Goal: Communication & Community: Answer question/provide support

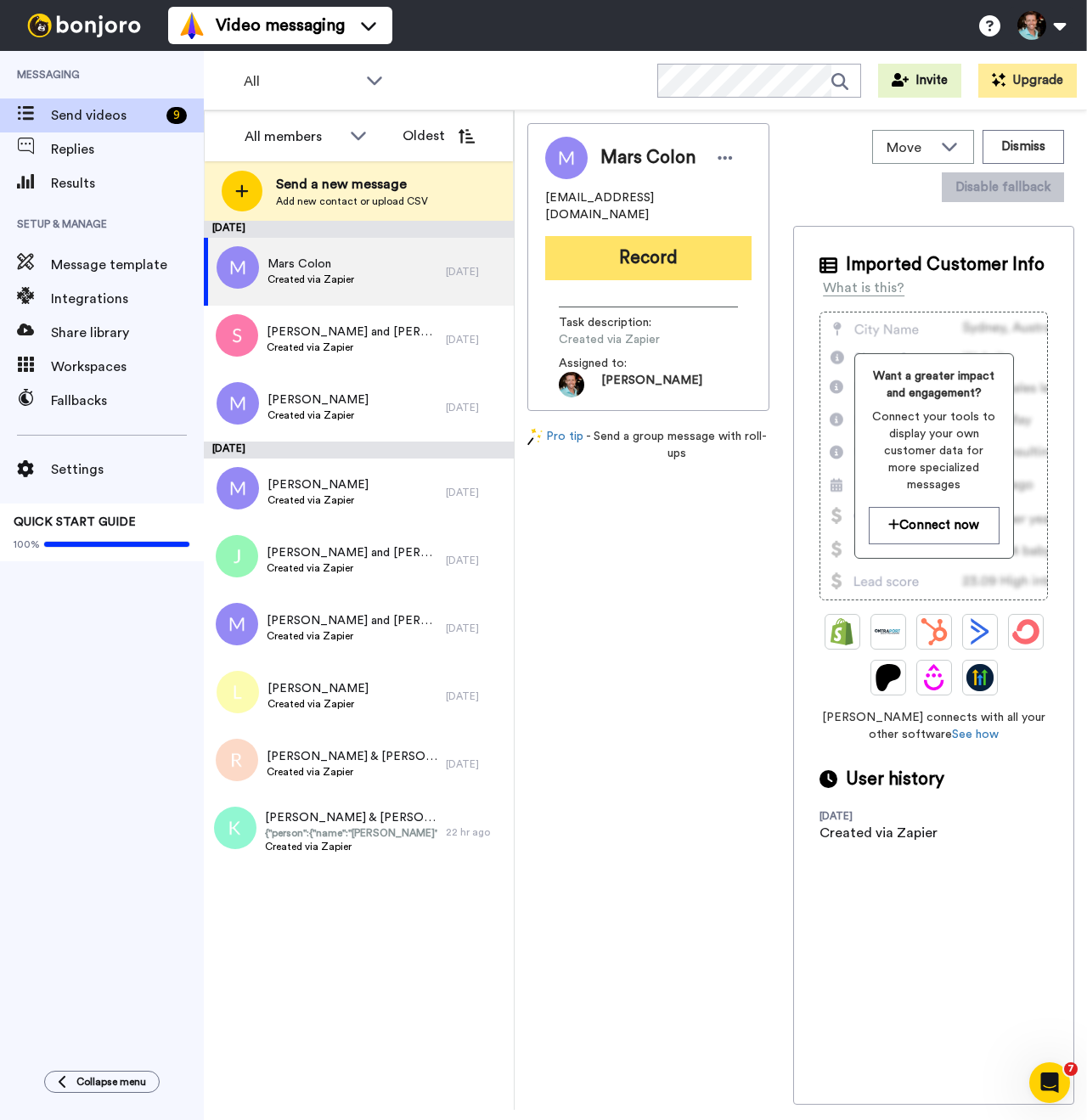
click at [662, 240] on button "Record" at bounding box center [649, 258] width 207 height 45
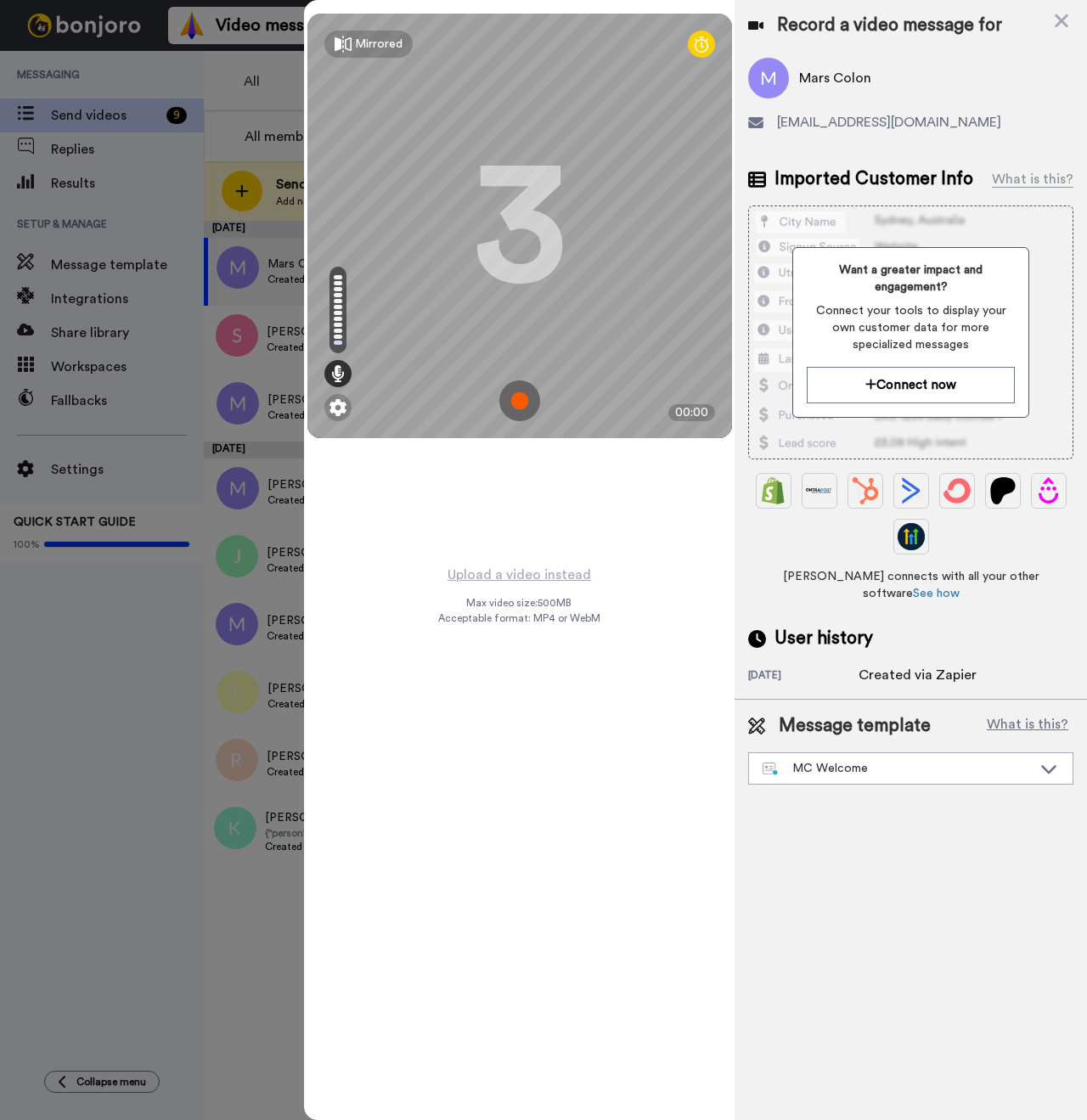
click at [527, 407] on img at bounding box center [519, 400] width 41 height 41
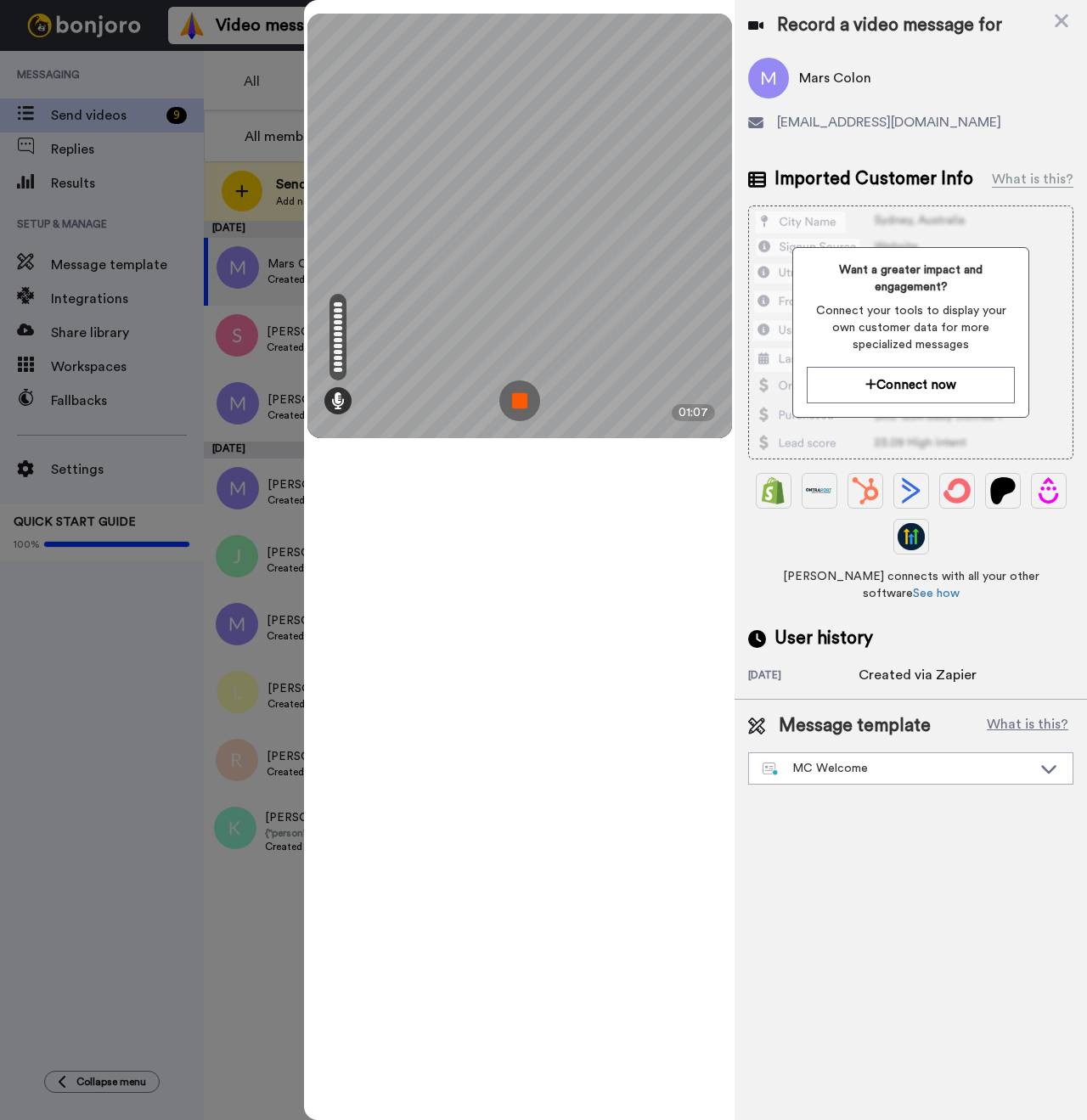
click at [515, 390] on img at bounding box center [519, 400] width 41 height 41
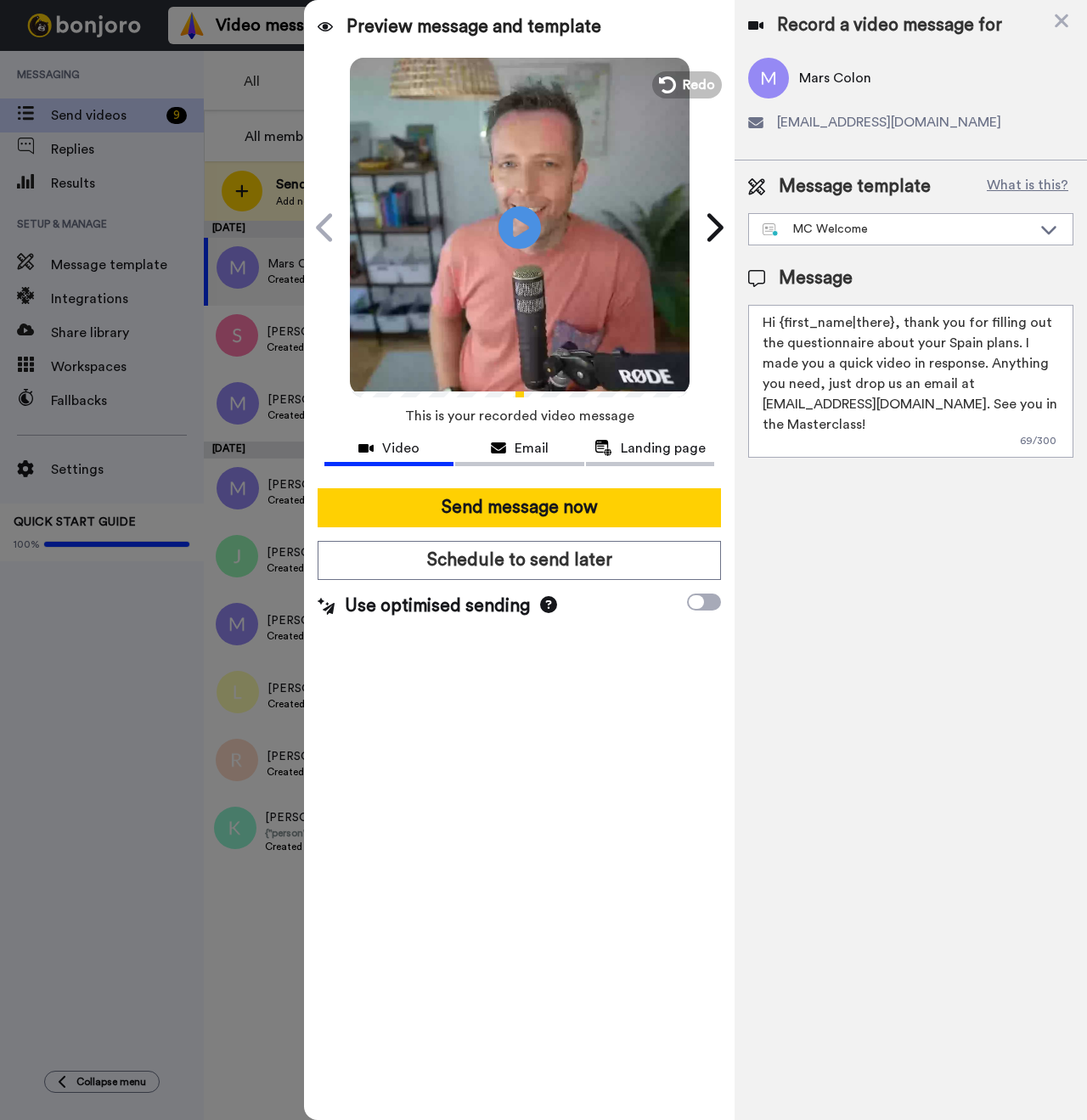
drag, startPoint x: 890, startPoint y: 325, endPoint x: 781, endPoint y: 323, distance: 109.0
click at [781, 323] on textarea "Hi {first_name|there}, thank you for filling out the questionnaire about your S…" at bounding box center [911, 380] width 325 height 153
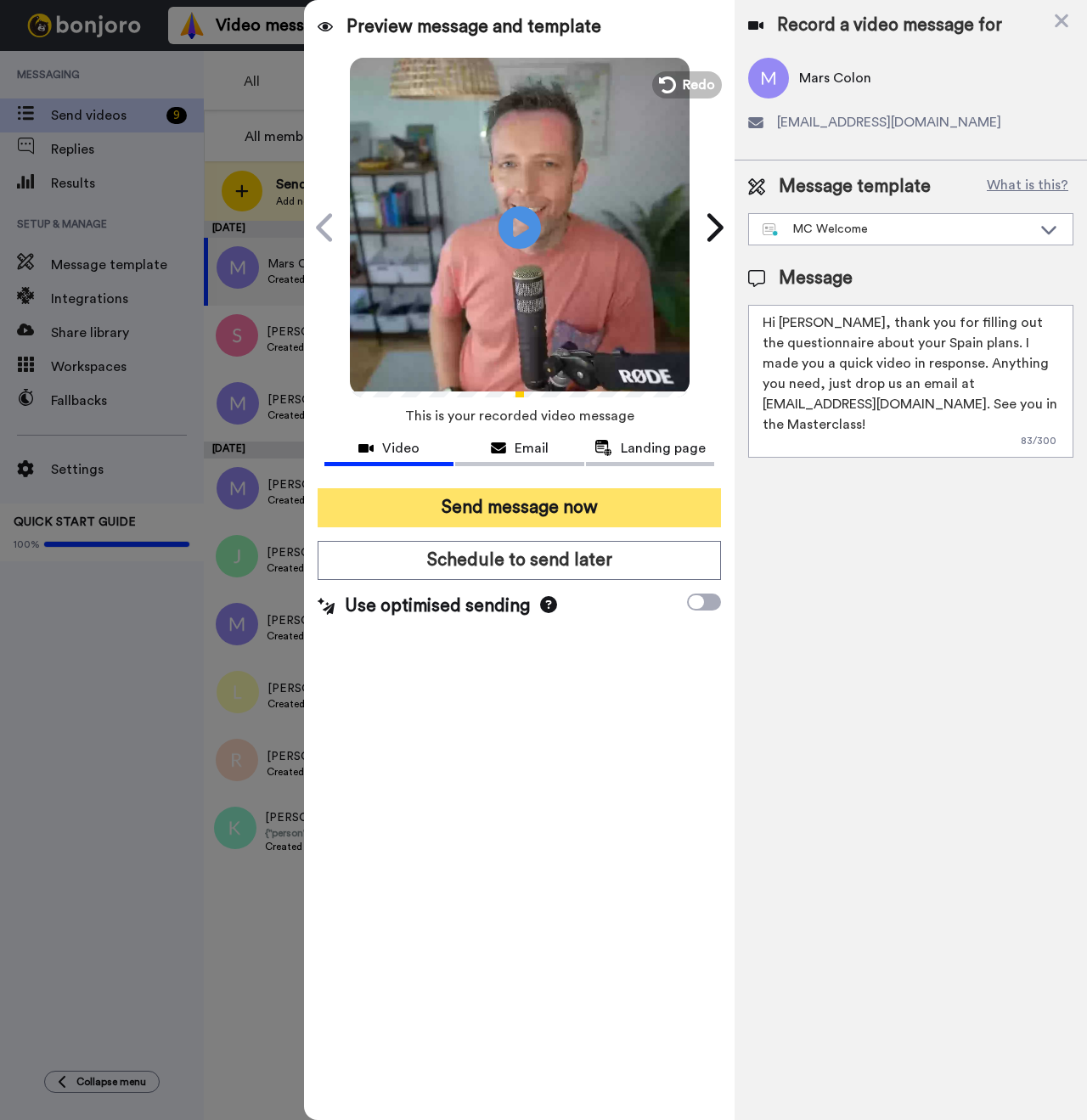
type textarea "Hi Mars, thank you for filling out the questionnaire about your Spain plans. I …"
click at [538, 521] on button "Send message now" at bounding box center [519, 507] width 403 height 39
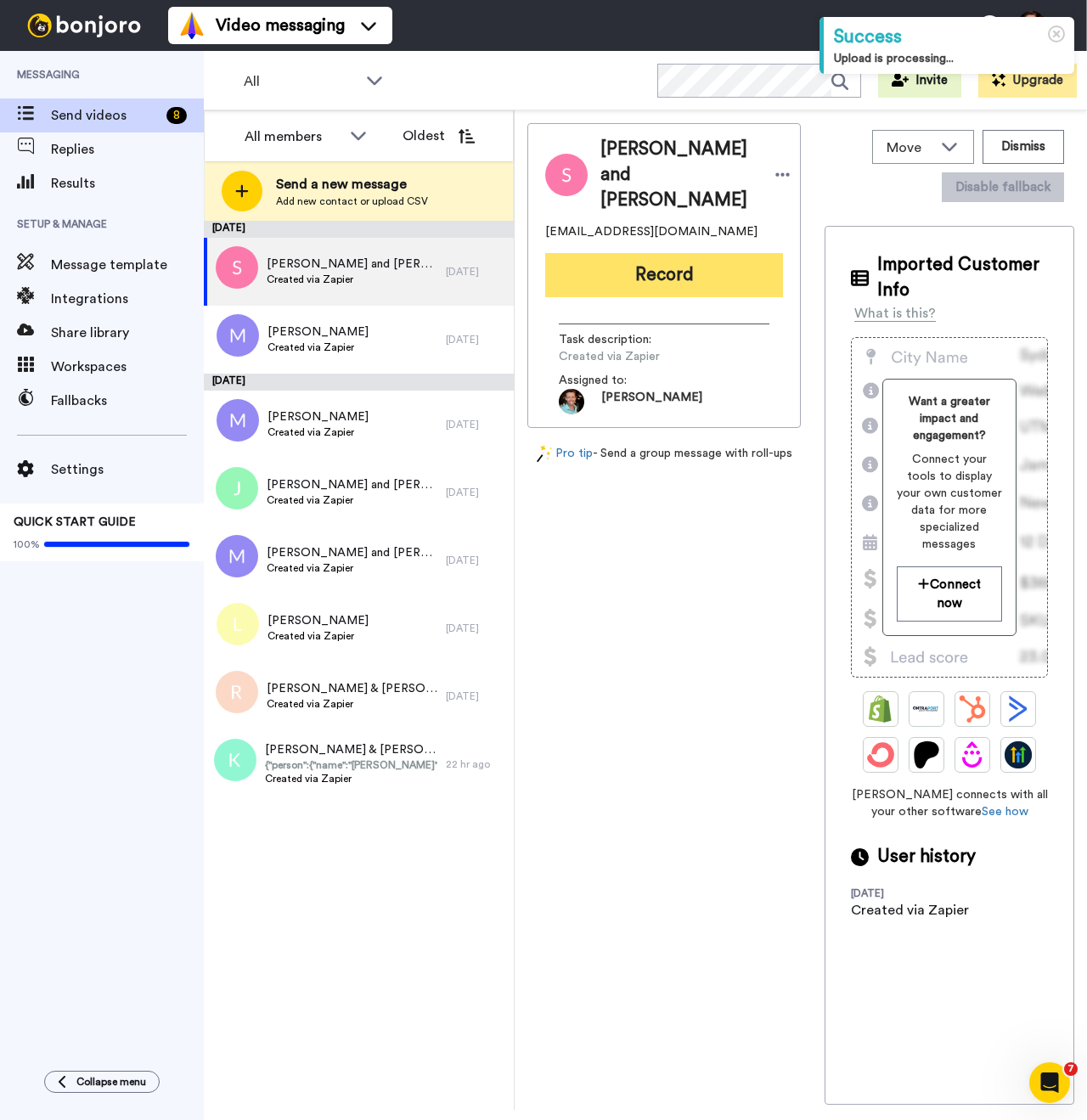
click at [664, 253] on button "Record" at bounding box center [664, 275] width 238 height 45
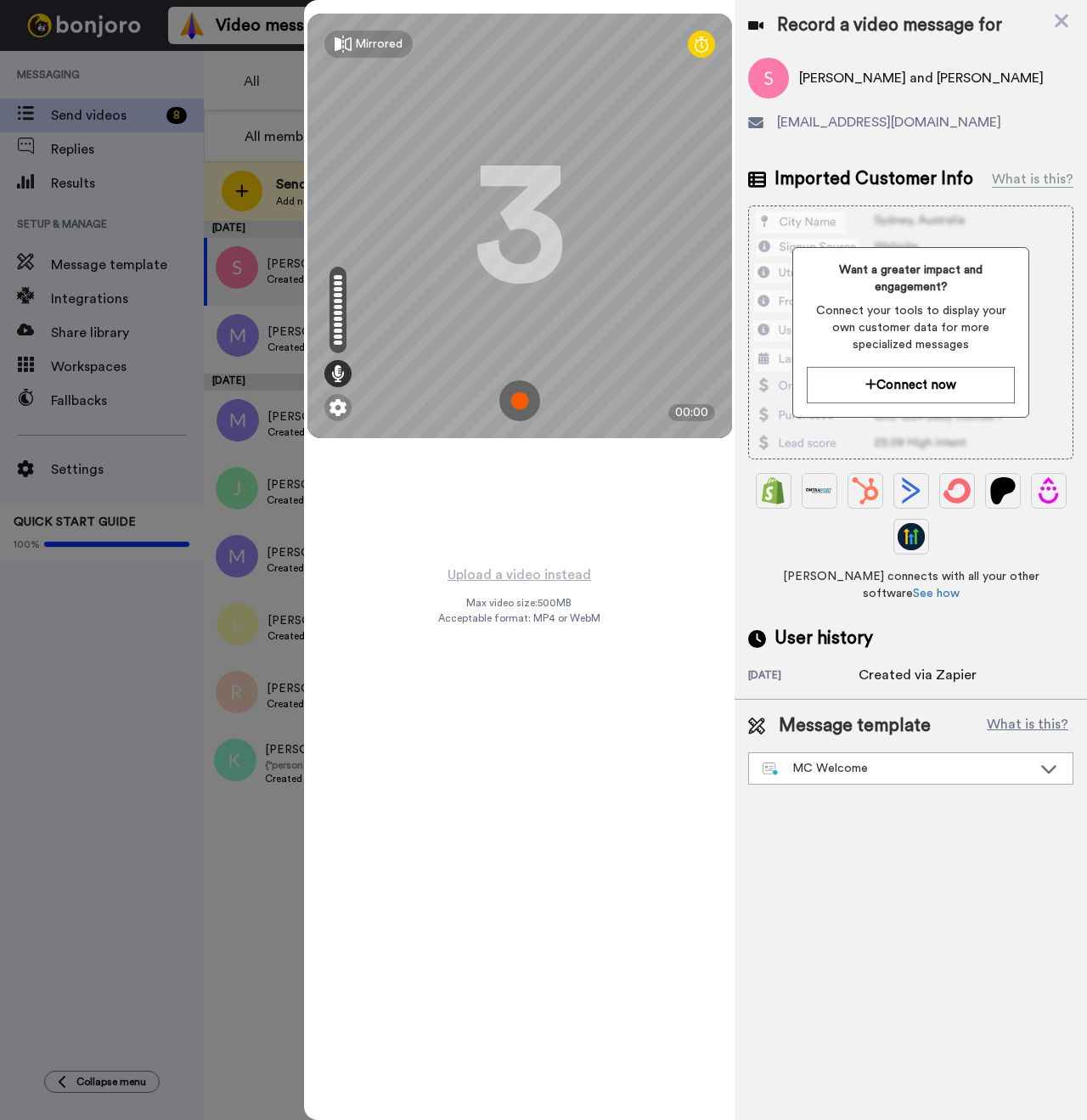
click at [525, 401] on img at bounding box center [519, 400] width 41 height 41
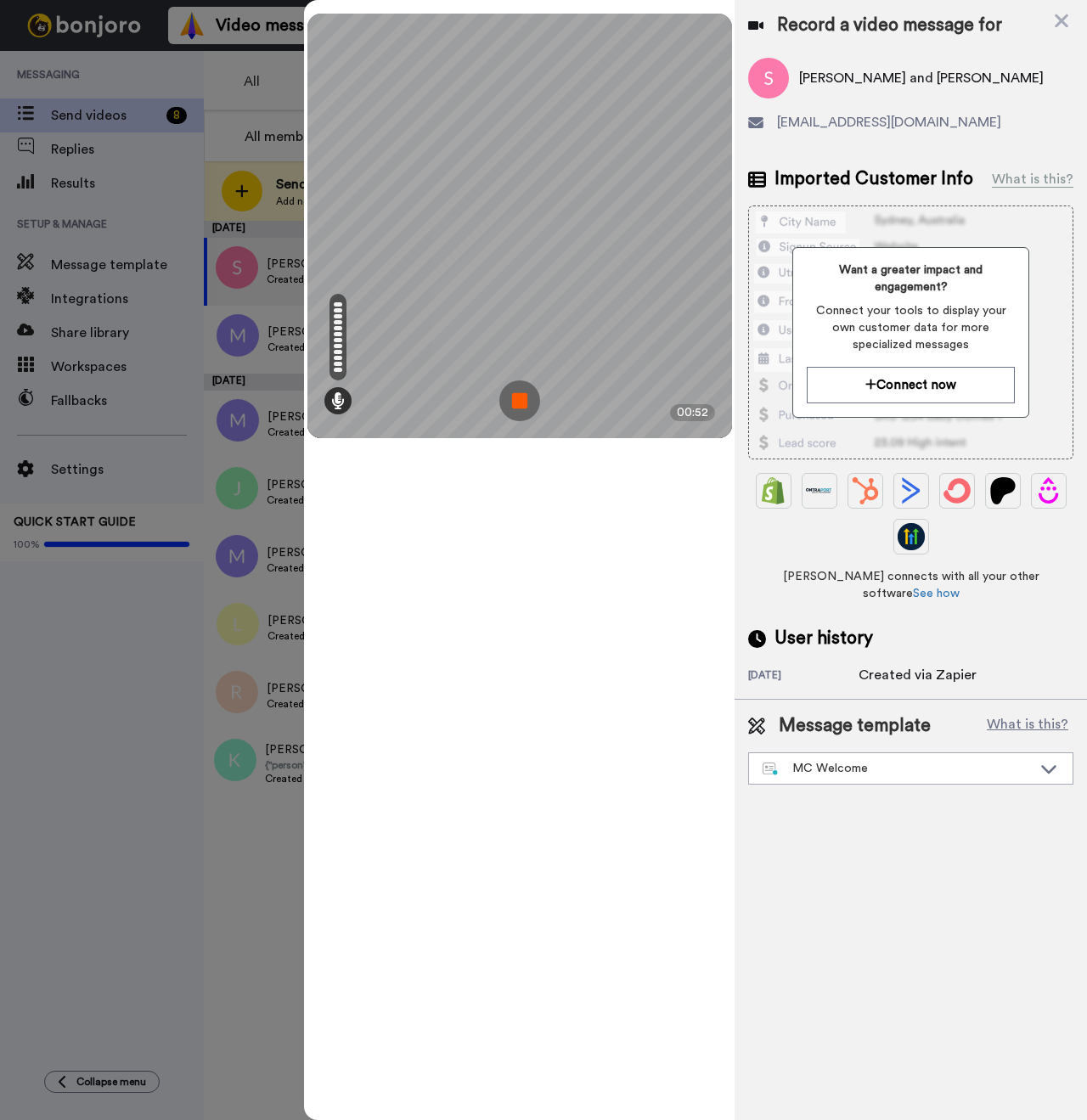
click at [528, 397] on img at bounding box center [519, 400] width 41 height 41
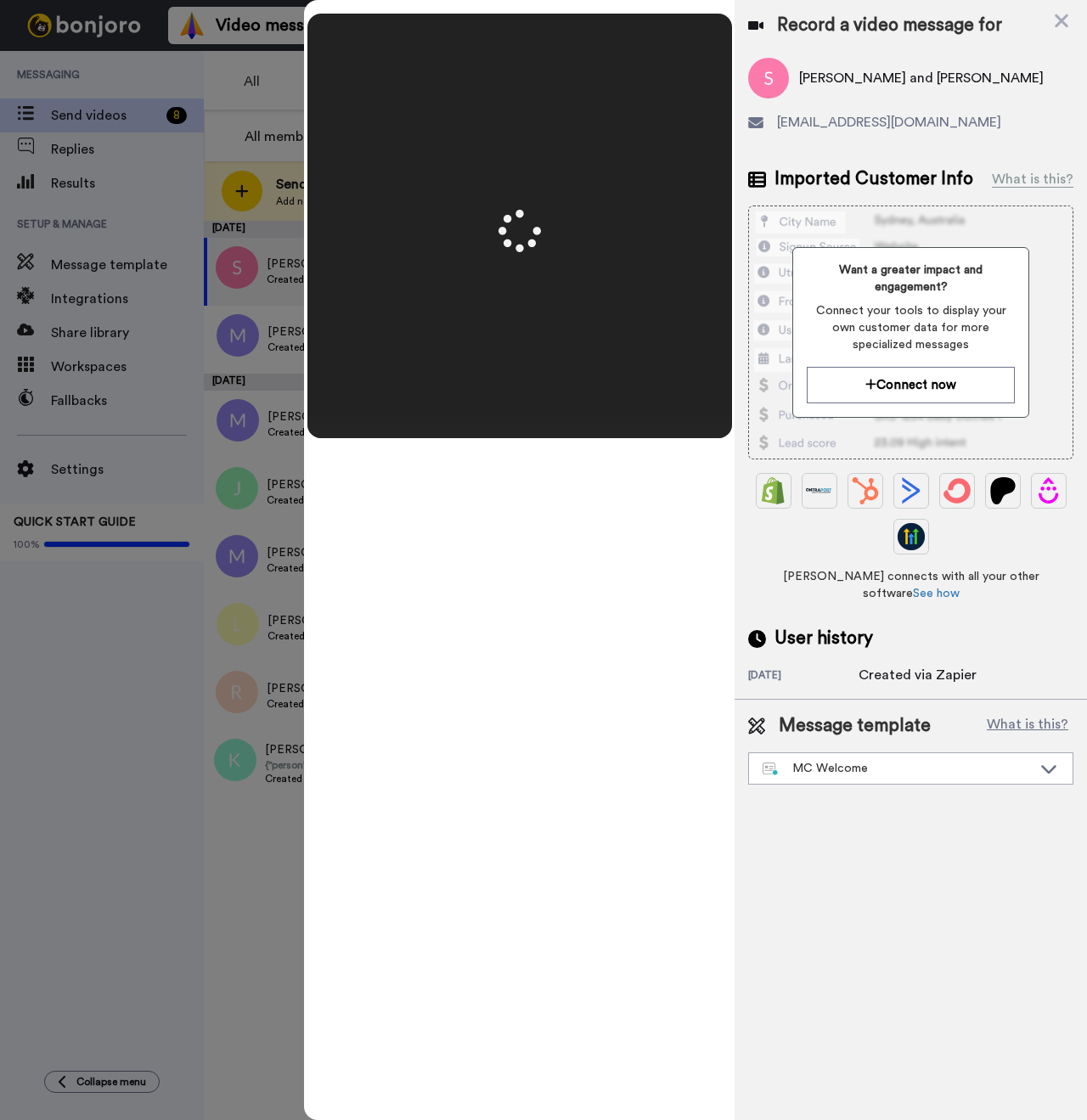
click at [811, 84] on span "Sharon and Bruce Benton" at bounding box center [921, 78] width 245 height 20
copy span "Sharon"
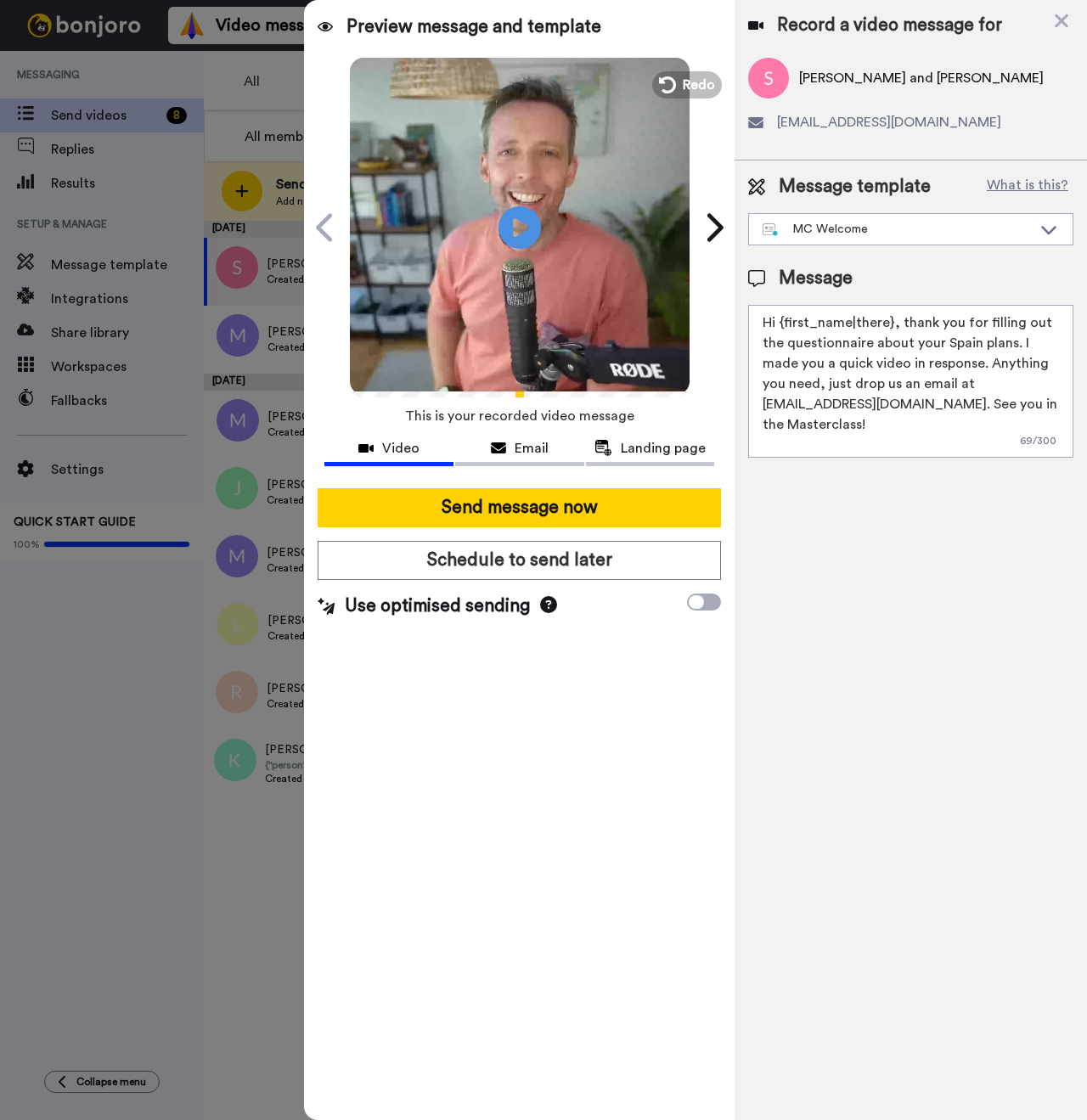
drag, startPoint x: 891, startPoint y: 324, endPoint x: 780, endPoint y: 322, distance: 111.0
click at [780, 322] on textarea "Hi {first_name|there}, thank you for filling out the questionnaire about your S…" at bounding box center [911, 380] width 325 height 153
paste textarea "Sharon"
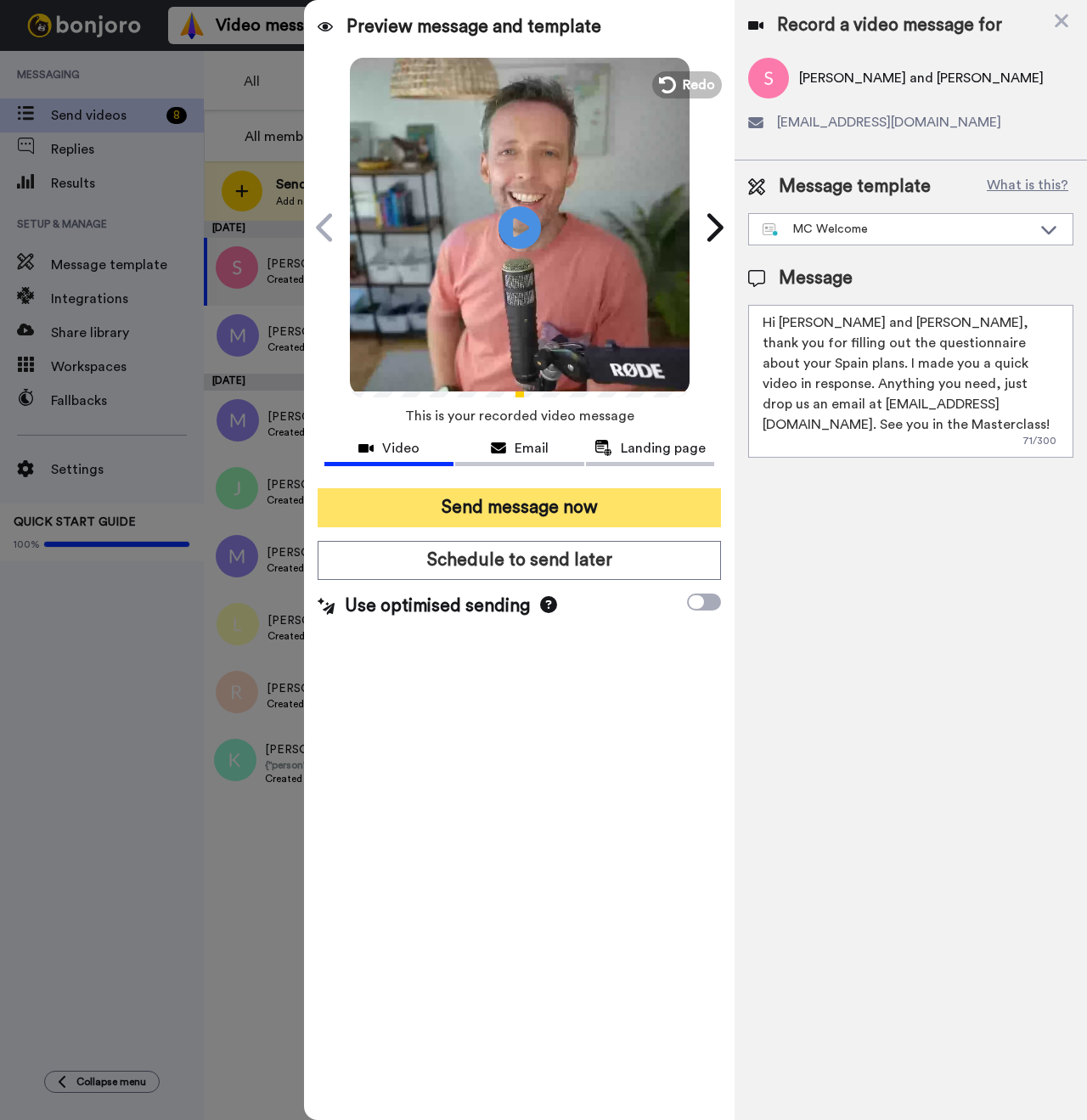
type textarea "Hi Sharon and Bruce, thank you for filling out the questionnaire about your Spa…"
click at [553, 508] on button "Send message now" at bounding box center [519, 507] width 403 height 39
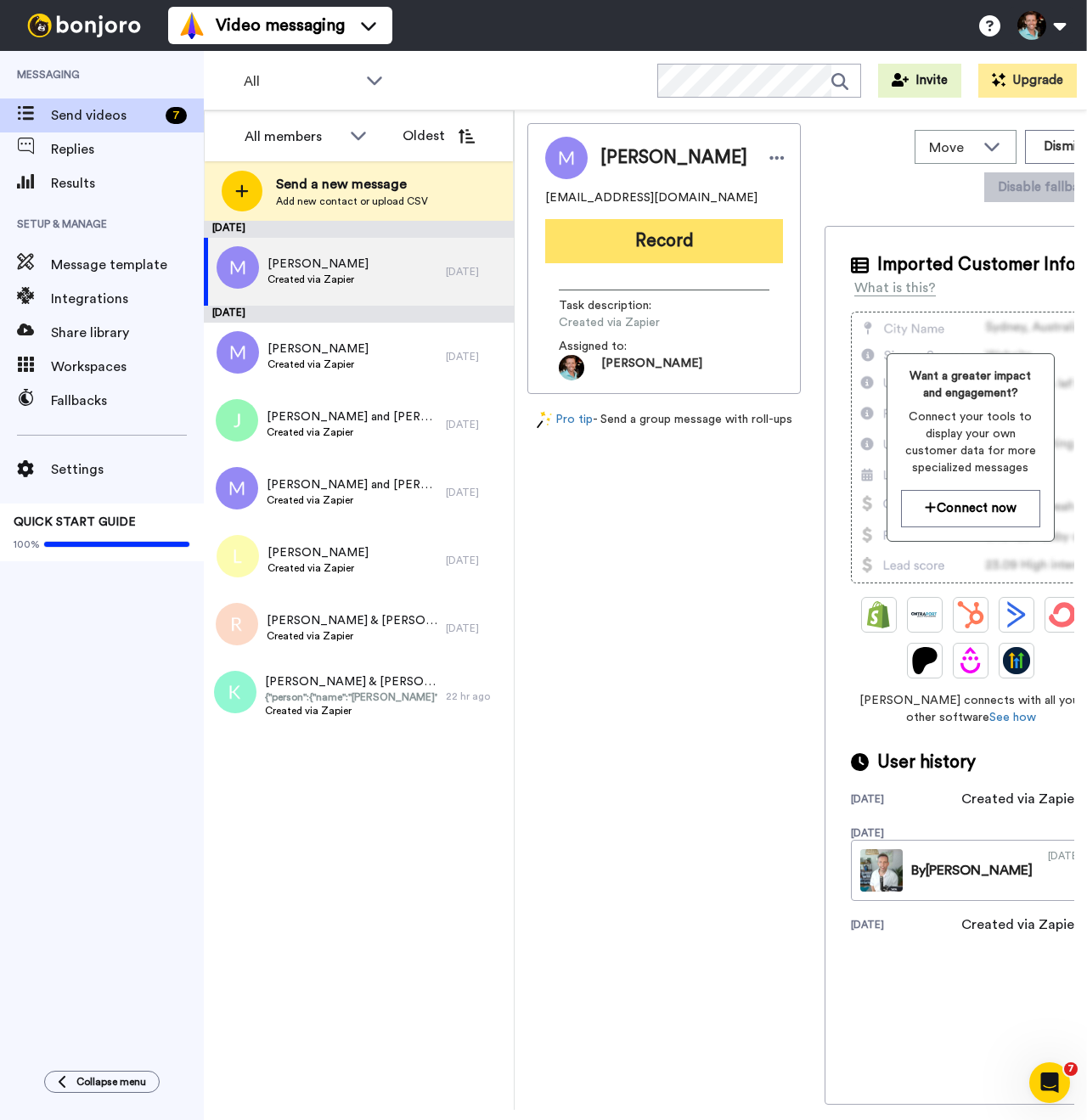
click at [630, 246] on button "Record" at bounding box center [664, 241] width 238 height 45
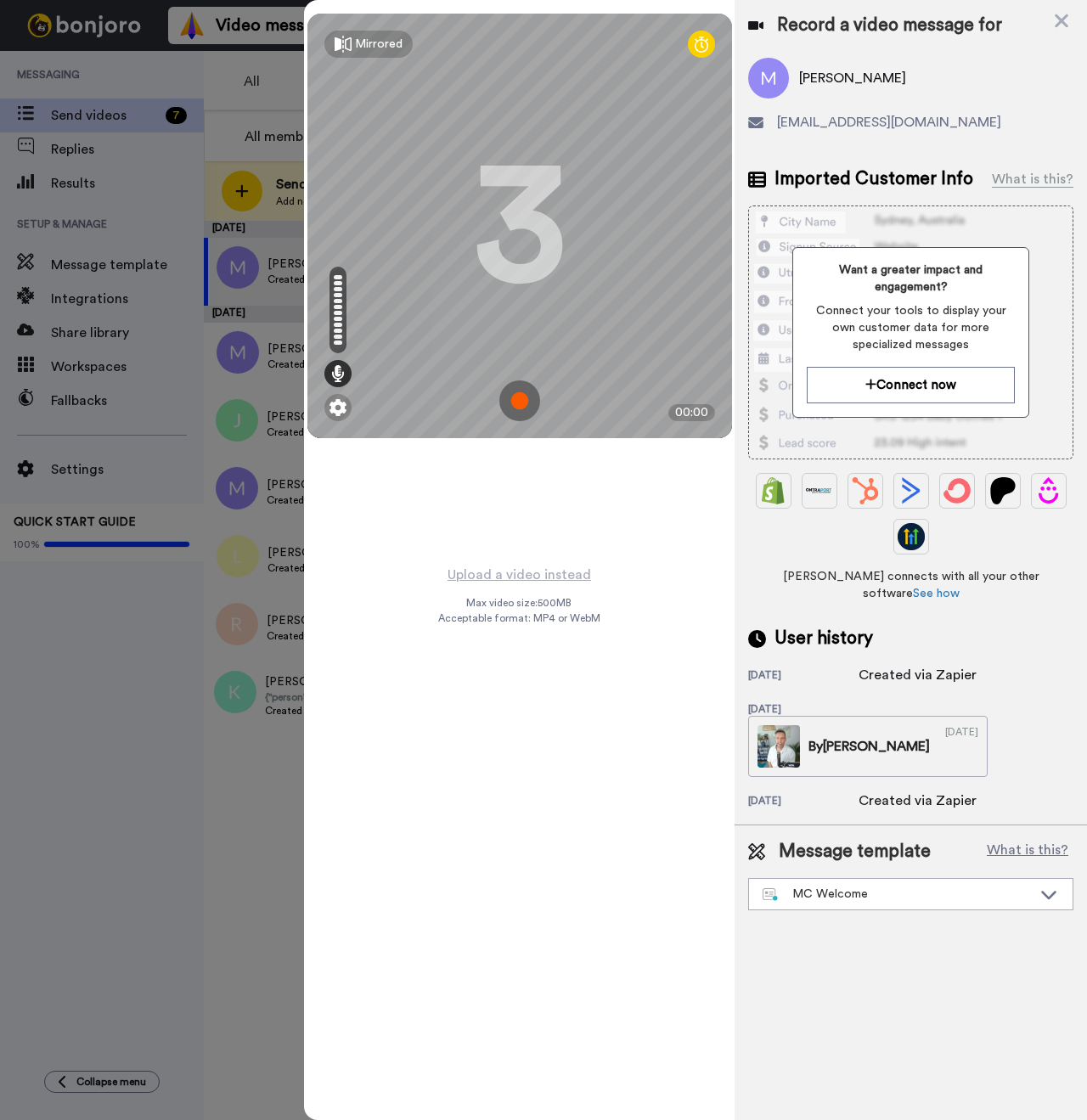
click at [526, 398] on img at bounding box center [519, 400] width 41 height 41
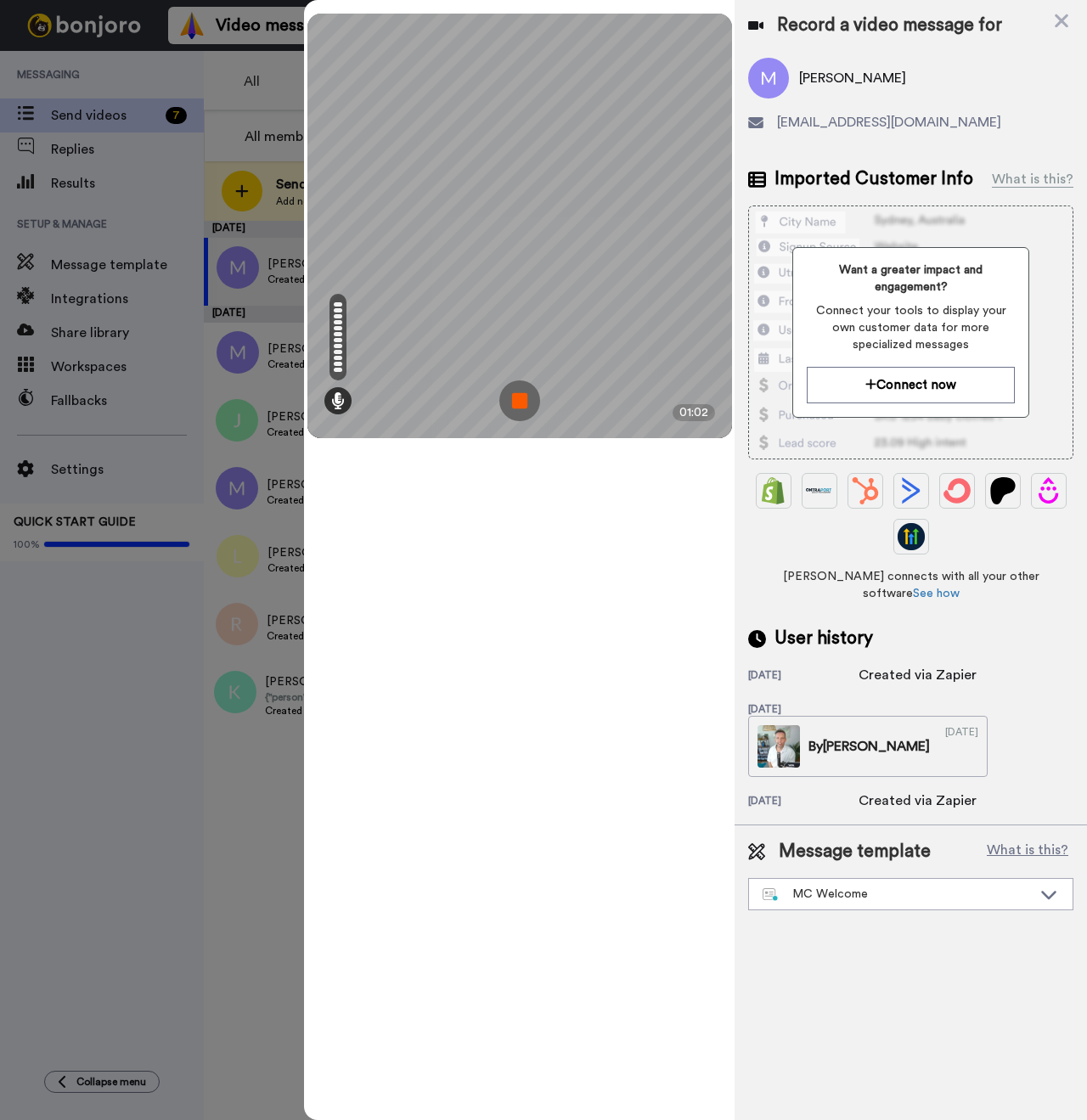
click at [508, 399] on img at bounding box center [519, 400] width 41 height 41
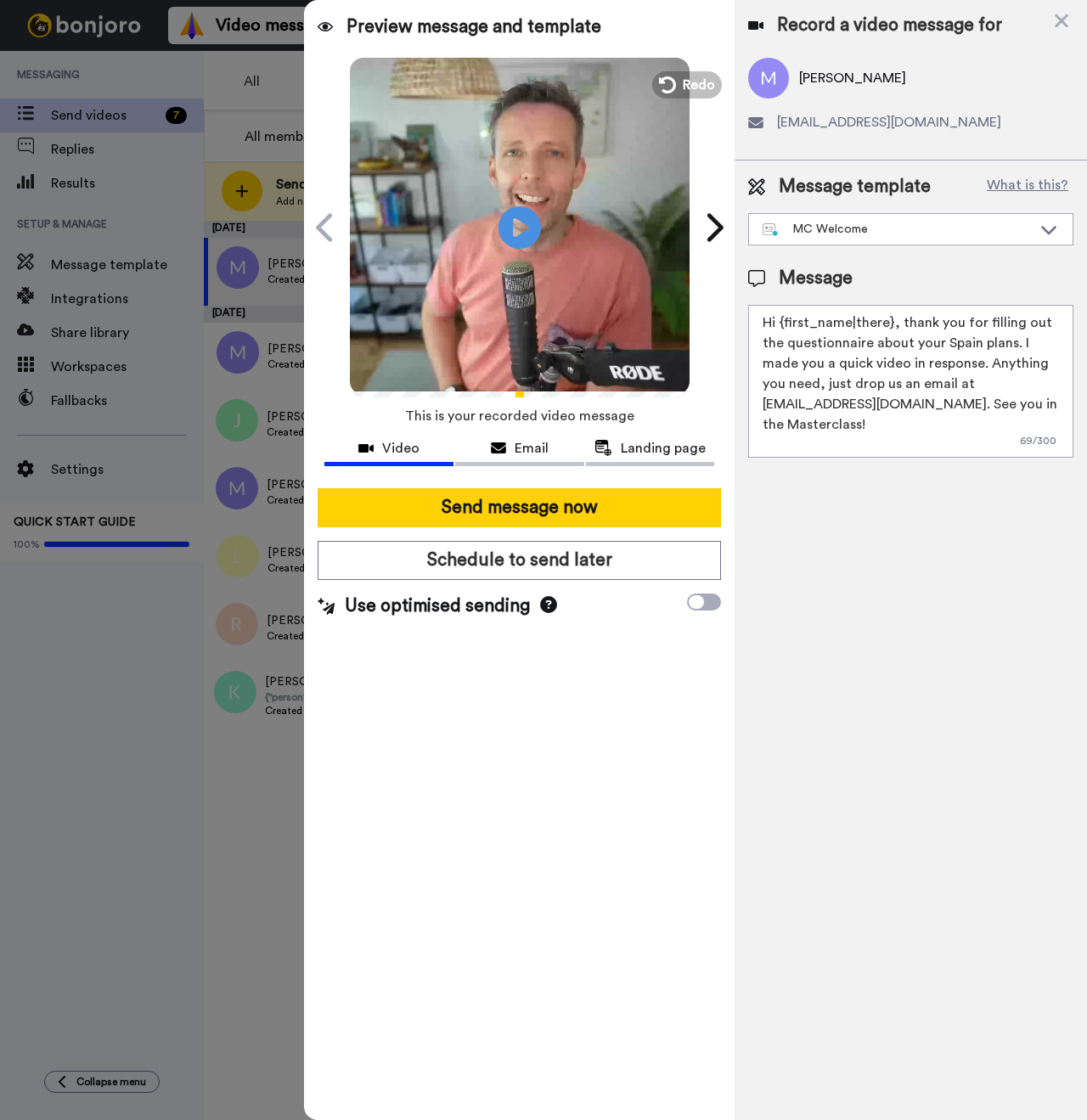
drag, startPoint x: 890, startPoint y: 325, endPoint x: 783, endPoint y: 328, distance: 107.0
click at [783, 328] on textarea "Hi {first_name|there}, thank you for filling out the questionnaire about your S…" at bounding box center [911, 380] width 325 height 153
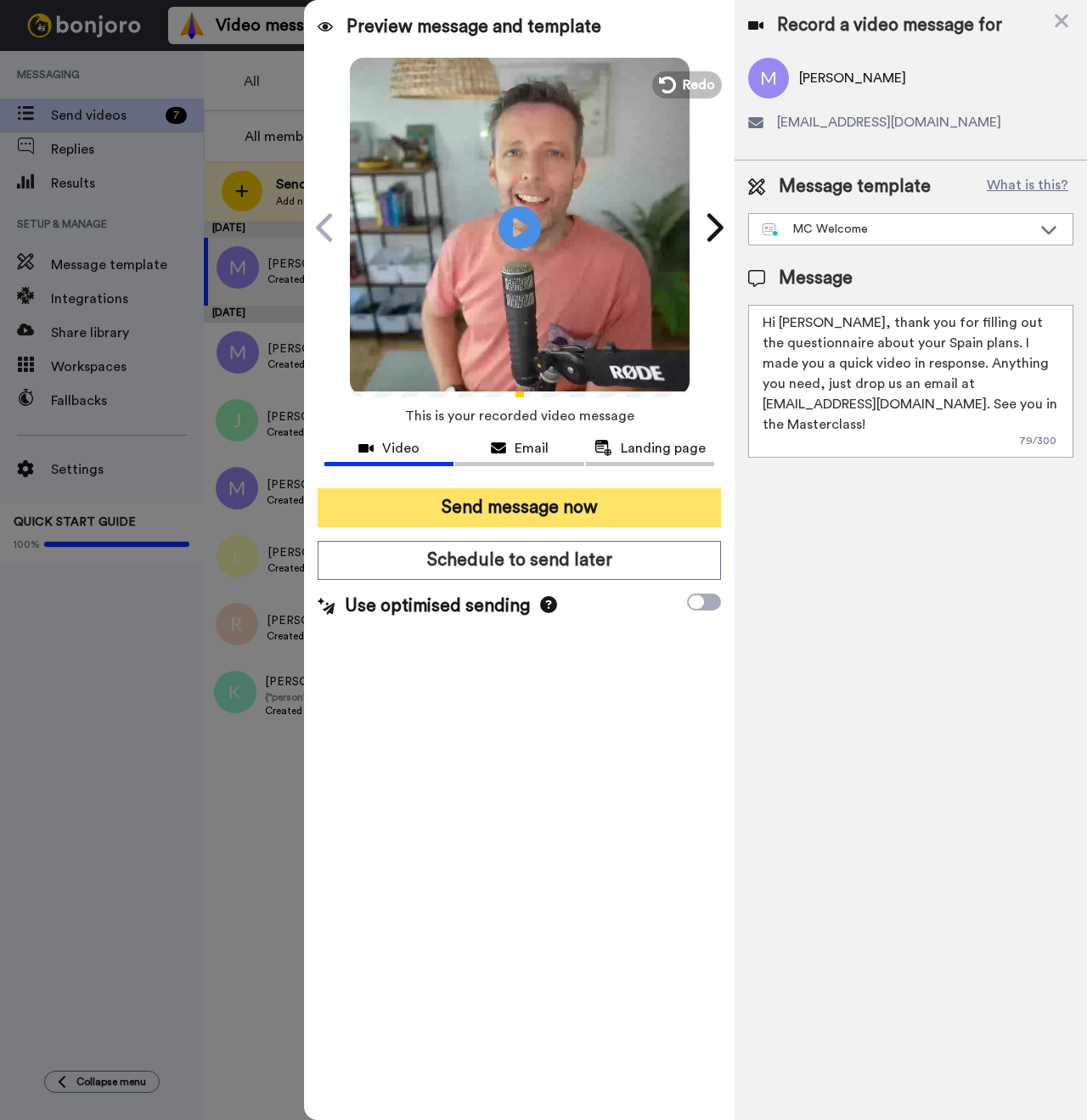
type textarea "Hi Michelle, thank you for filling out the questionnaire about your Spain plans…"
click at [570, 520] on button "Send message now" at bounding box center [519, 507] width 403 height 39
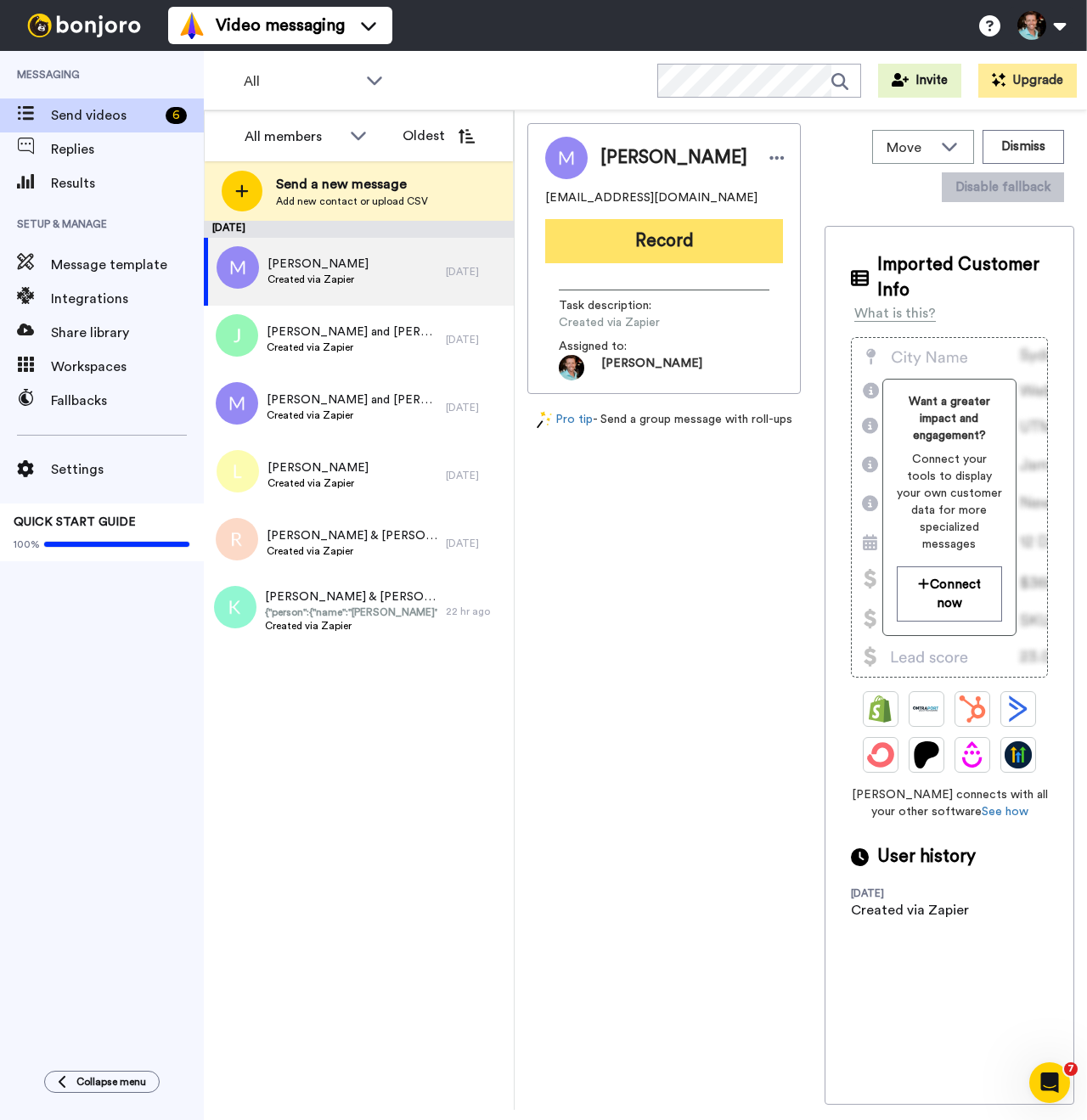
click at [670, 255] on button "Record" at bounding box center [664, 241] width 238 height 45
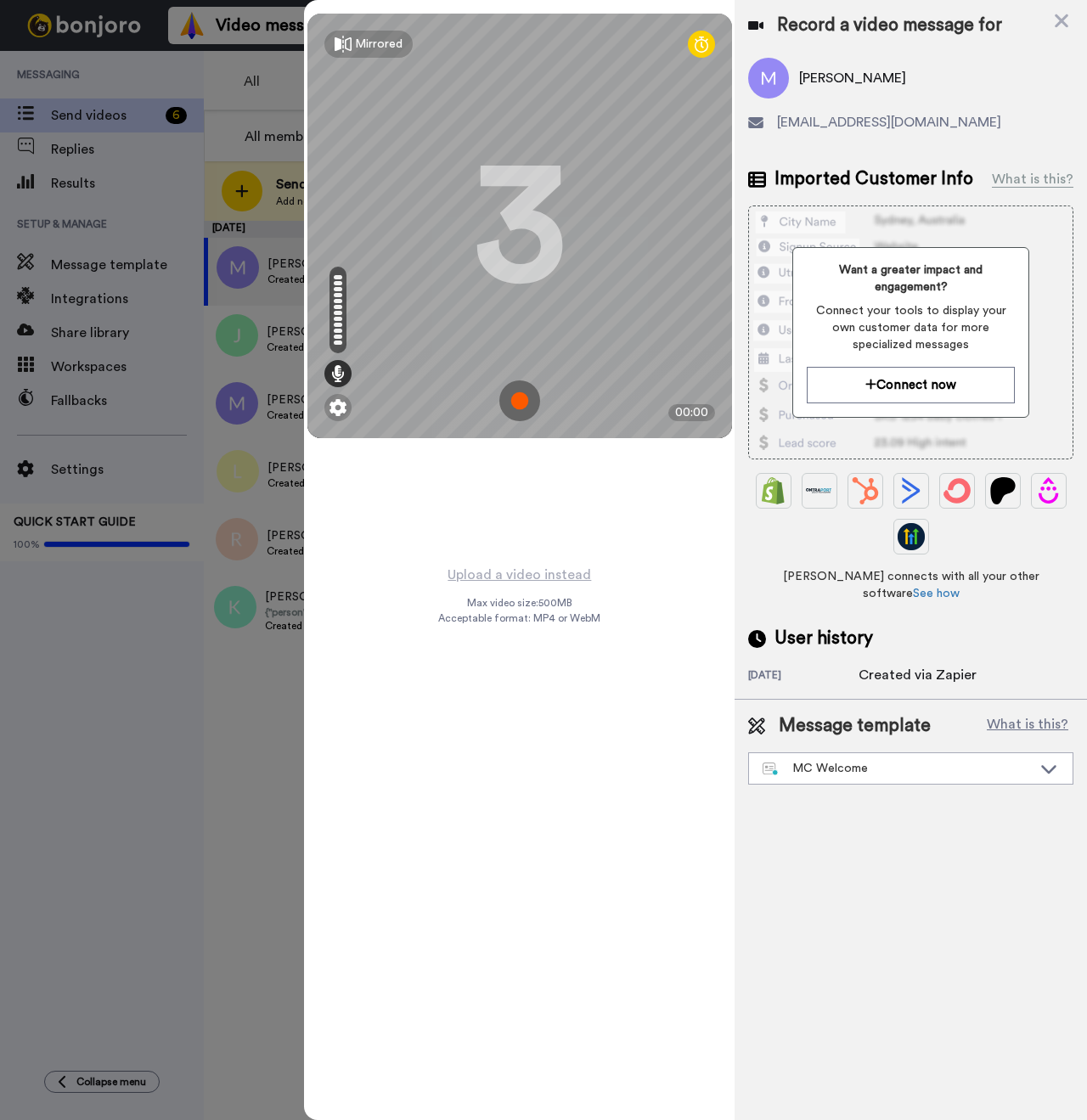
click at [526, 406] on img at bounding box center [519, 400] width 41 height 41
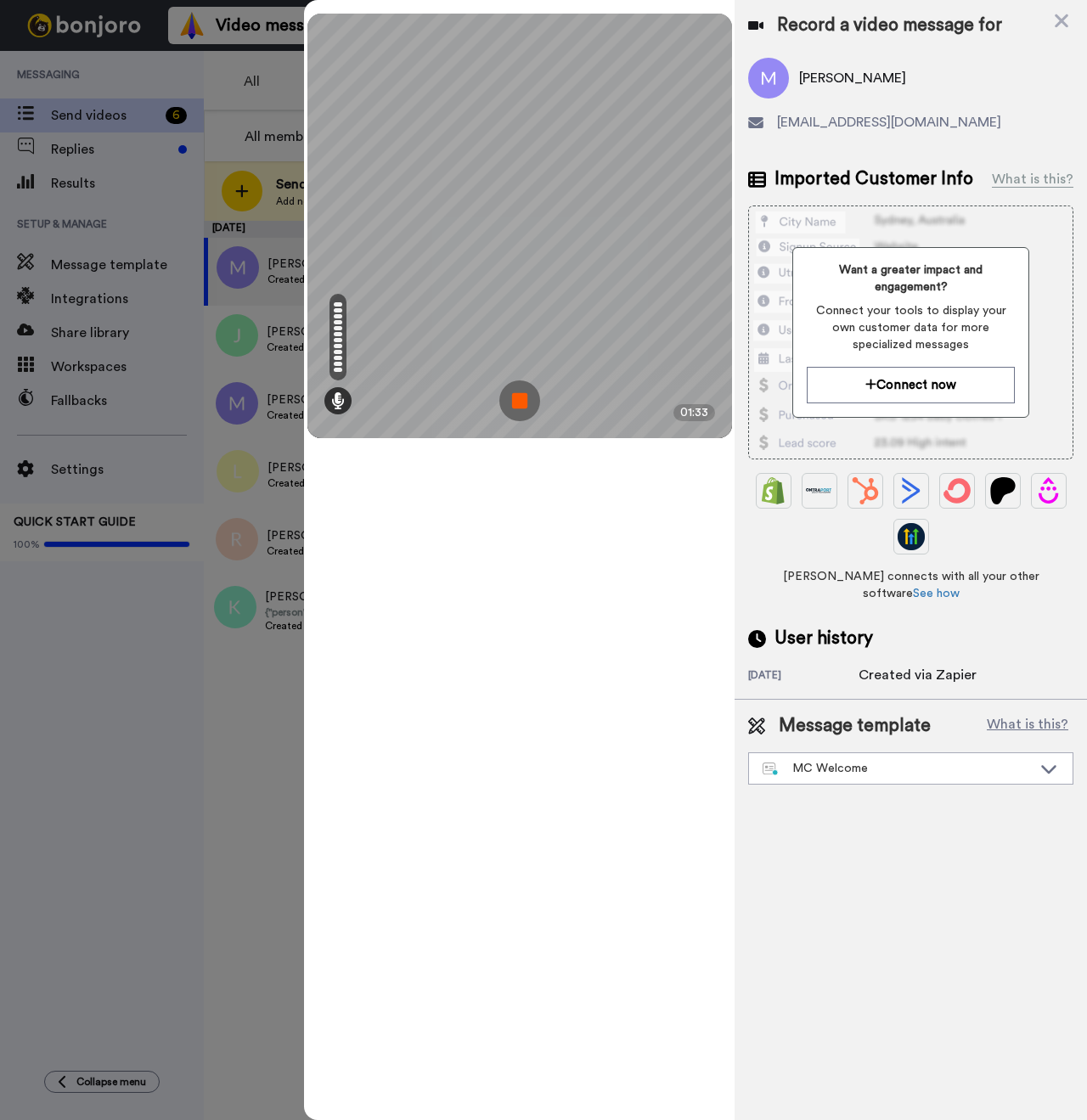
click at [506, 413] on img at bounding box center [519, 400] width 41 height 41
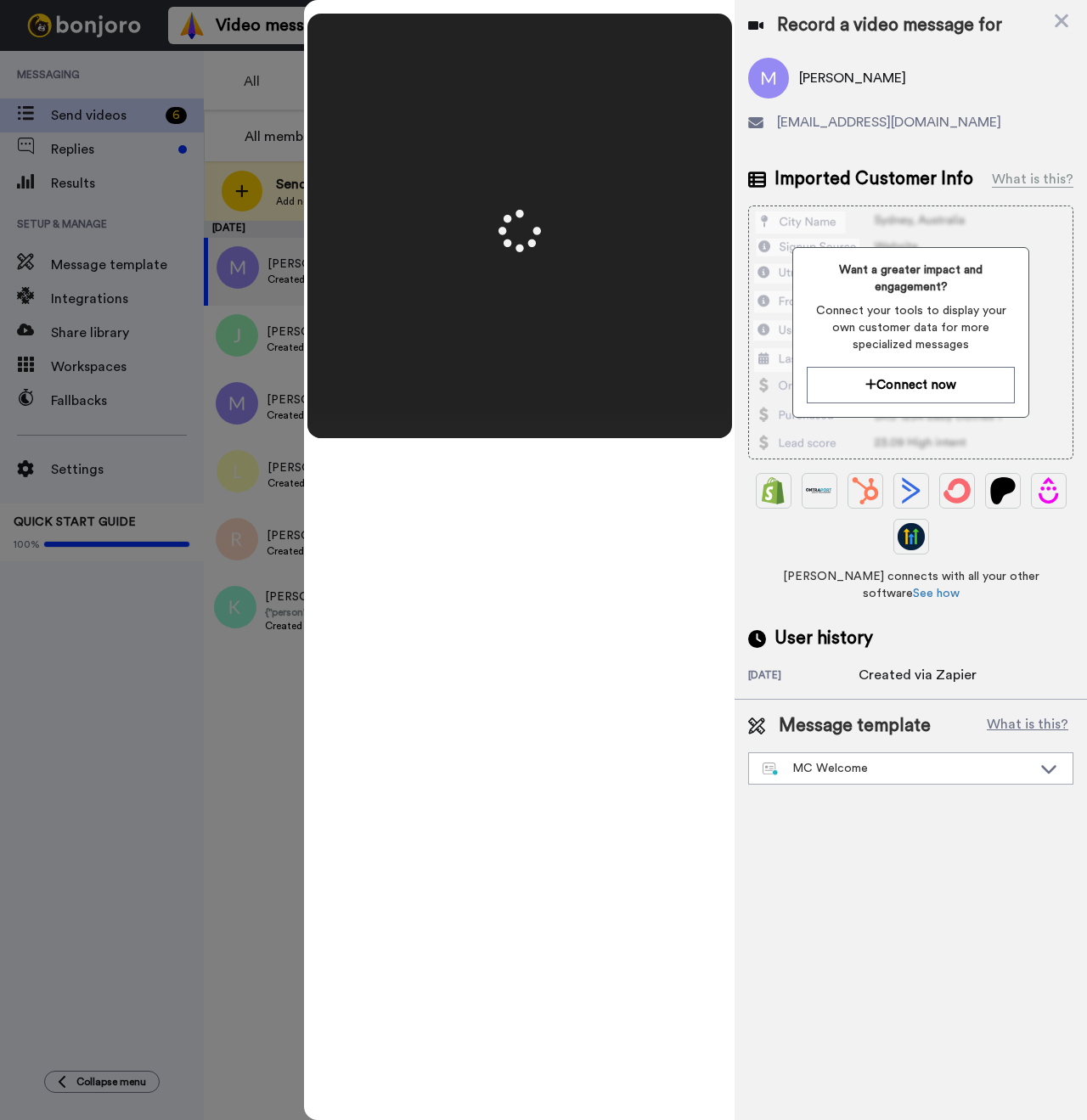
click at [814, 81] on span "[PERSON_NAME]" at bounding box center [852, 78] width 107 height 20
copy span "Michael"
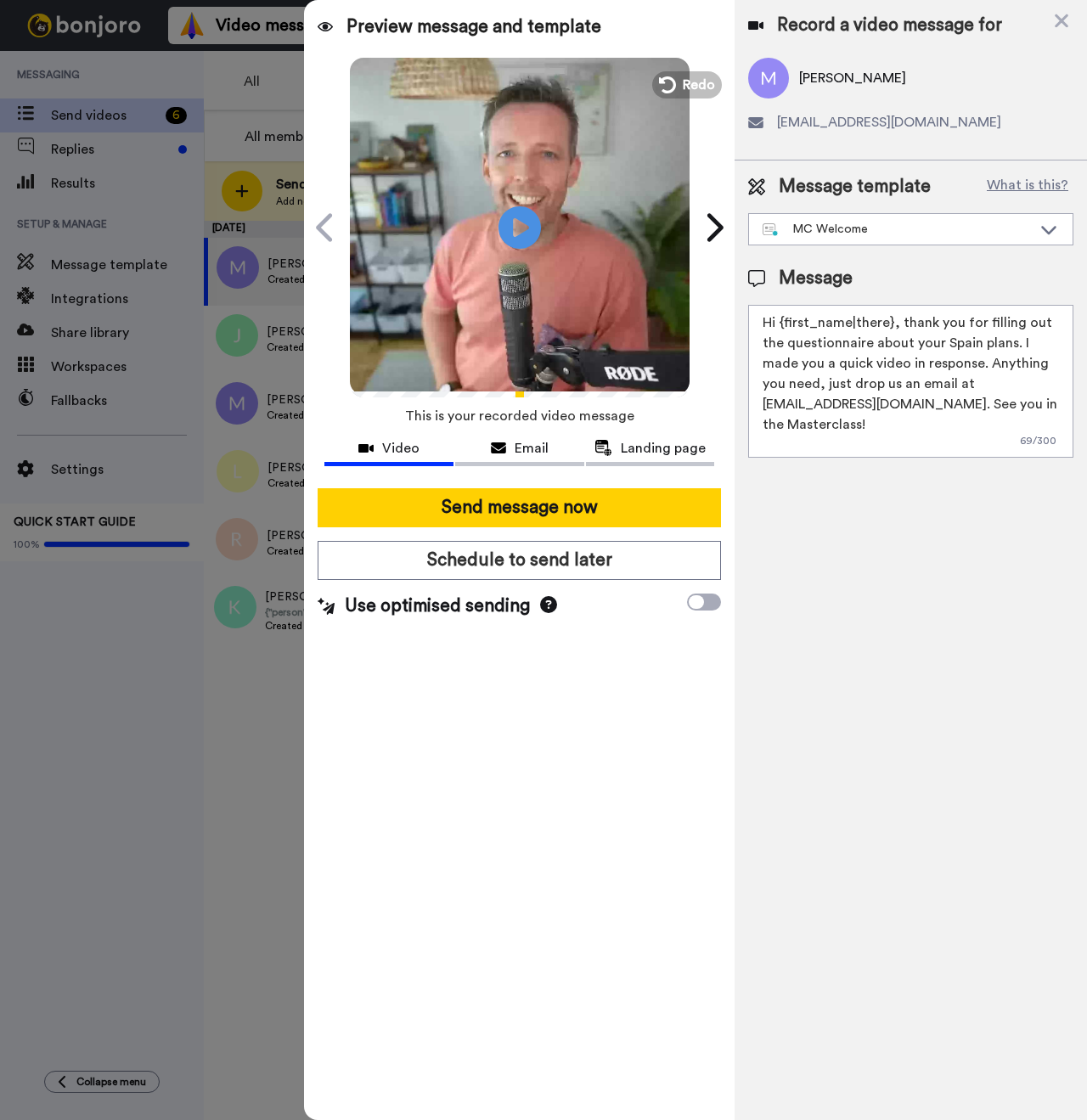
drag, startPoint x: 889, startPoint y: 323, endPoint x: 780, endPoint y: 326, distance: 109.0
click at [780, 326] on textarea "Hi {first_name|there}, thank you for filling out the questionnaire about your S…" at bounding box center [911, 380] width 325 height 153
paste textarea "Michael"
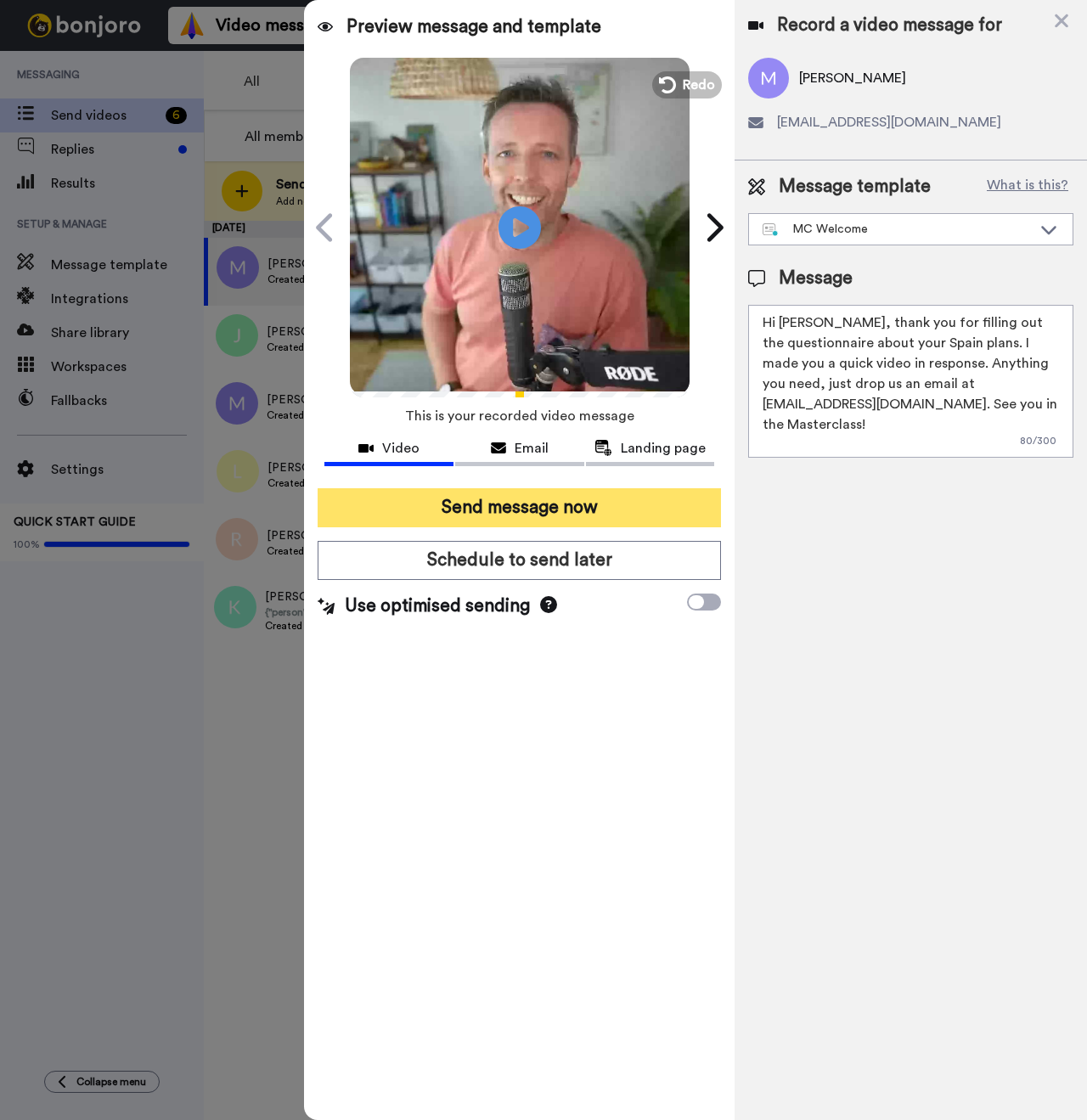
type textarea "Hi Michael, thank you for filling out the questionnaire about your Spain plans.…"
click at [642, 491] on button "Send message now" at bounding box center [519, 507] width 403 height 39
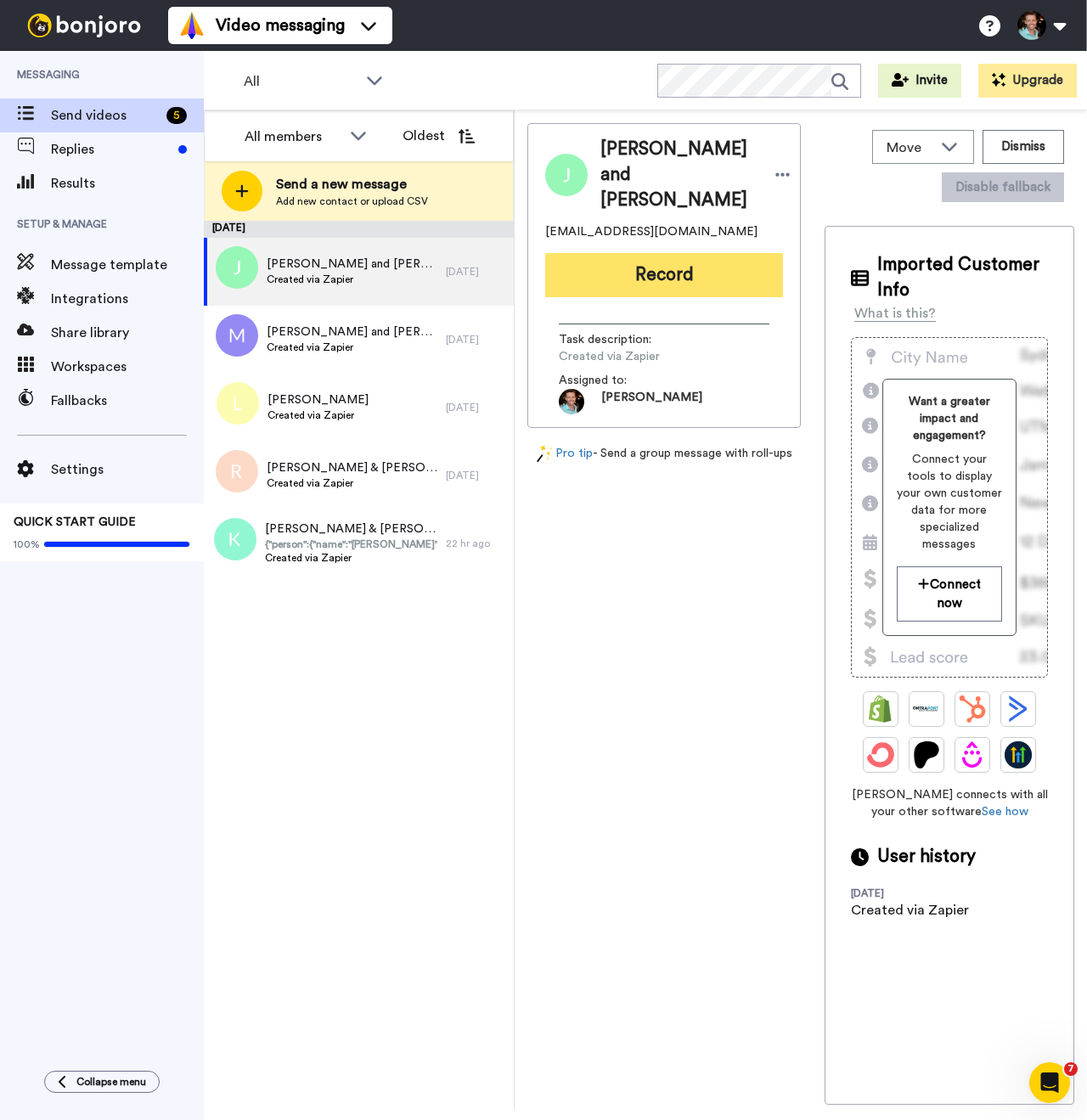
click at [653, 276] on button "Record" at bounding box center [664, 275] width 238 height 45
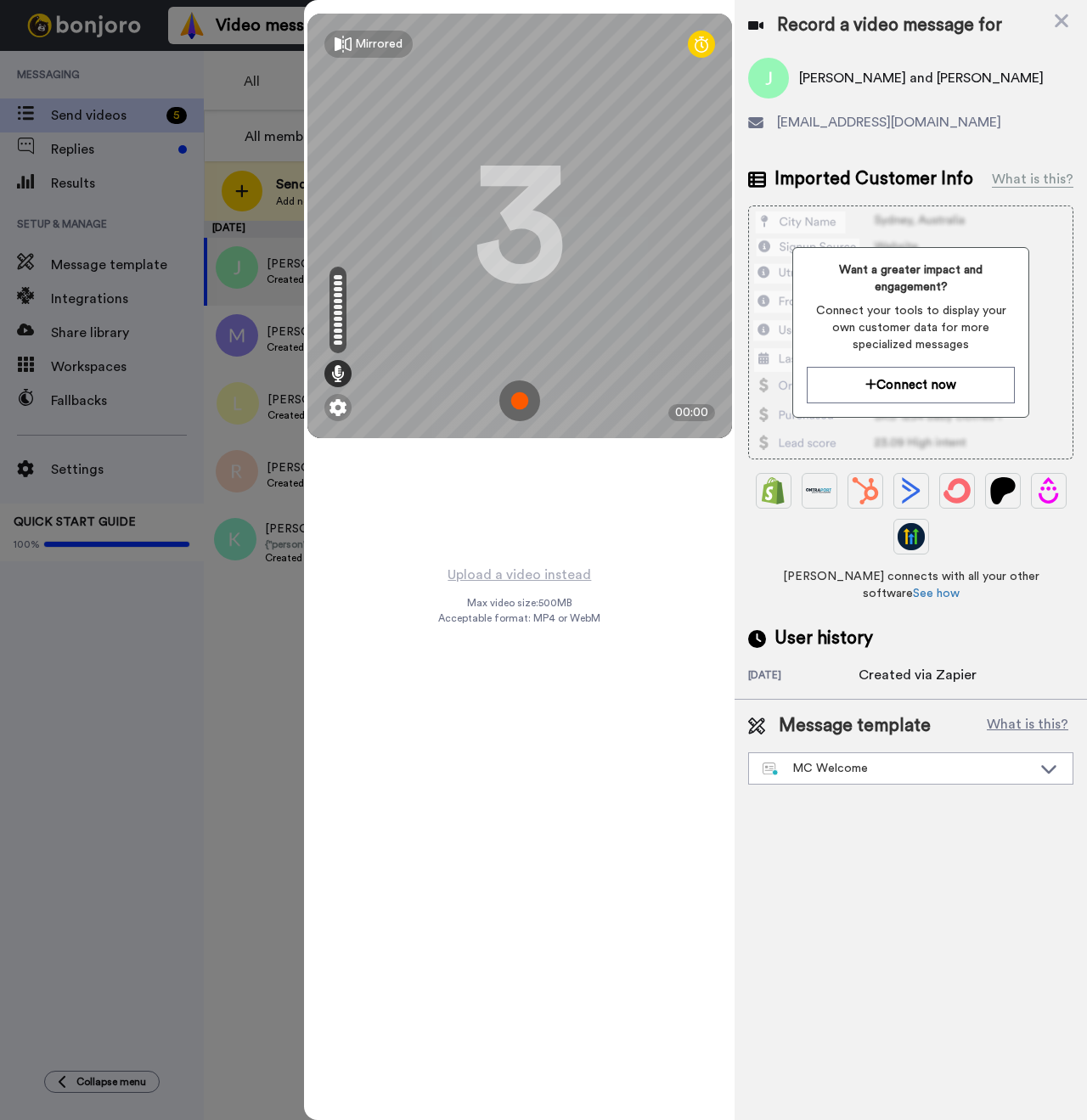
click at [514, 396] on img at bounding box center [519, 400] width 41 height 41
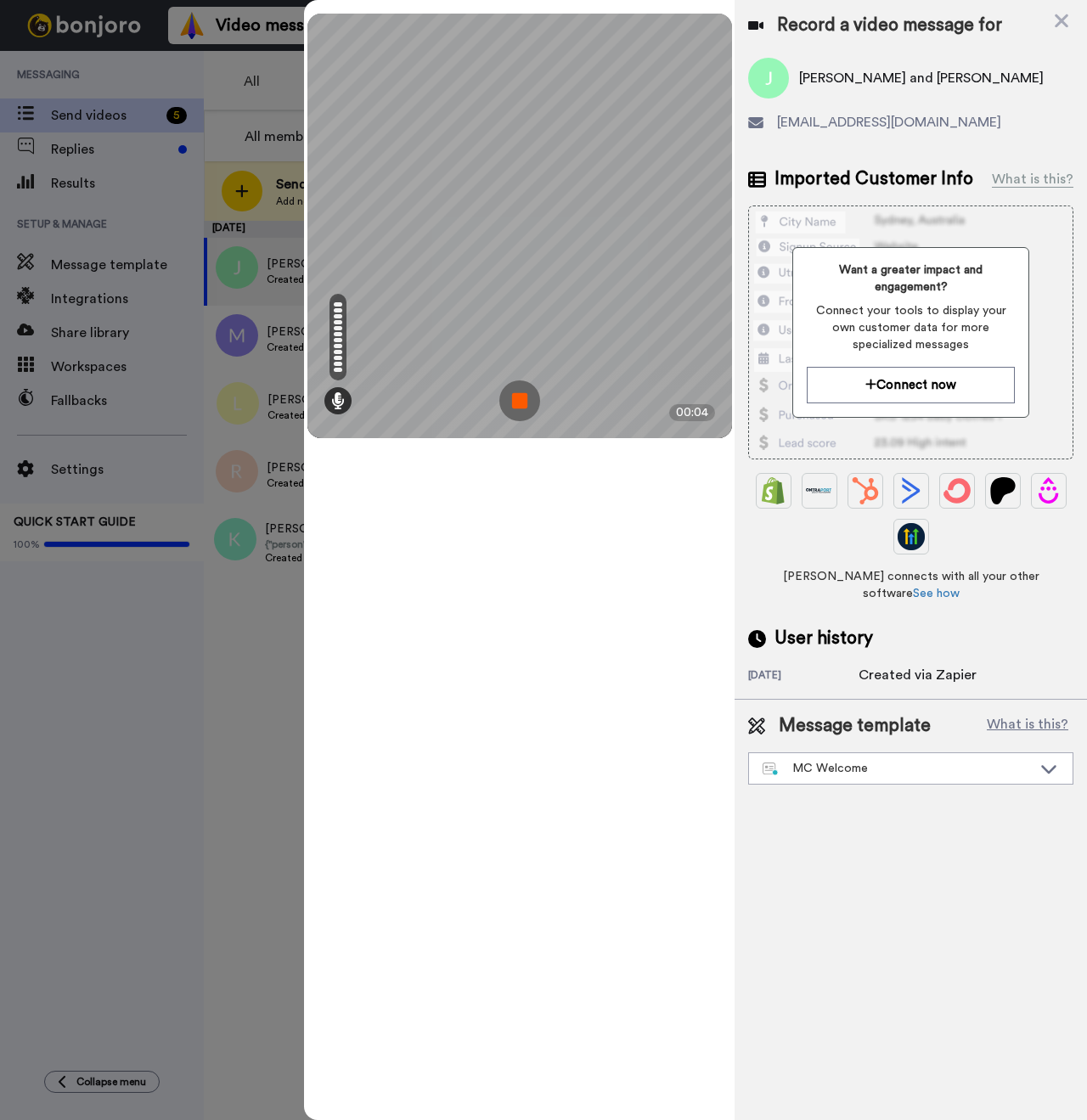
click at [514, 397] on img at bounding box center [519, 400] width 41 height 41
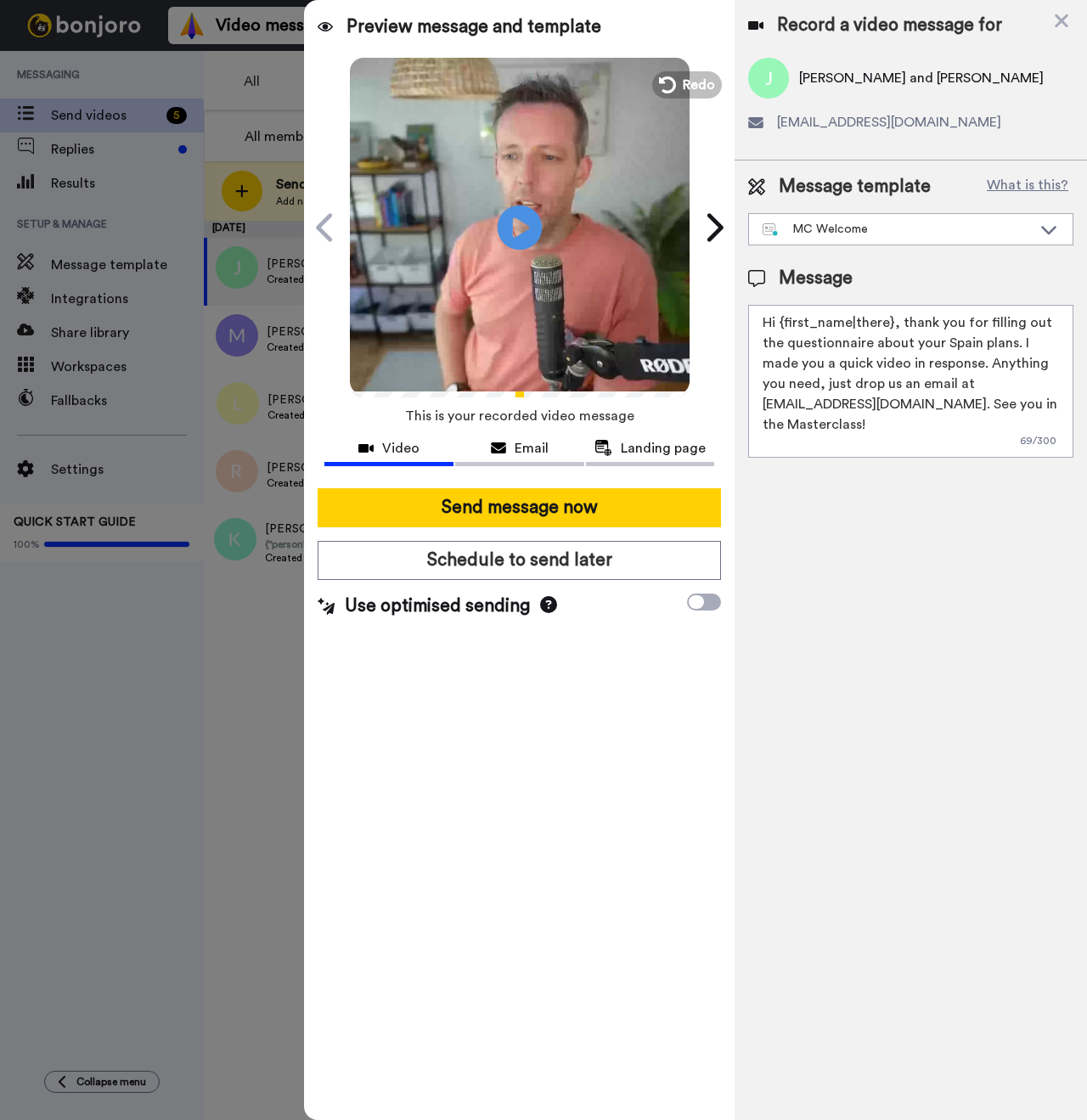
click at [521, 222] on icon "Play/Pause" at bounding box center [520, 227] width 45 height 81
click at [667, 77] on icon at bounding box center [666, 85] width 19 height 19
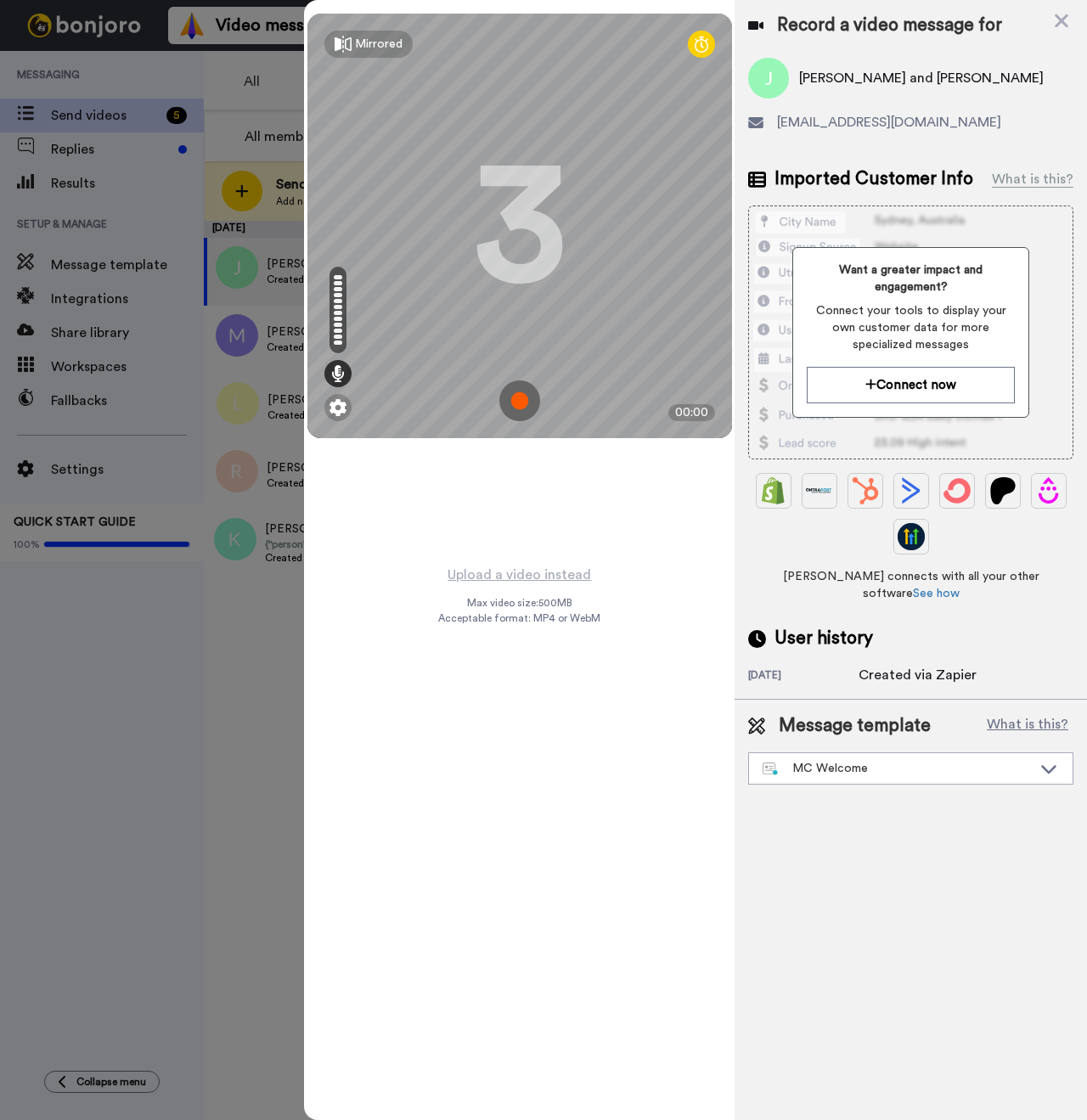
click at [526, 394] on img at bounding box center [519, 400] width 41 height 41
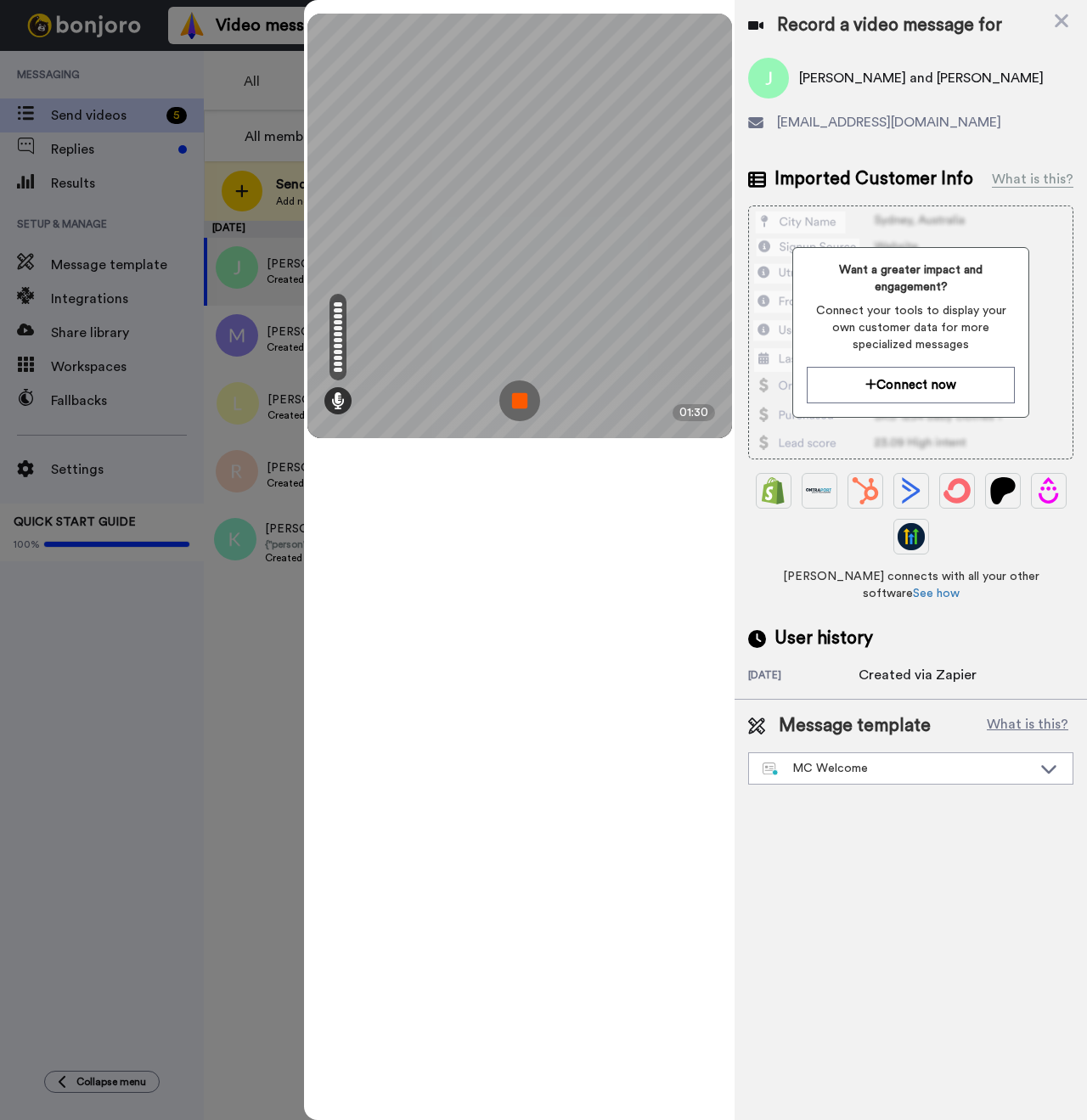
click at [507, 400] on img at bounding box center [519, 400] width 41 height 41
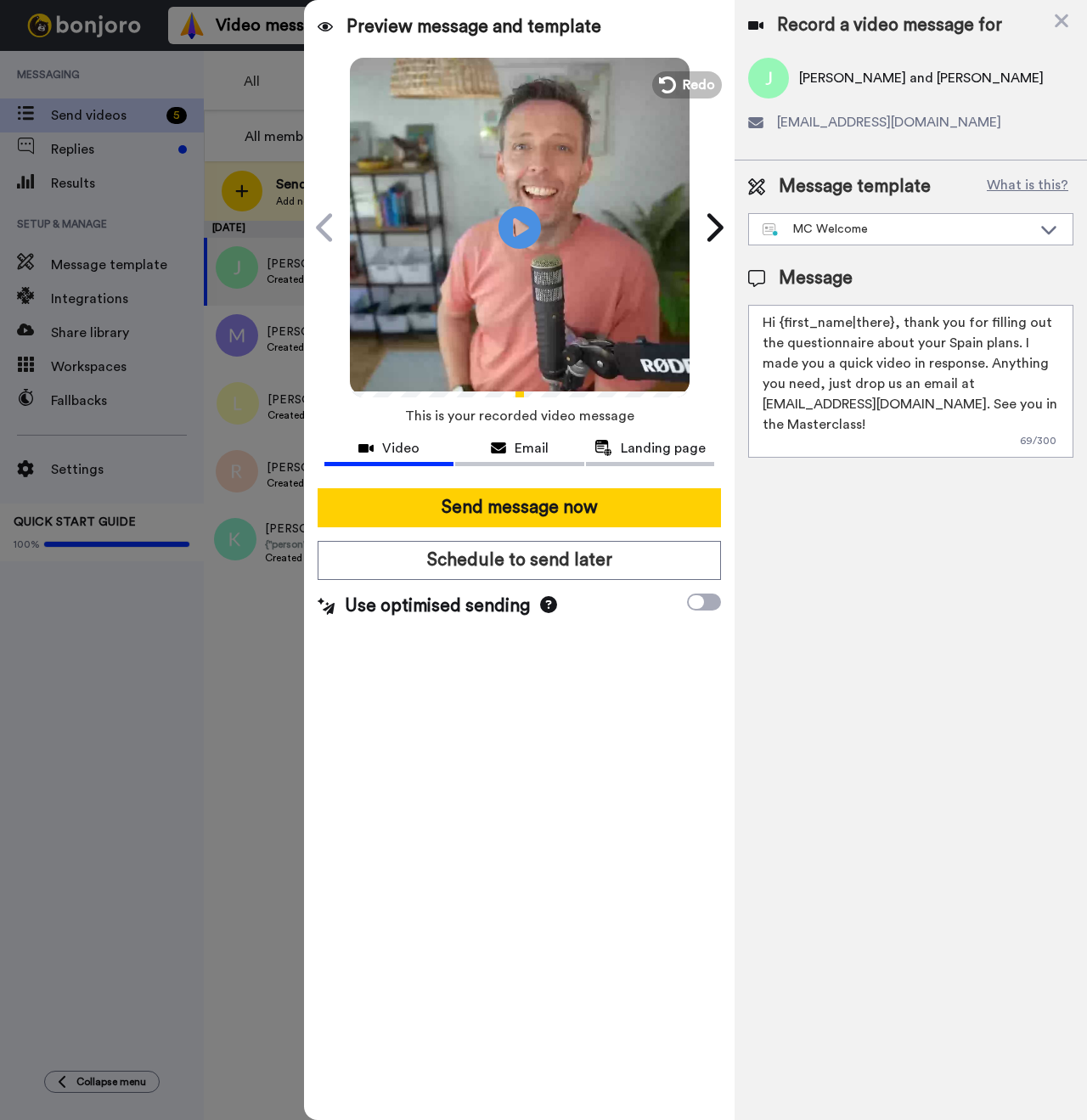
drag, startPoint x: 892, startPoint y: 324, endPoint x: 781, endPoint y: 328, distance: 111.1
click at [781, 328] on textarea "Hi {first_name|there}, thank you for filling out the questionnaire about your S…" at bounding box center [911, 380] width 325 height 153
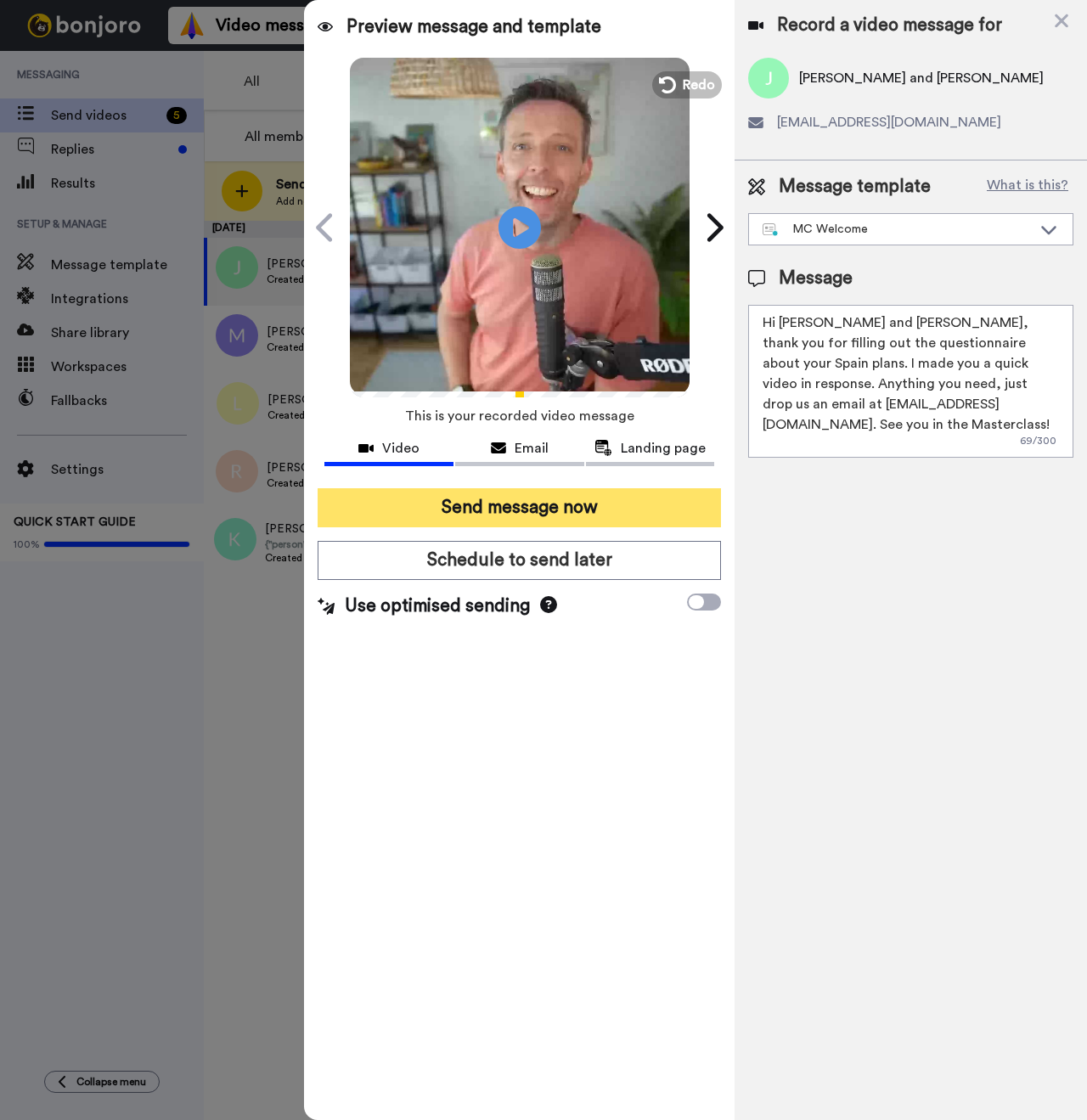
type textarea "Hi Jessica and Sergio, thank you for filling out the questionnaire about your S…"
click at [628, 496] on button "Send message now" at bounding box center [519, 507] width 403 height 39
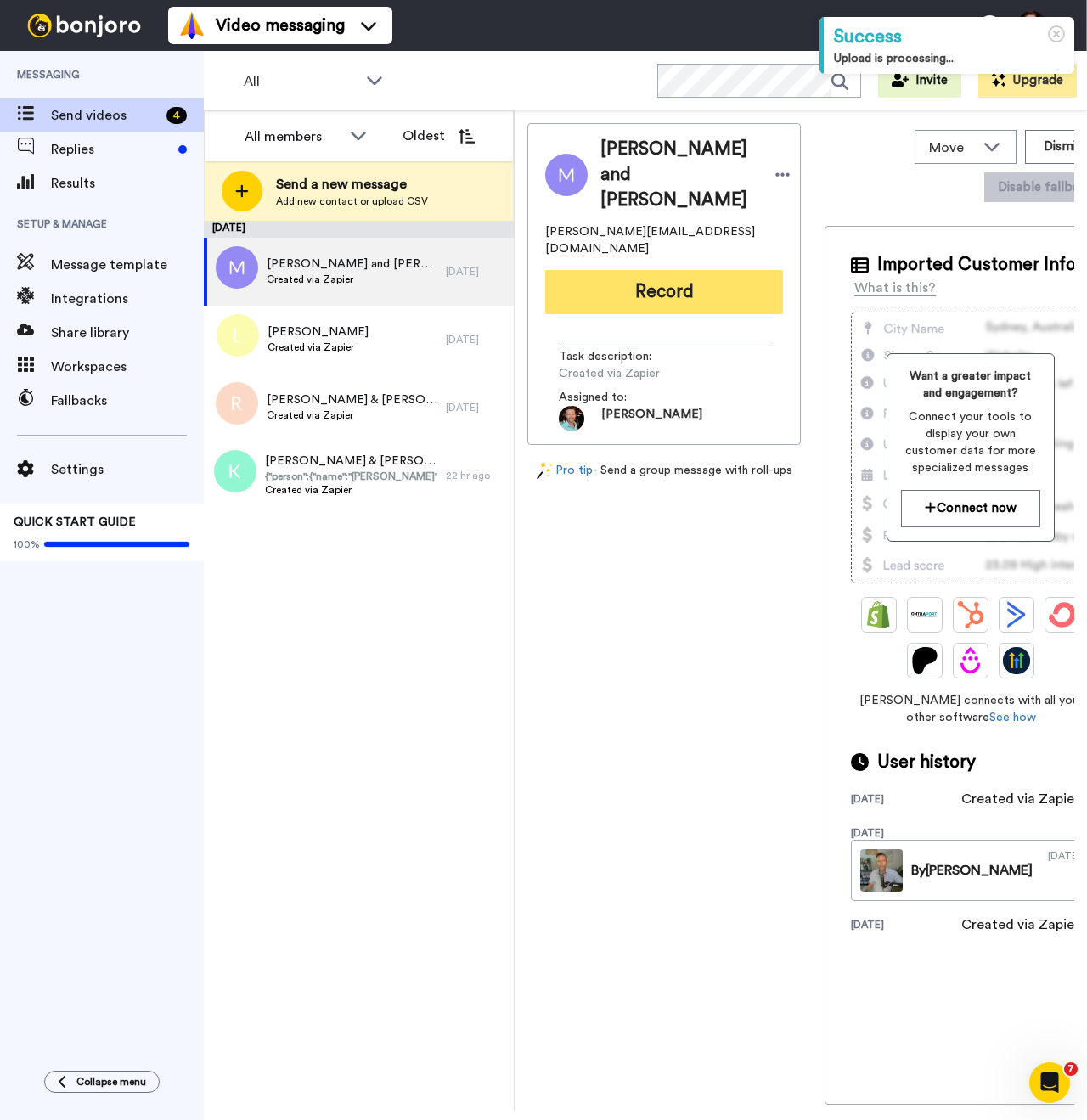
click at [652, 270] on button "Record" at bounding box center [664, 292] width 238 height 45
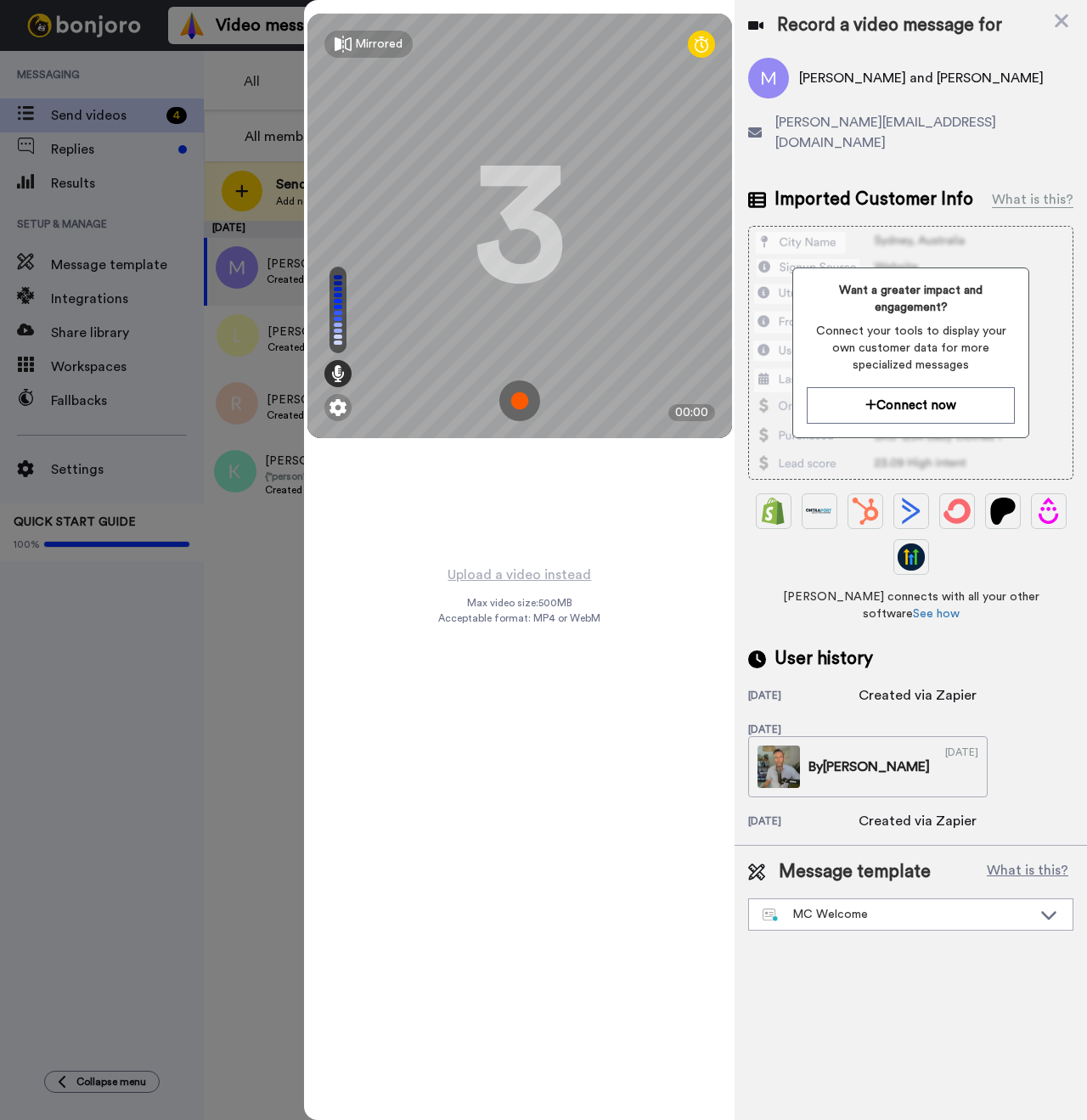
click at [521, 406] on img at bounding box center [519, 400] width 41 height 41
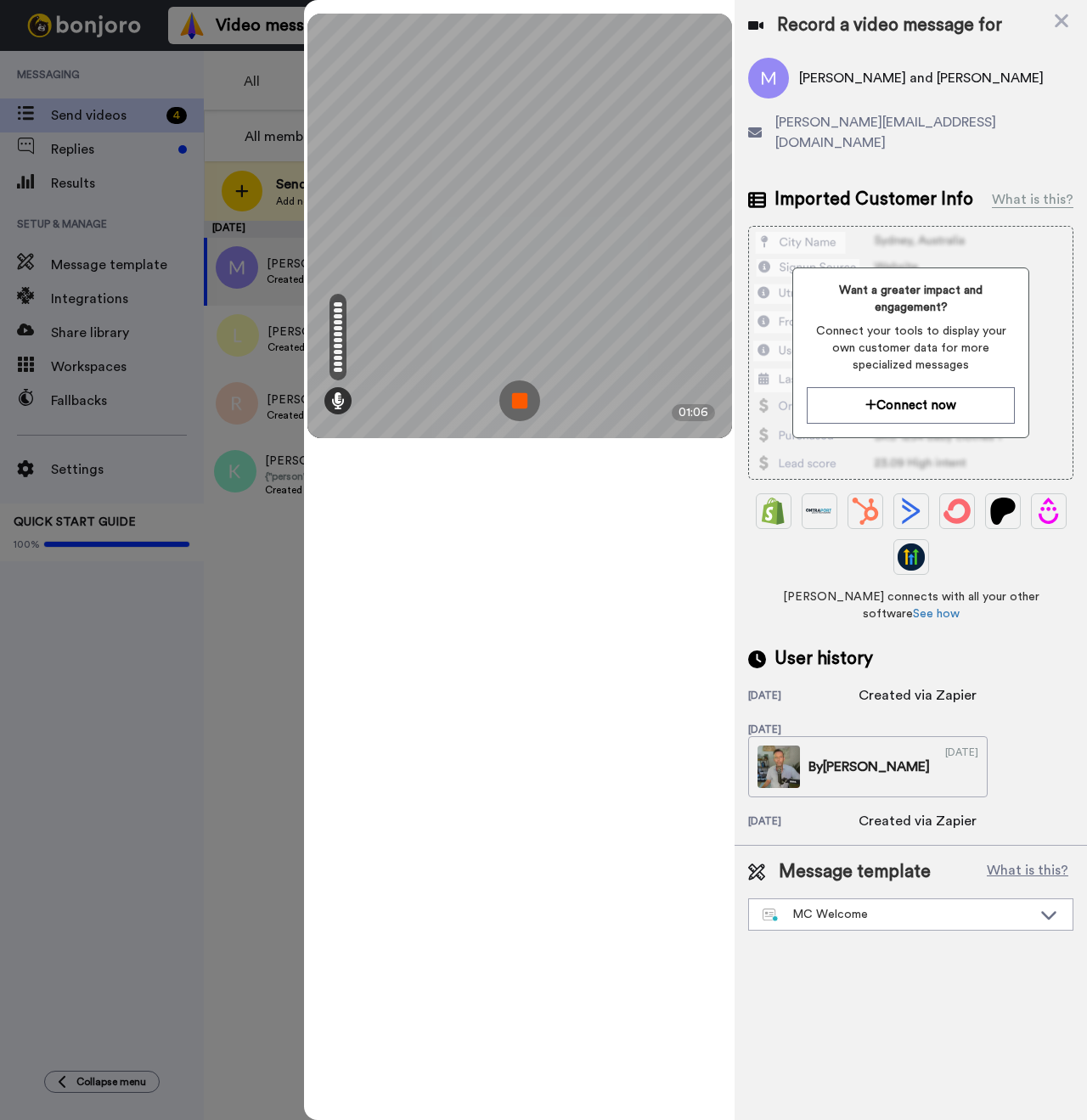
click at [516, 409] on img at bounding box center [519, 400] width 41 height 41
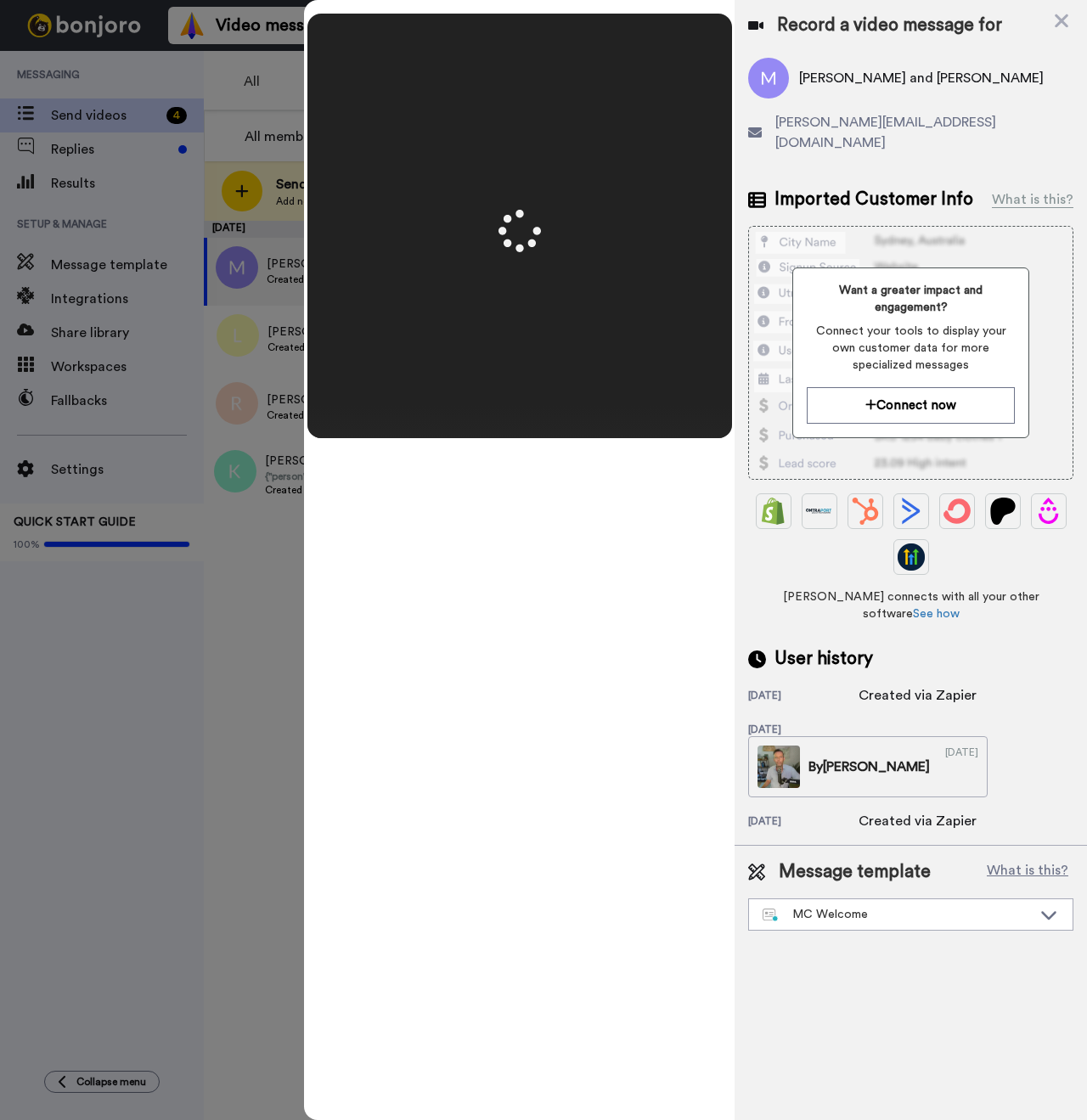
click at [813, 83] on span "Matias and Evalina Salas" at bounding box center [921, 78] width 245 height 20
copy span "Matias"
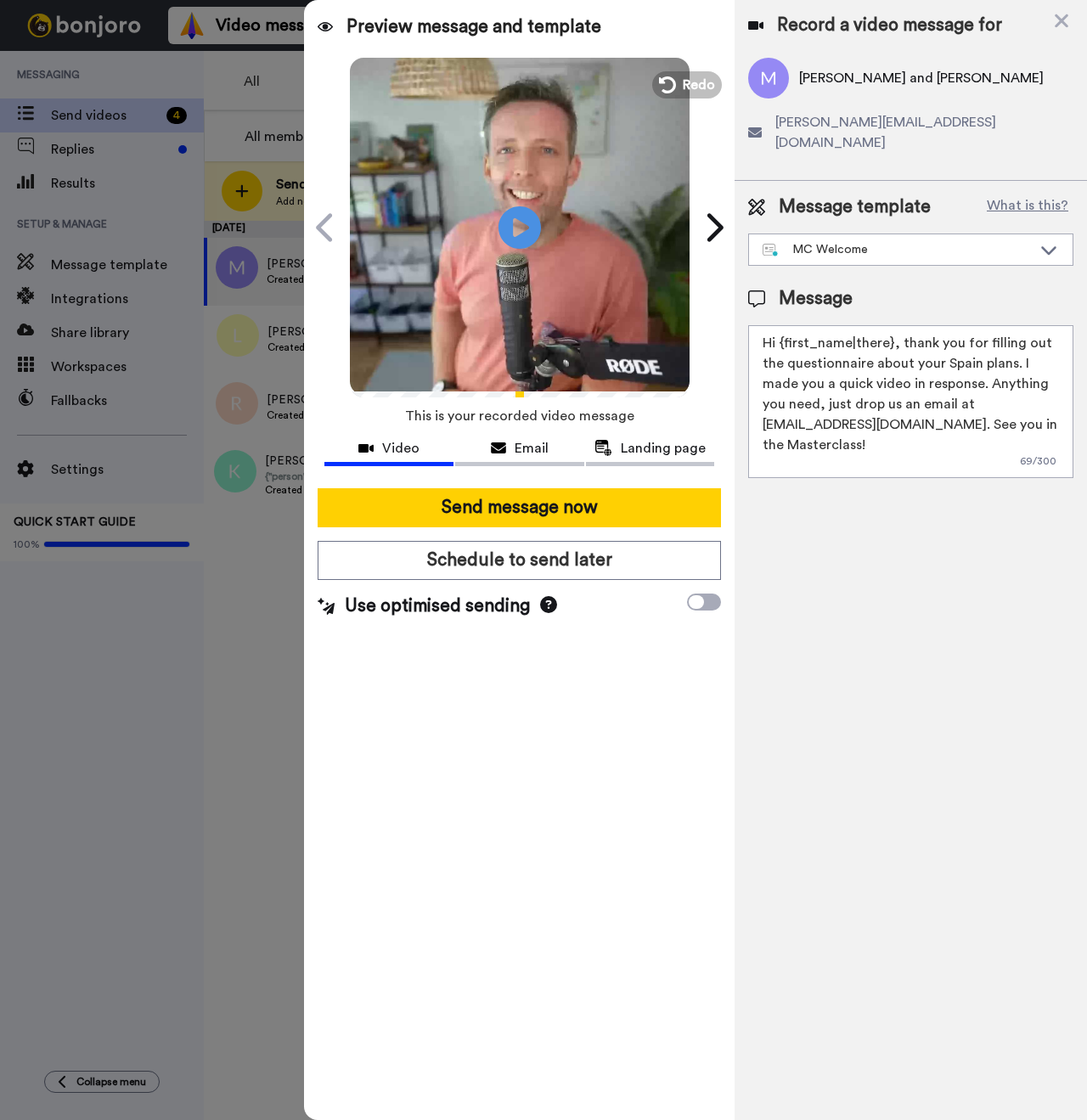
drag, startPoint x: 889, startPoint y: 325, endPoint x: 780, endPoint y: 323, distance: 109.0
click at [780, 325] on textarea "Hi {first_name|there}, thank you for filling out the questionnaire about your S…" at bounding box center [911, 401] width 325 height 153
paste textarea "Matias"
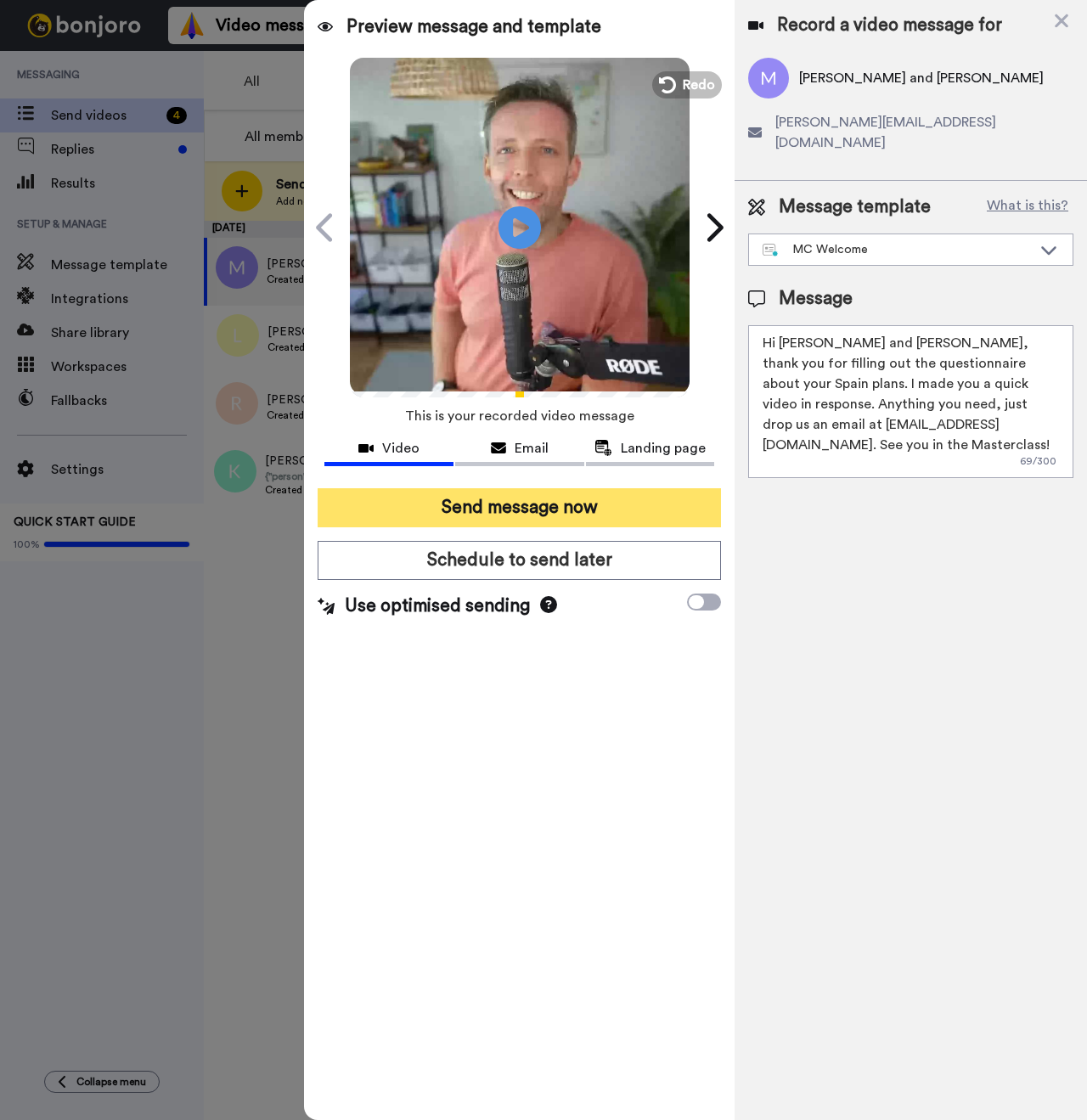
type textarea "Hi Matias and Evalina, thank you for filling out the questionnaire about your S…"
click at [579, 501] on button "Send message now" at bounding box center [519, 507] width 403 height 39
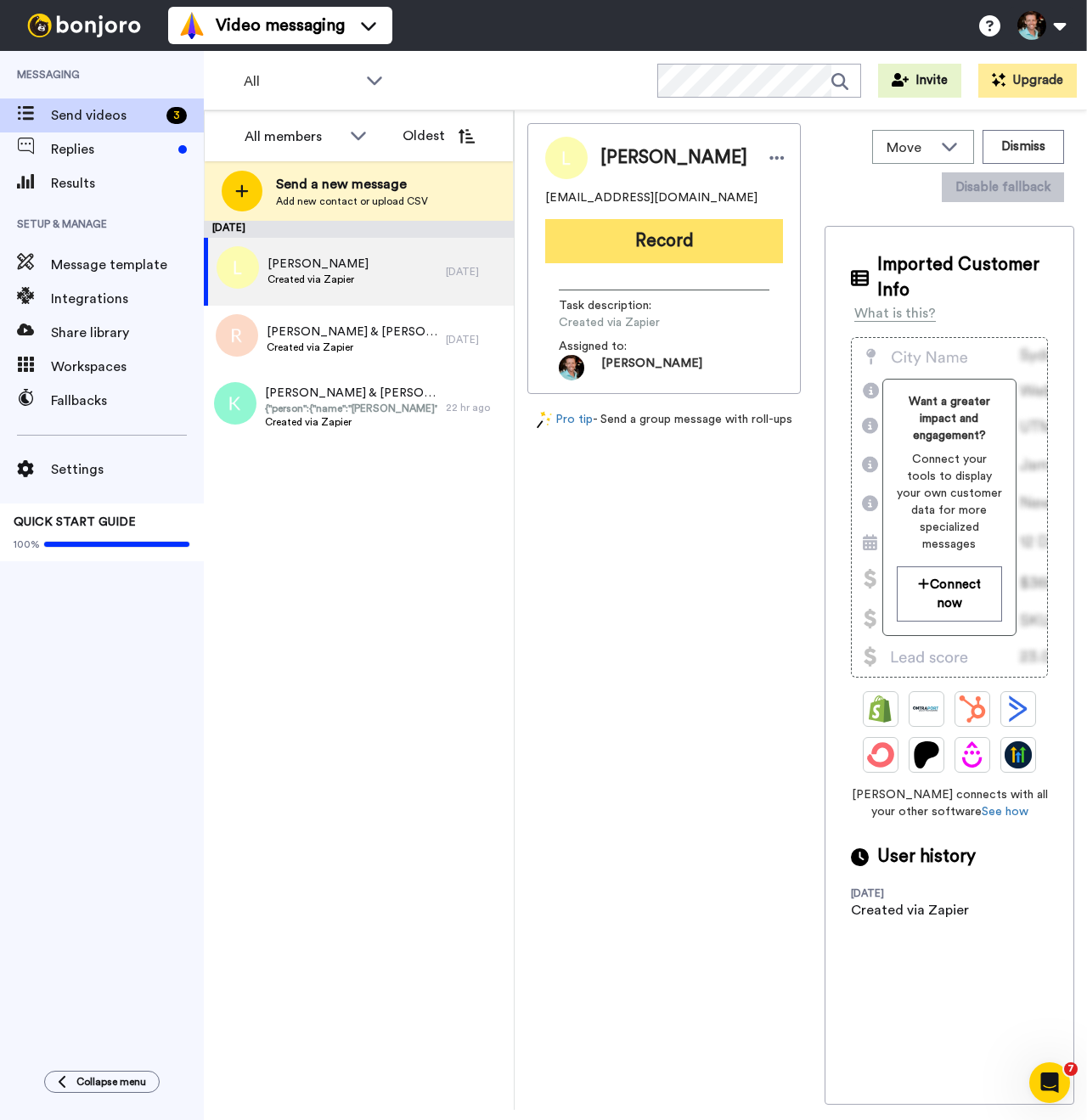
click at [656, 236] on button "Record" at bounding box center [664, 241] width 238 height 45
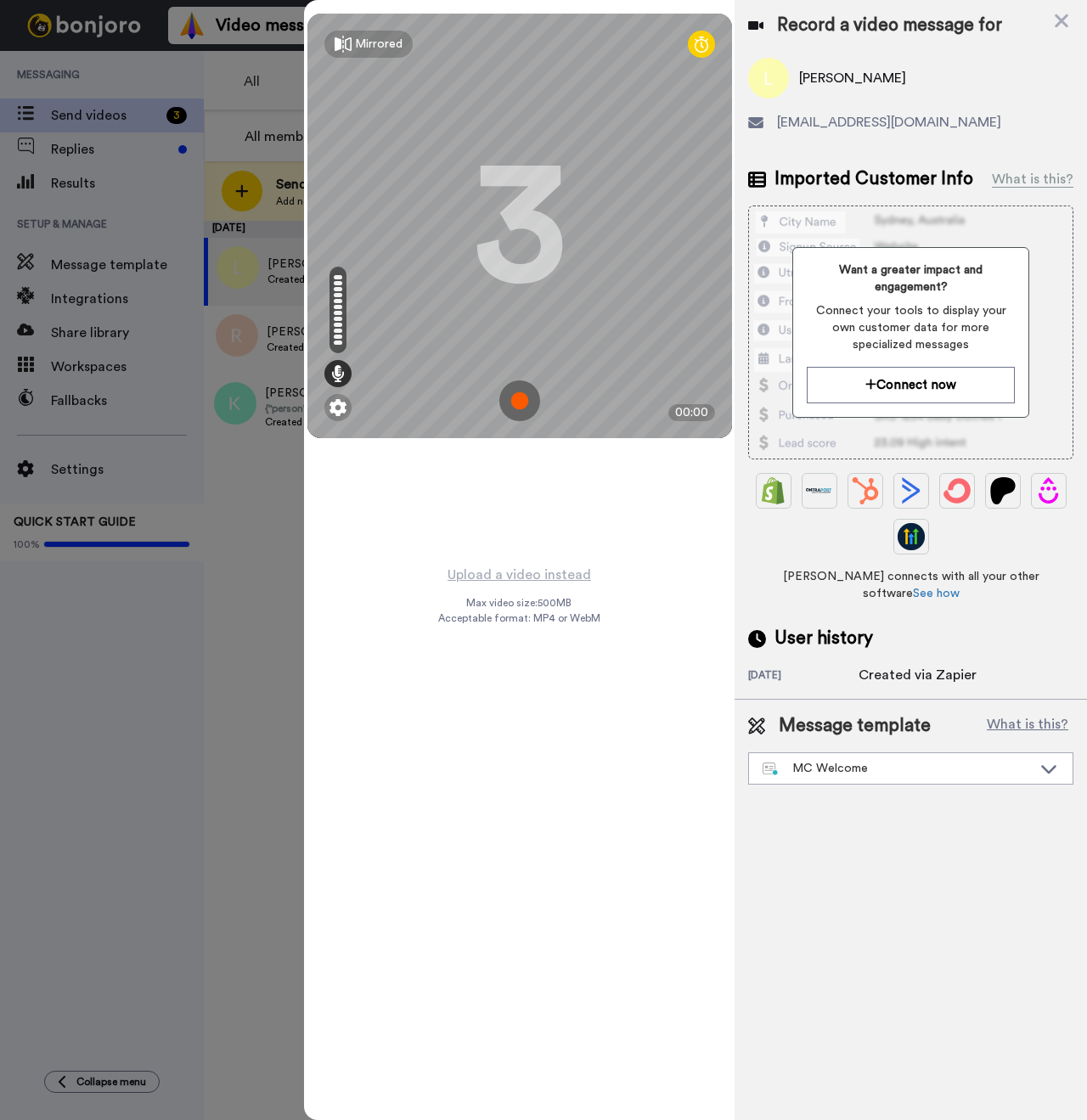
click at [514, 398] on img at bounding box center [519, 400] width 41 height 41
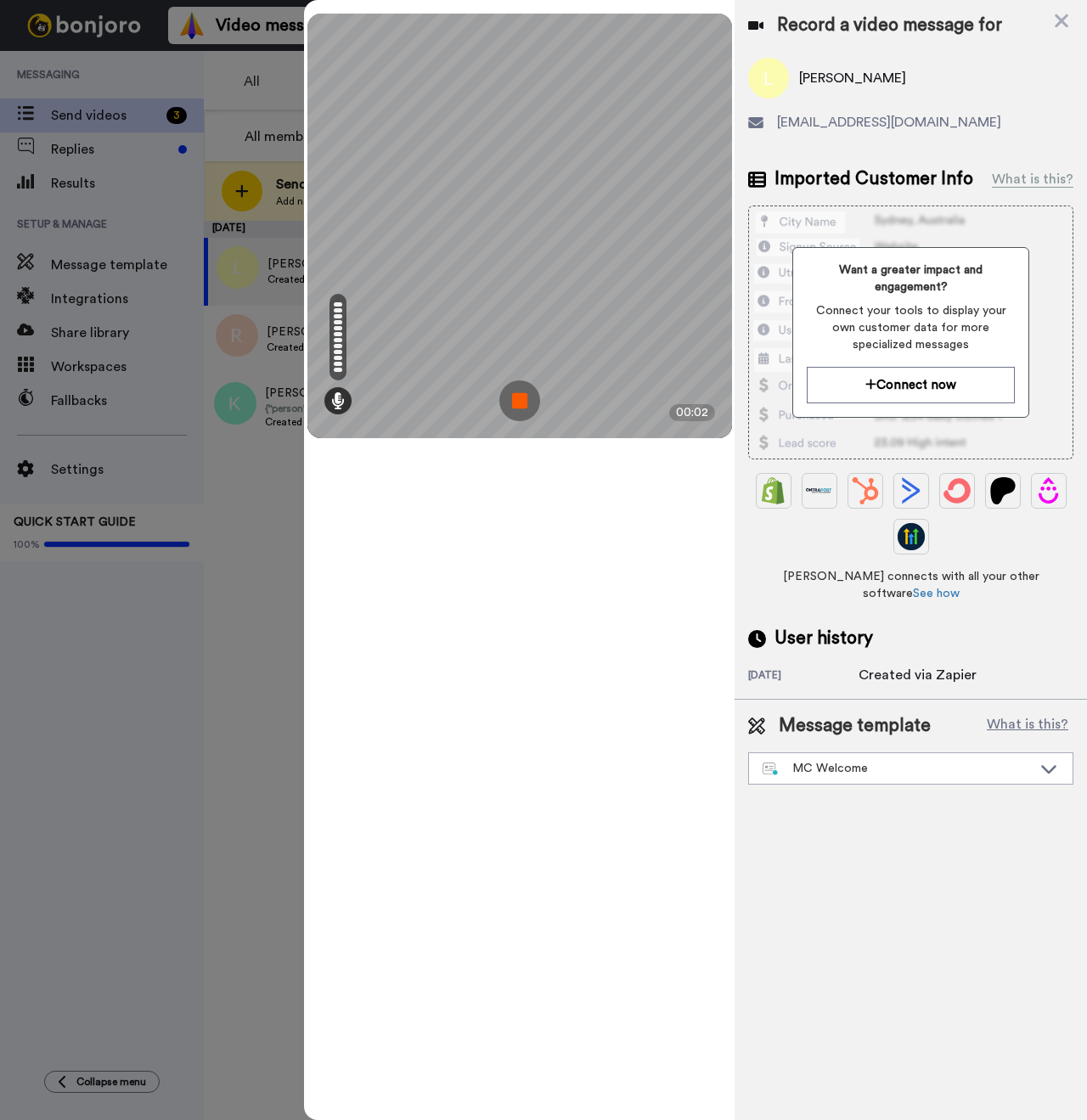
click at [514, 398] on img at bounding box center [519, 400] width 41 height 41
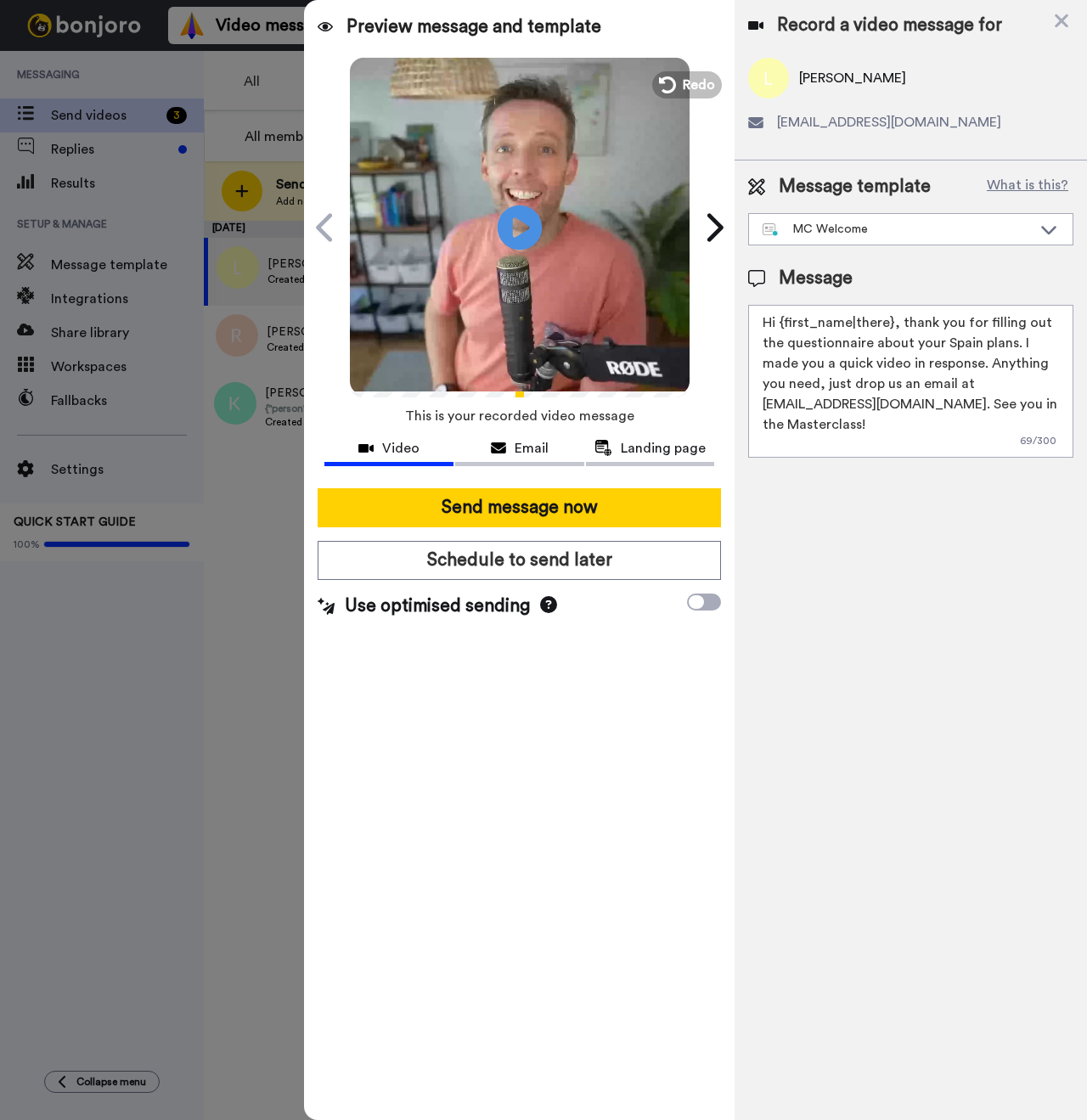
click at [527, 237] on icon at bounding box center [520, 227] width 45 height 45
click at [679, 69] on button "Redo" at bounding box center [687, 83] width 77 height 29
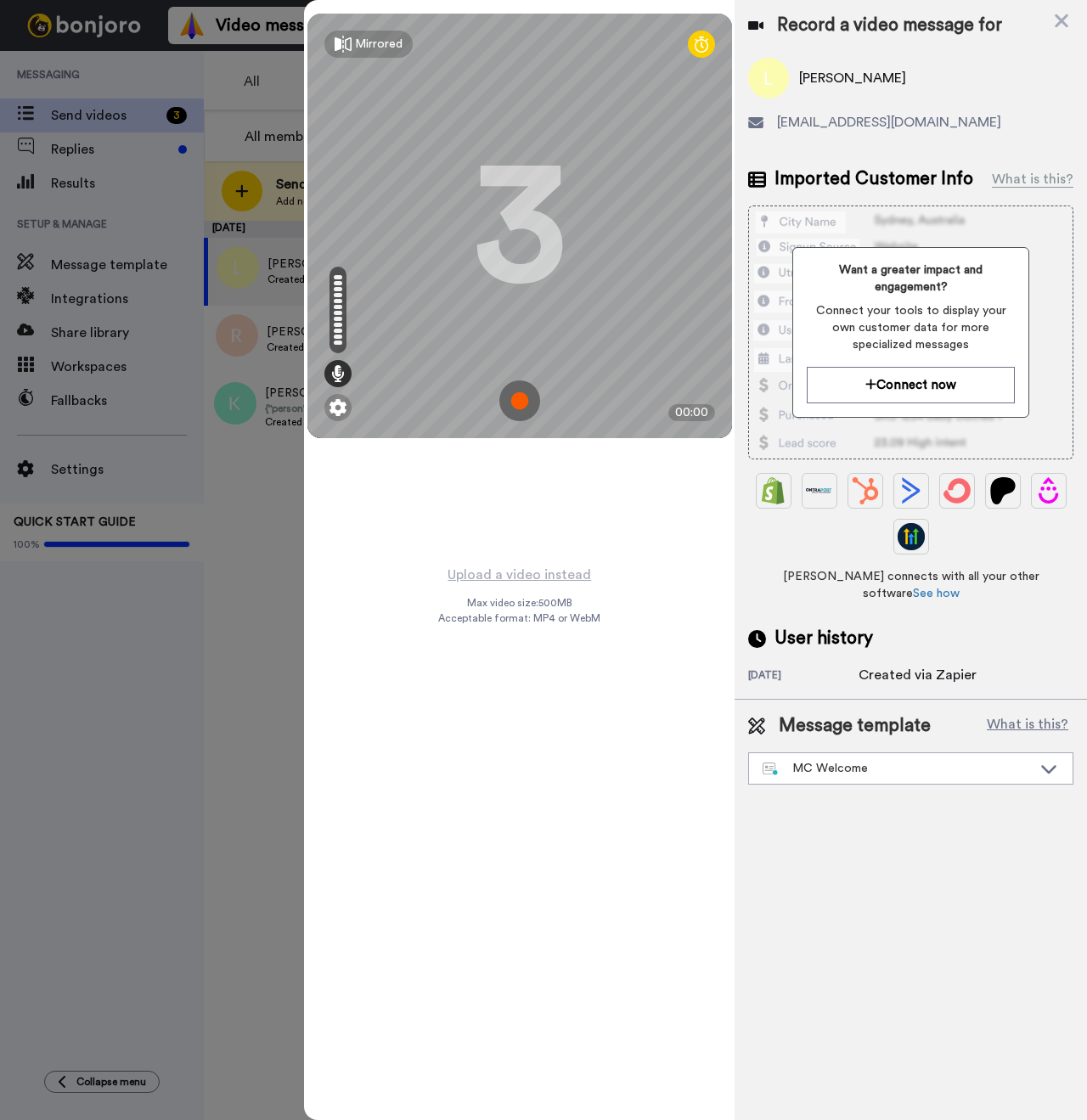
click at [510, 395] on img at bounding box center [519, 400] width 41 height 41
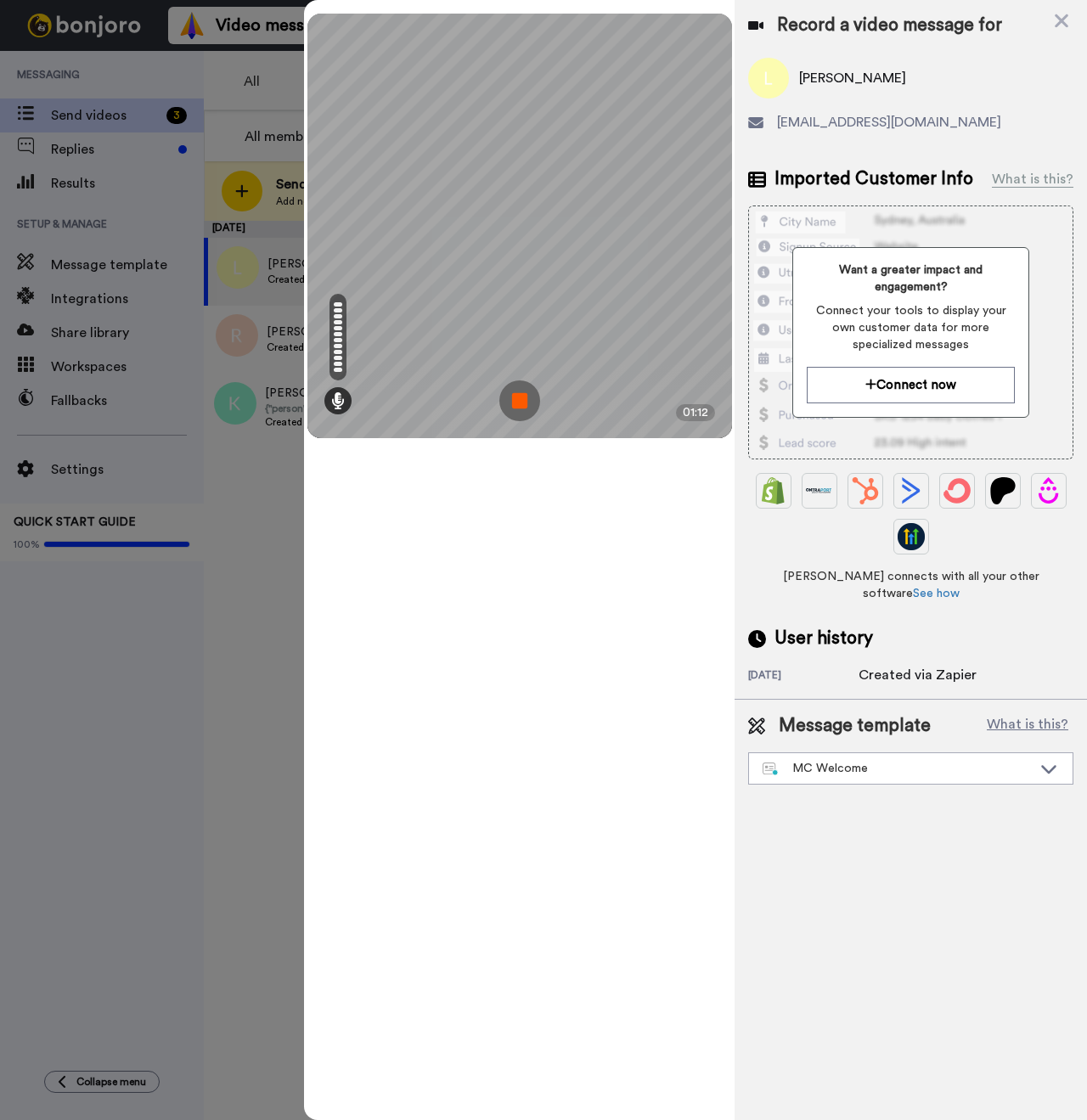
click at [521, 395] on img at bounding box center [519, 400] width 41 height 41
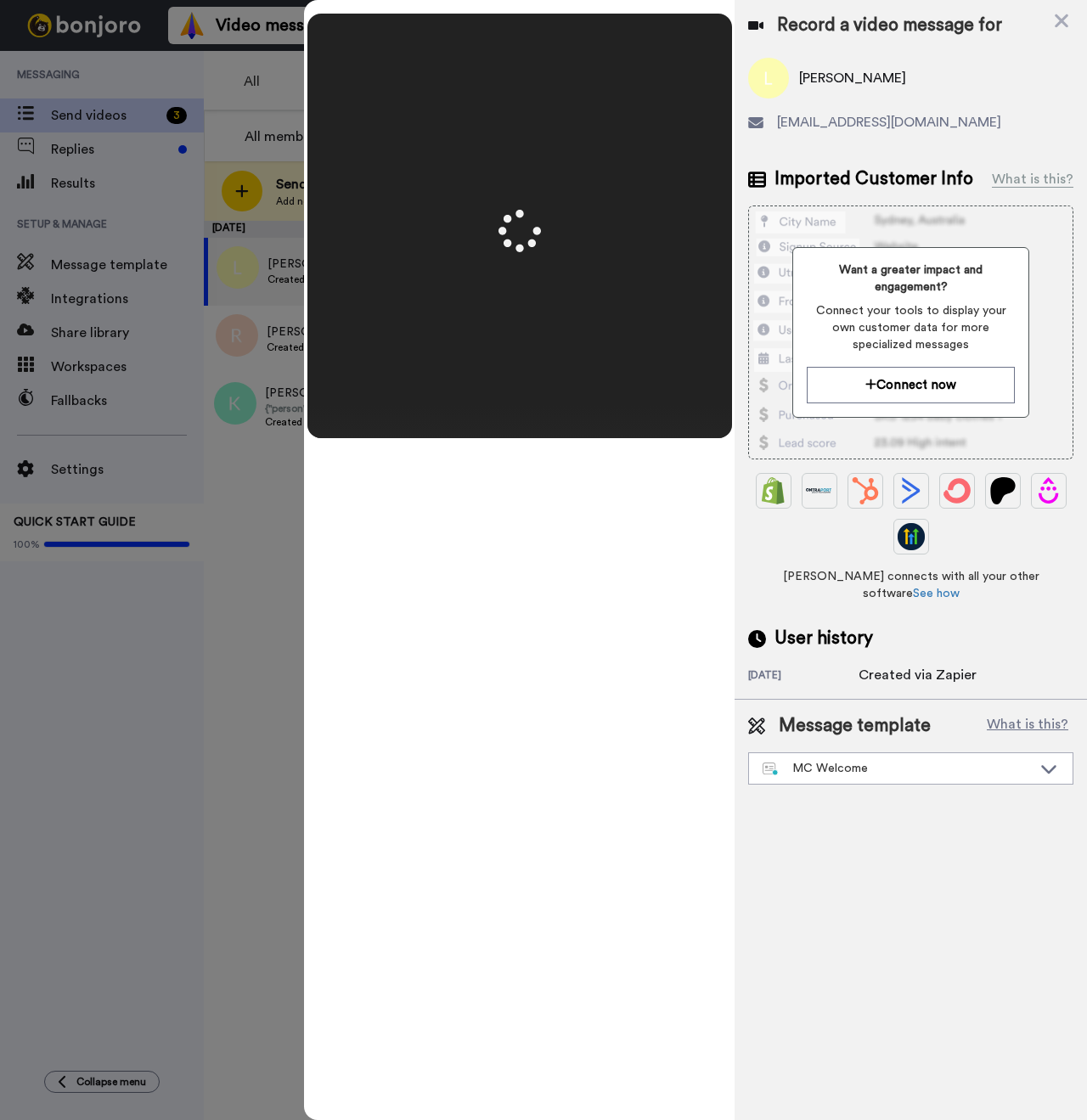
click at [817, 77] on span "[PERSON_NAME]" at bounding box center [852, 78] width 107 height 20
copy span "[PERSON_NAME]"
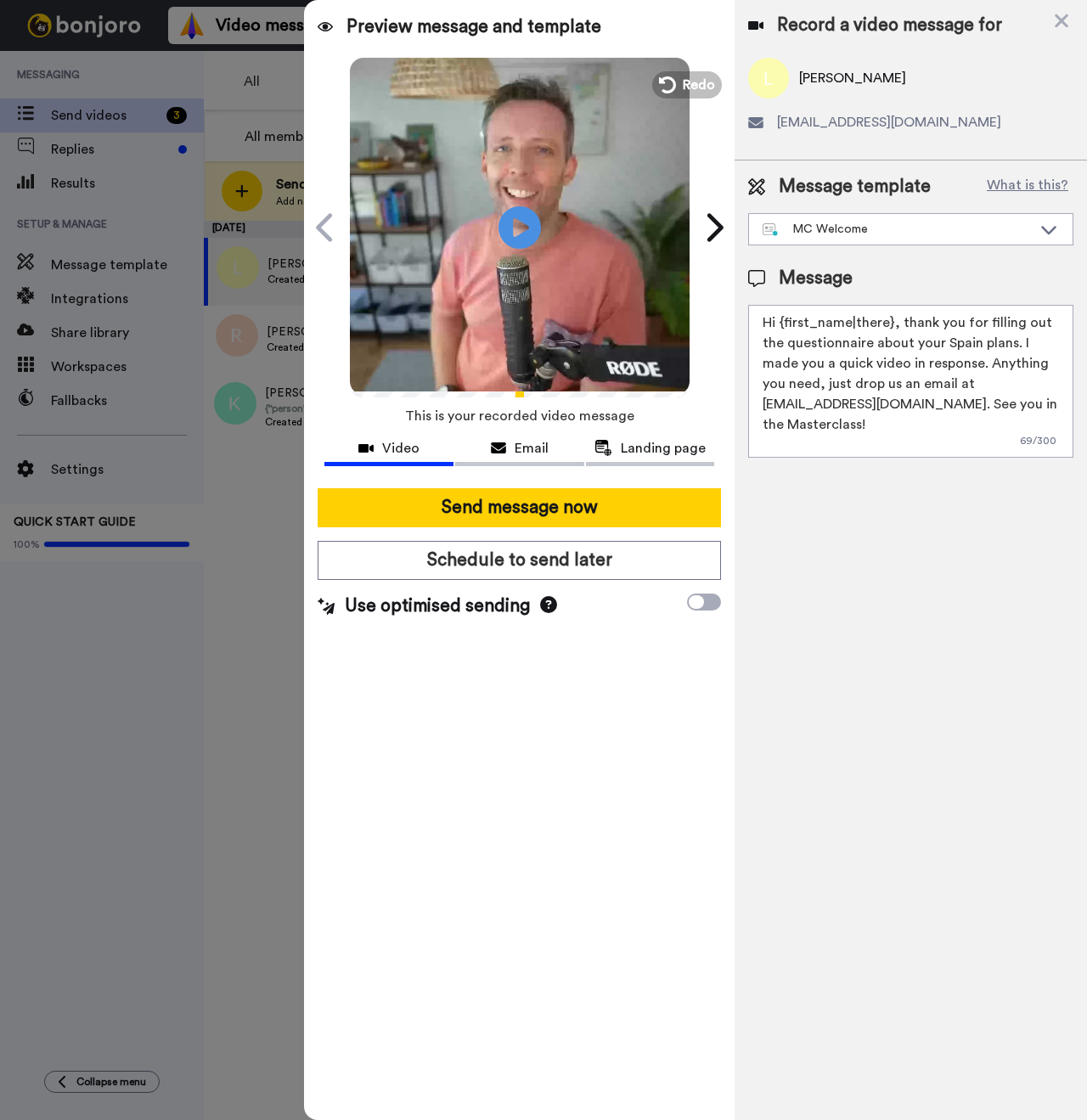
drag, startPoint x: 886, startPoint y: 323, endPoint x: 781, endPoint y: 328, distance: 105.1
click at [781, 328] on textarea "Hi {first_name|there}, thank you for filling out the questionnaire about your S…" at bounding box center [911, 380] width 325 height 153
paste textarea "Linda"
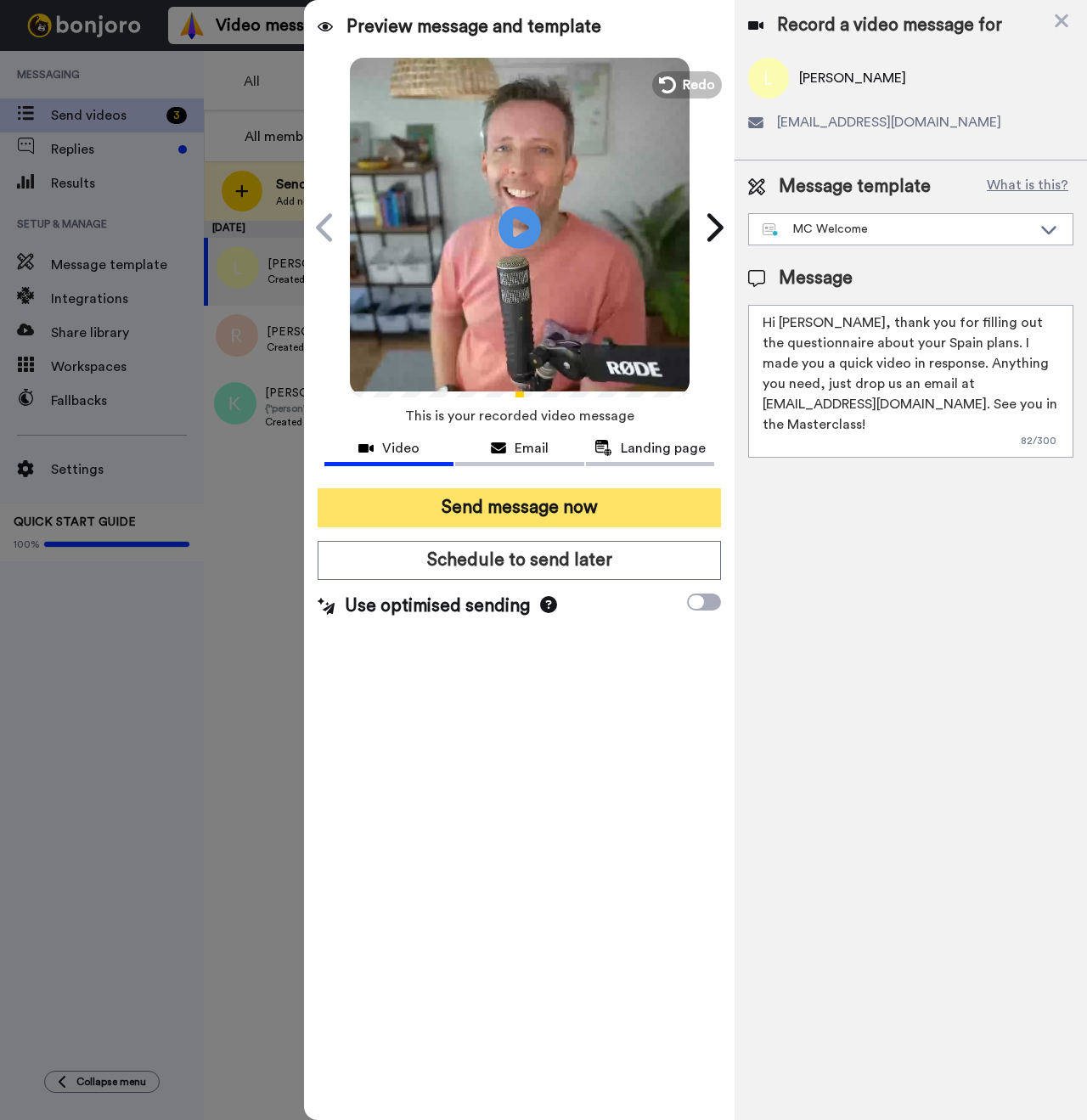
type textarea "Hi Linda, thank you for filling out the questionnaire about your Spain plans. I…"
click at [560, 510] on button "Send message now" at bounding box center [519, 507] width 403 height 39
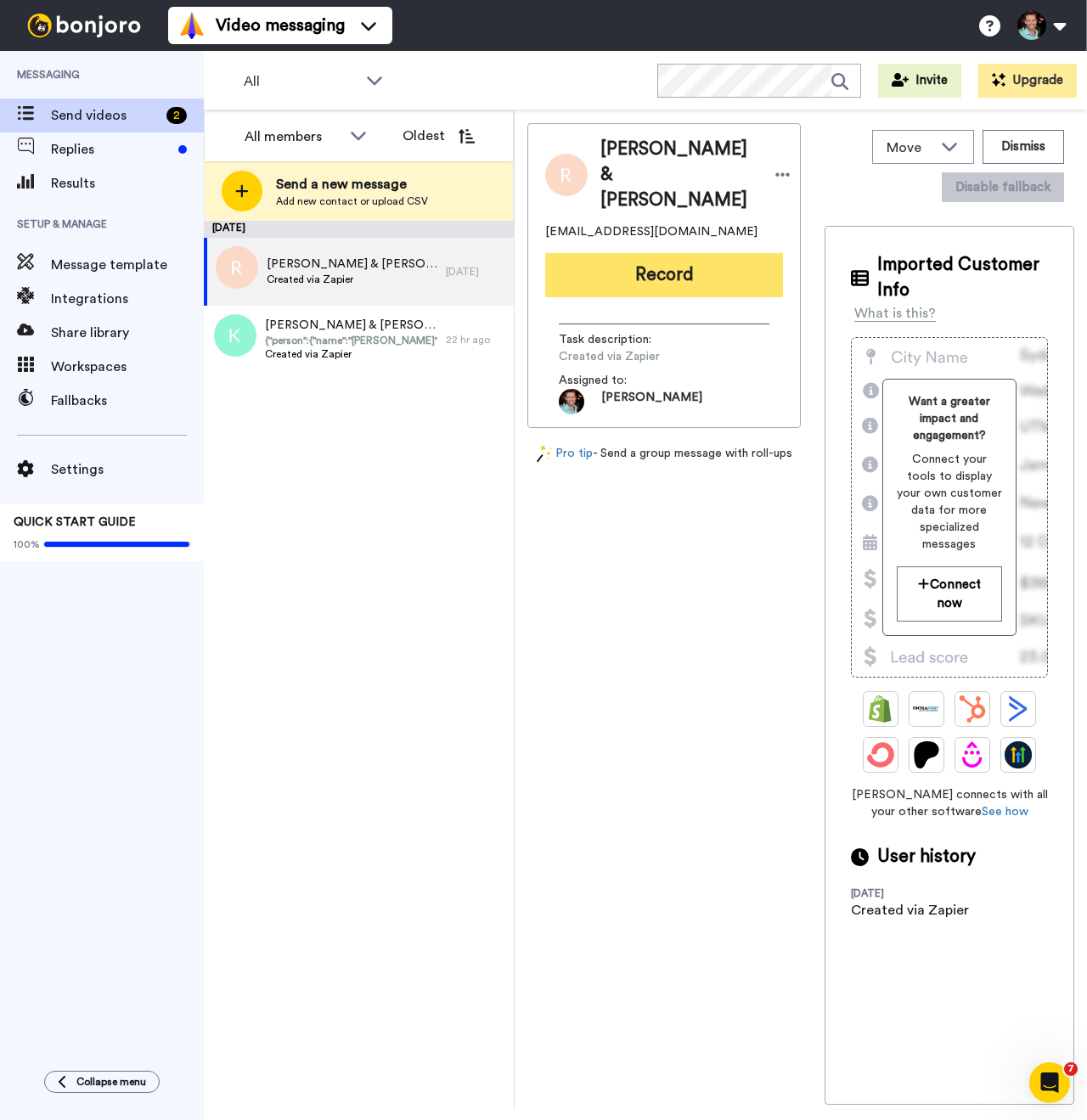
click at [672, 255] on button "Record" at bounding box center [664, 275] width 238 height 45
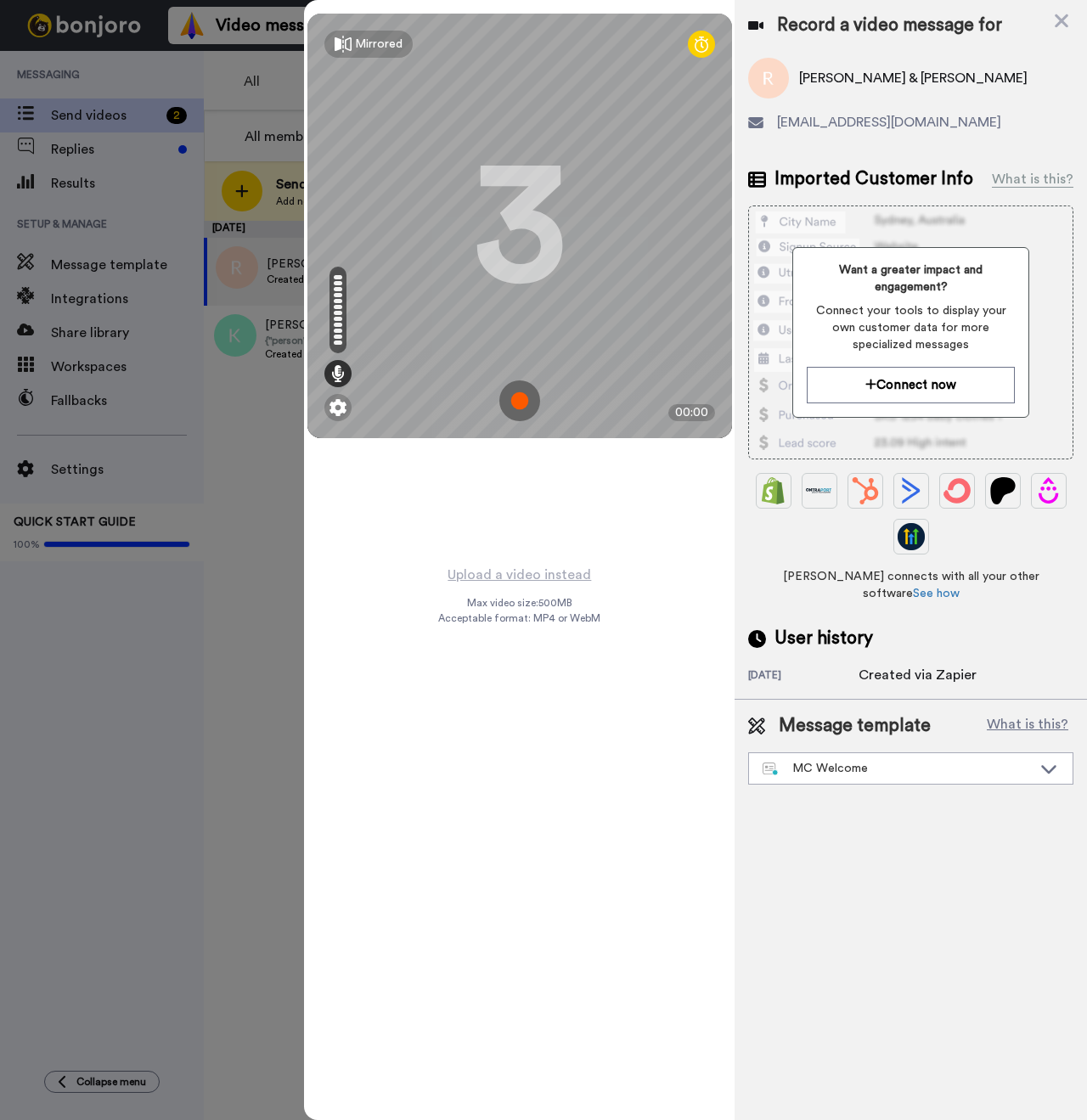
click at [513, 403] on img at bounding box center [519, 400] width 41 height 41
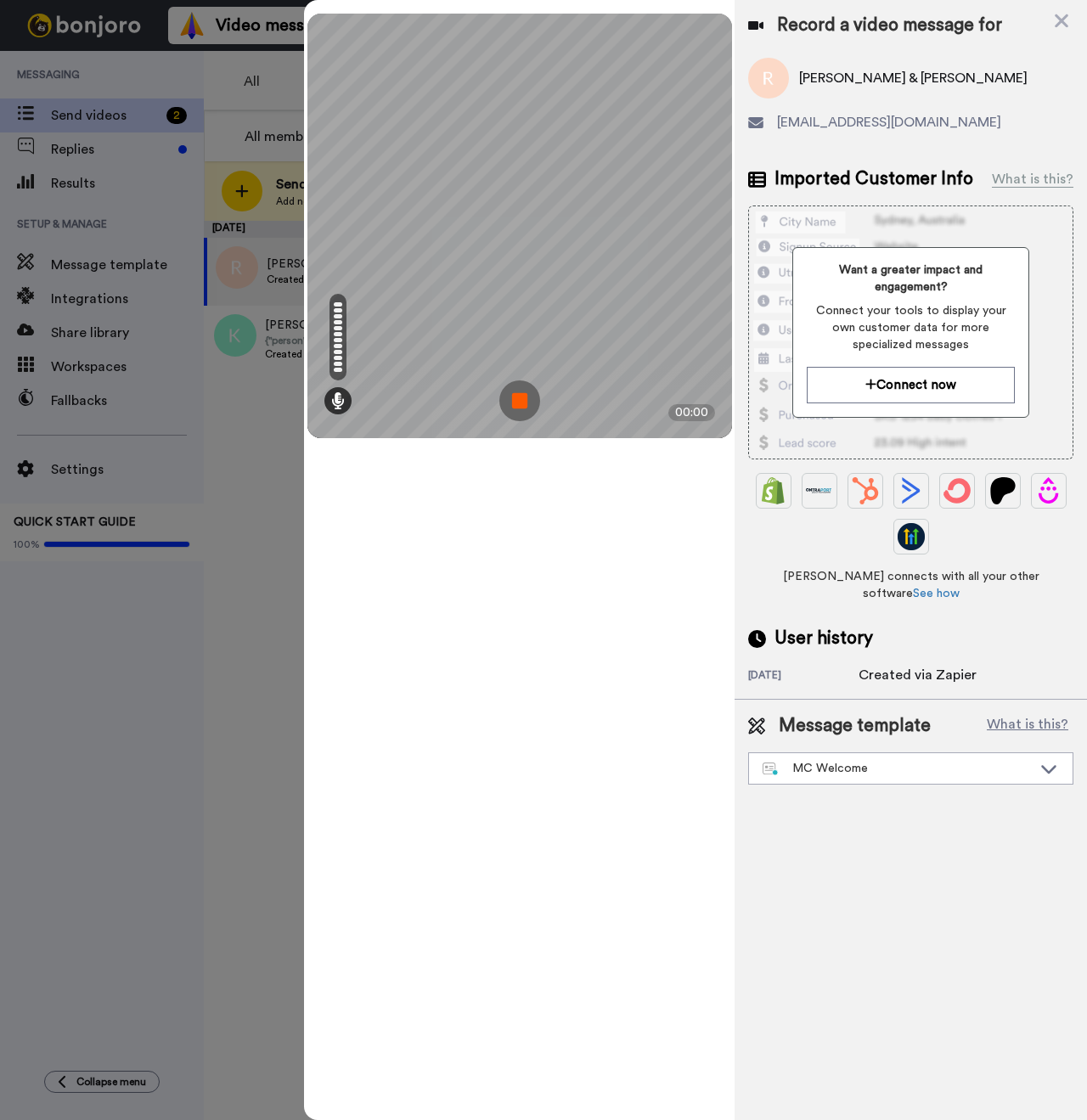
click at [513, 403] on img at bounding box center [519, 400] width 41 height 41
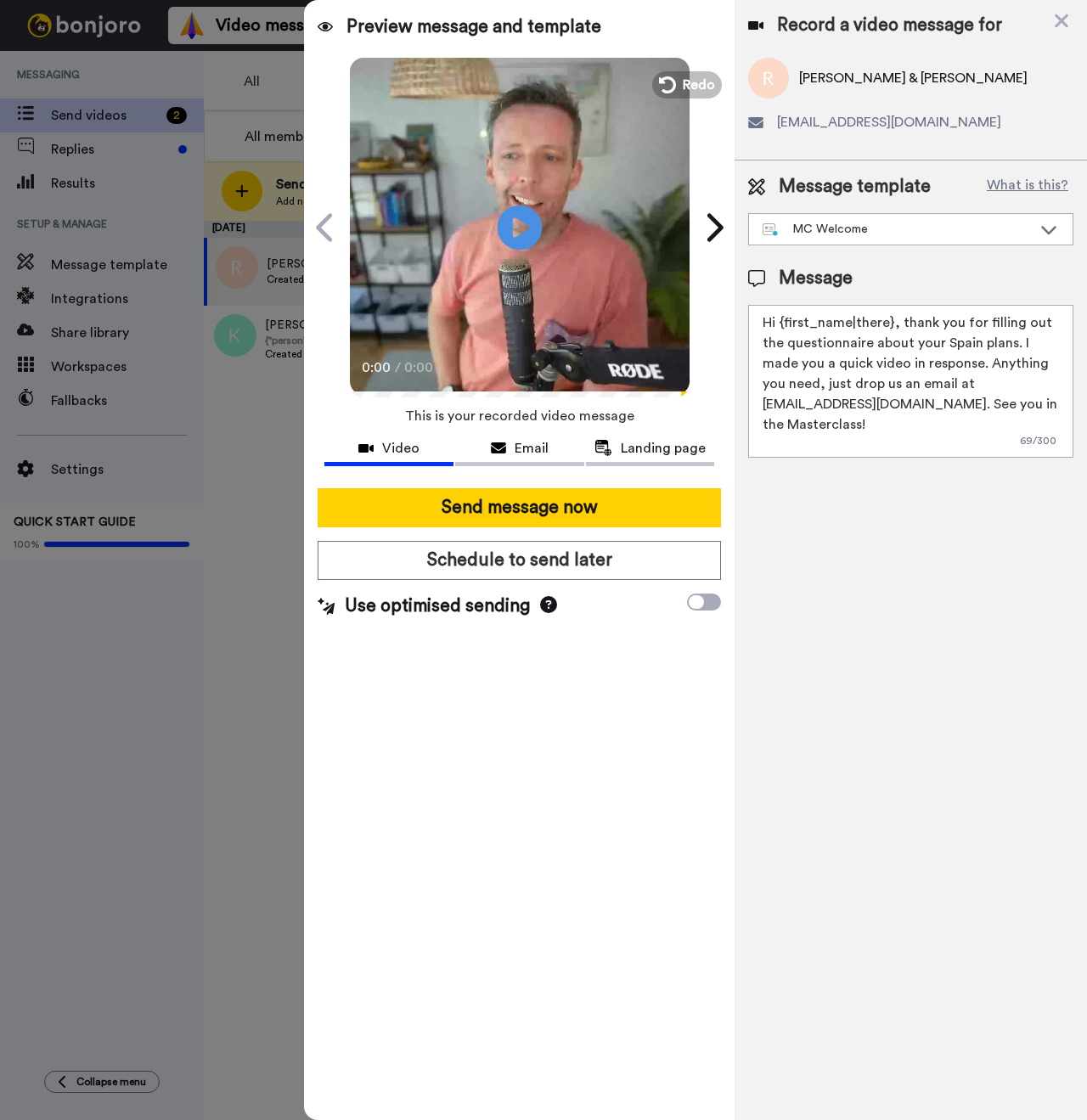
click at [526, 213] on icon at bounding box center [520, 227] width 45 height 45
click at [685, 85] on span "Redo" at bounding box center [700, 83] width 36 height 22
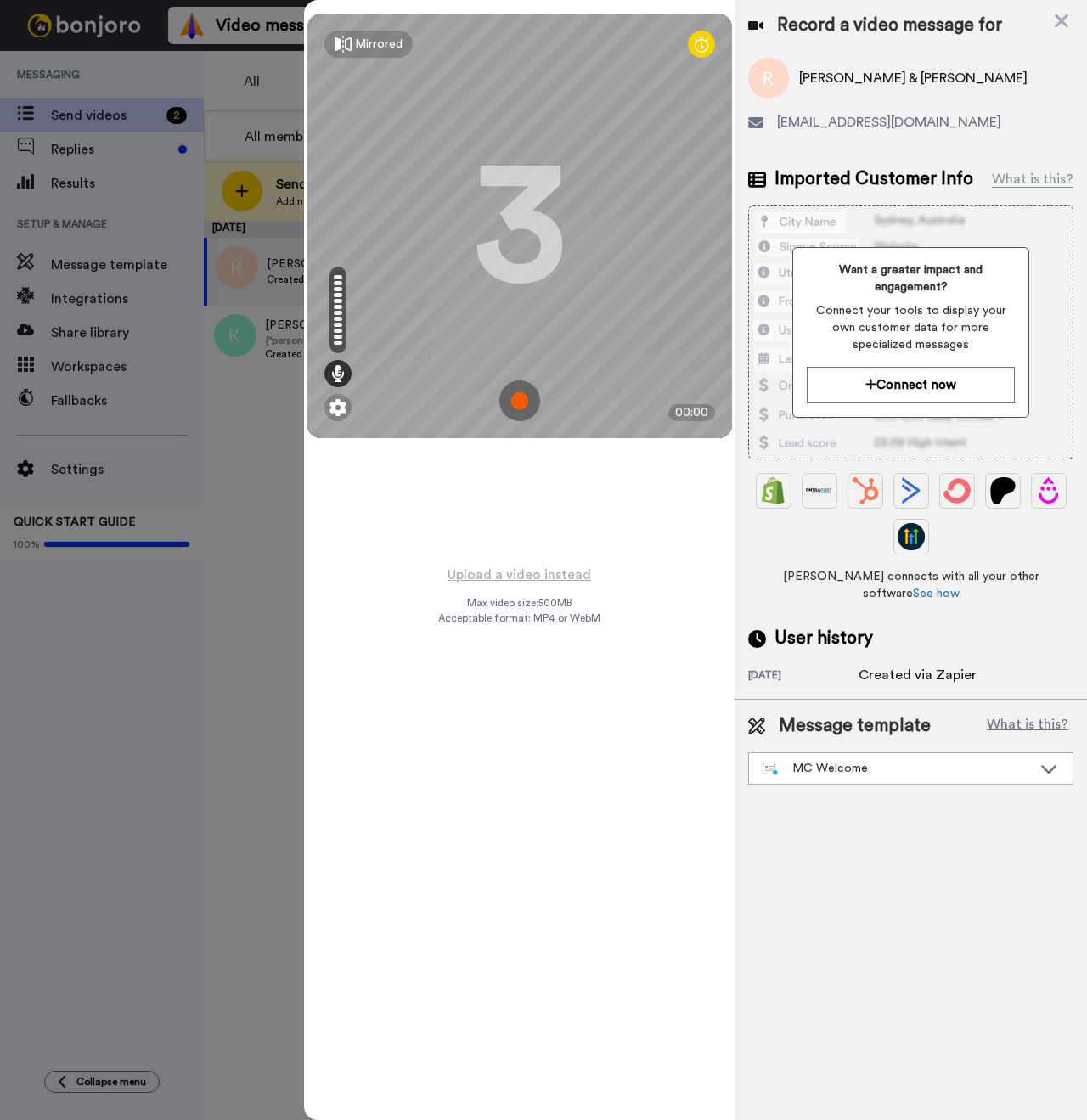
click at [522, 407] on img at bounding box center [519, 400] width 41 height 41
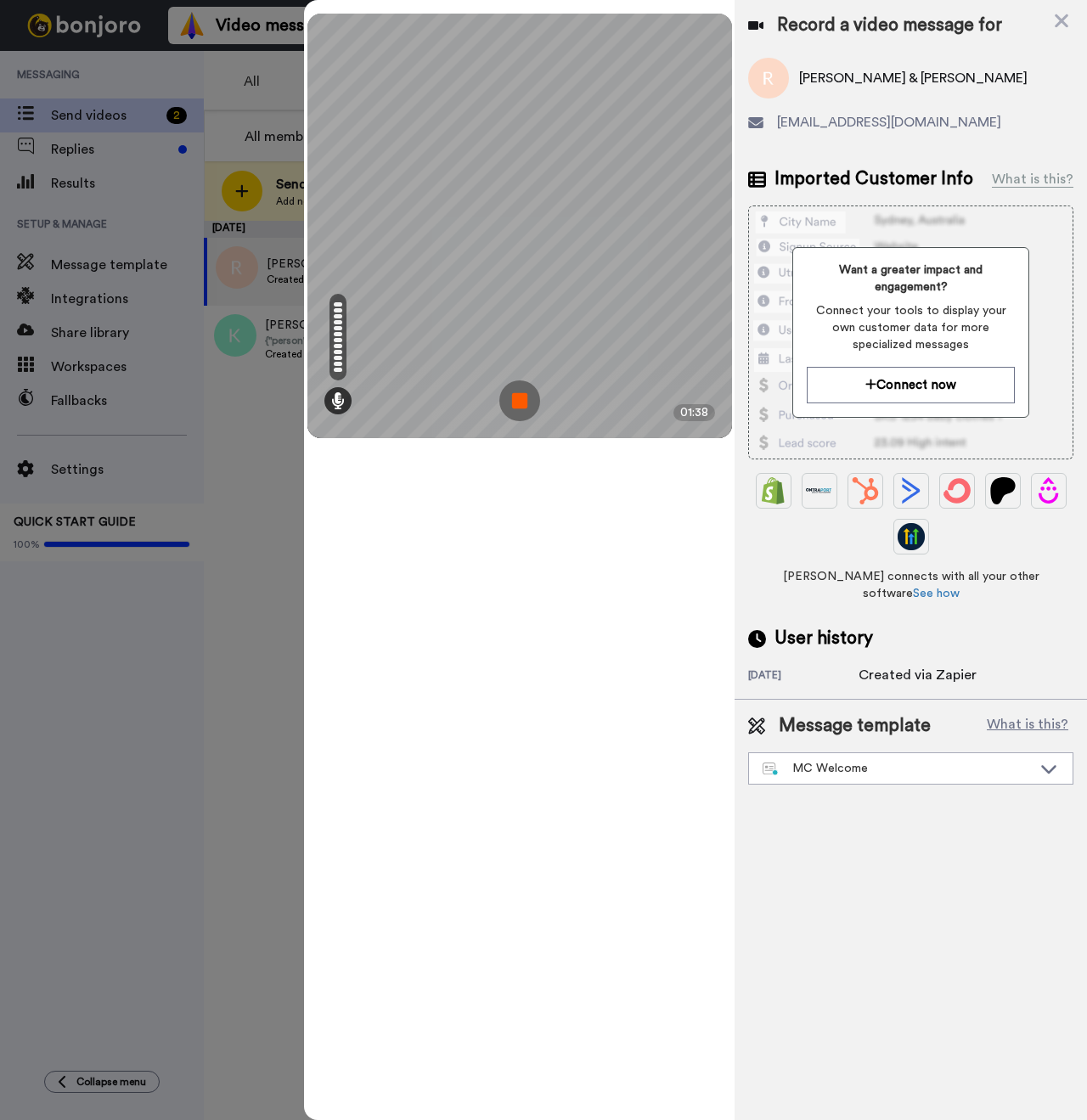
click at [518, 393] on img at bounding box center [519, 400] width 41 height 41
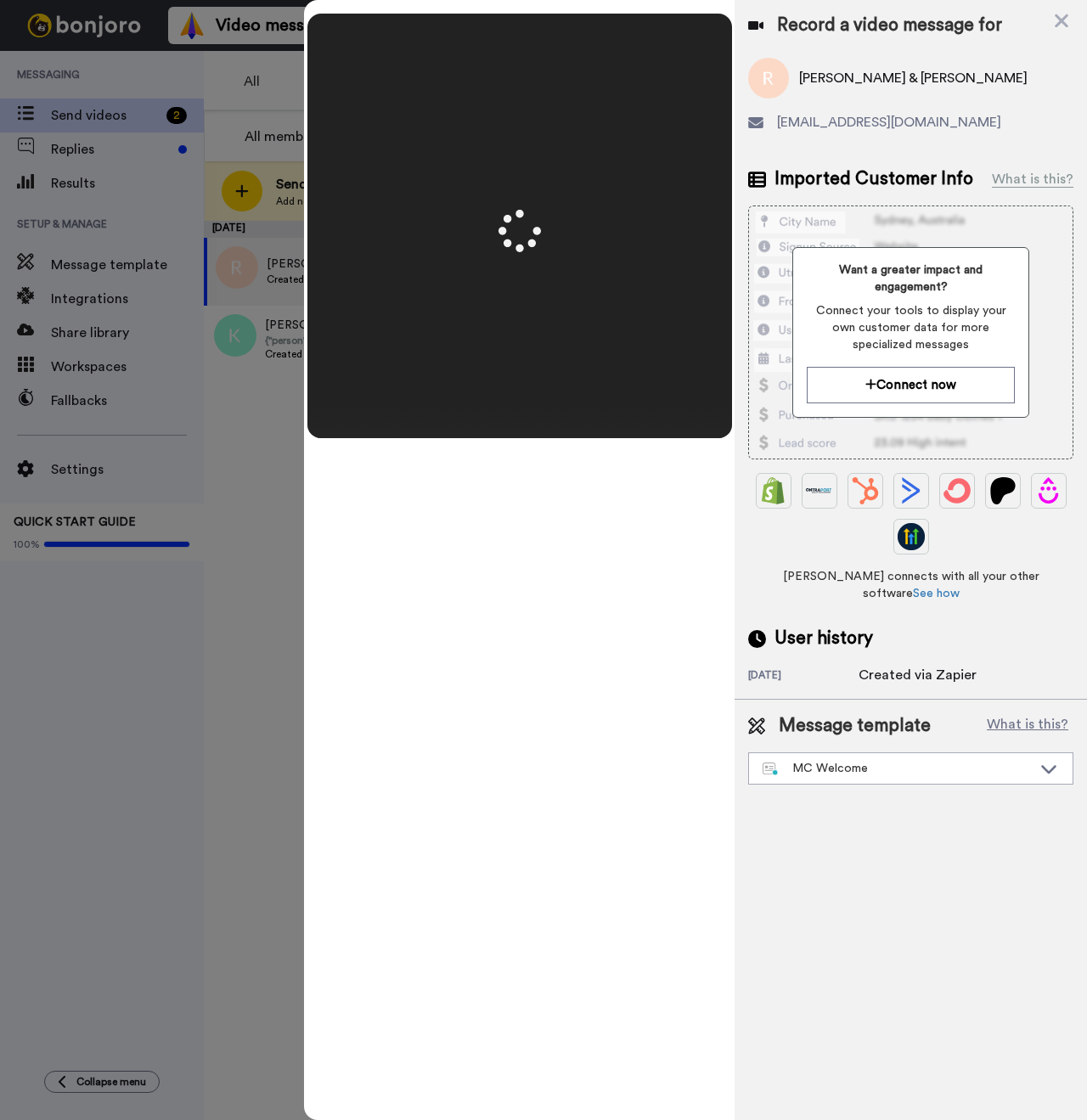
click at [919, 83] on span "[PERSON_NAME] & [PERSON_NAME]" at bounding box center [912, 78] width 229 height 20
click at [918, 83] on span "[PERSON_NAME] & [PERSON_NAME]" at bounding box center [912, 78] width 229 height 20
copy span "Erika"
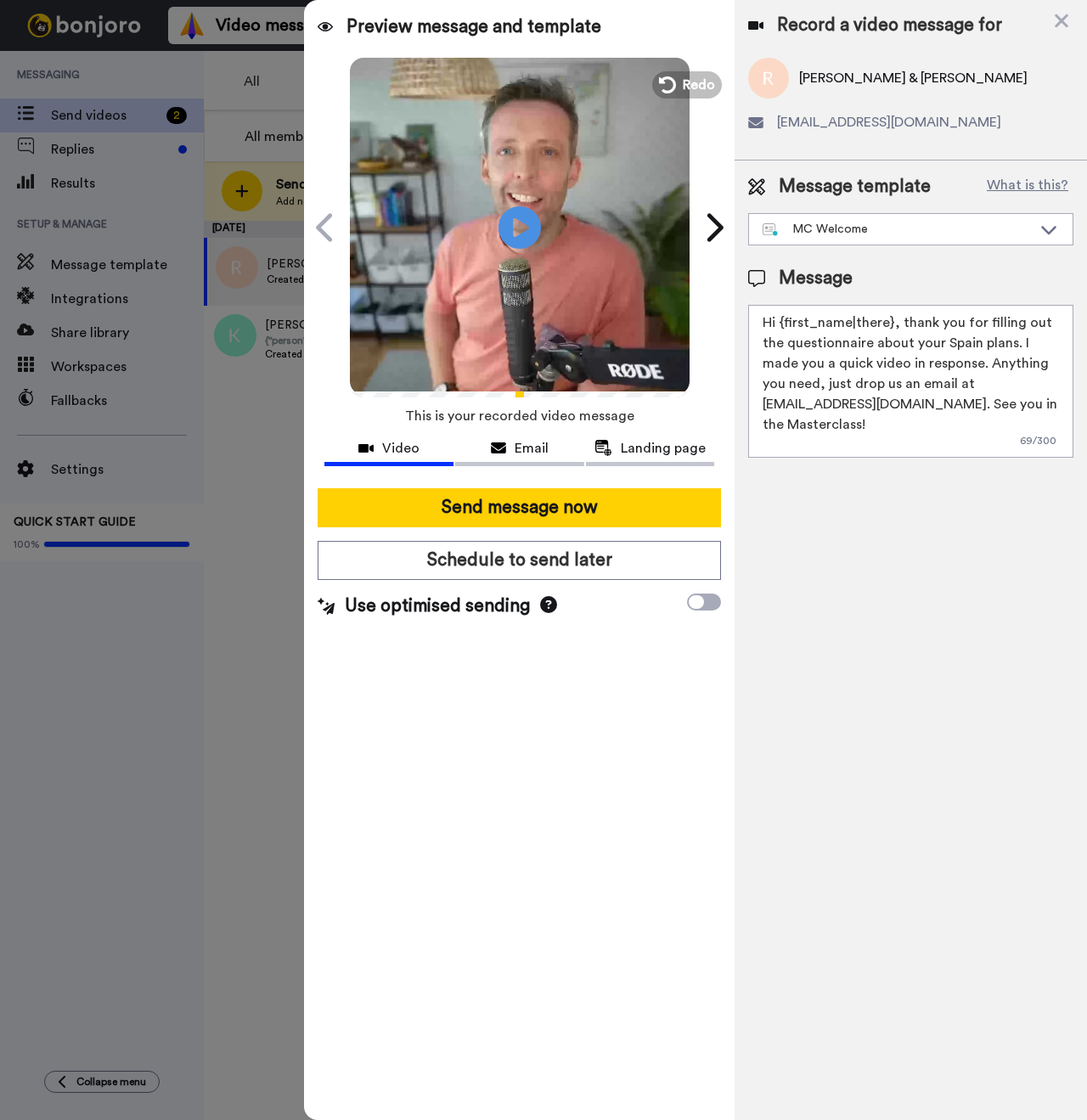
drag, startPoint x: 891, startPoint y: 327, endPoint x: 781, endPoint y: 327, distance: 110.0
click at [781, 327] on textarea "Hi {first_name|there}, thank you for filling out the questionnaire about your S…" at bounding box center [911, 380] width 325 height 153
paste textarea "Erika"
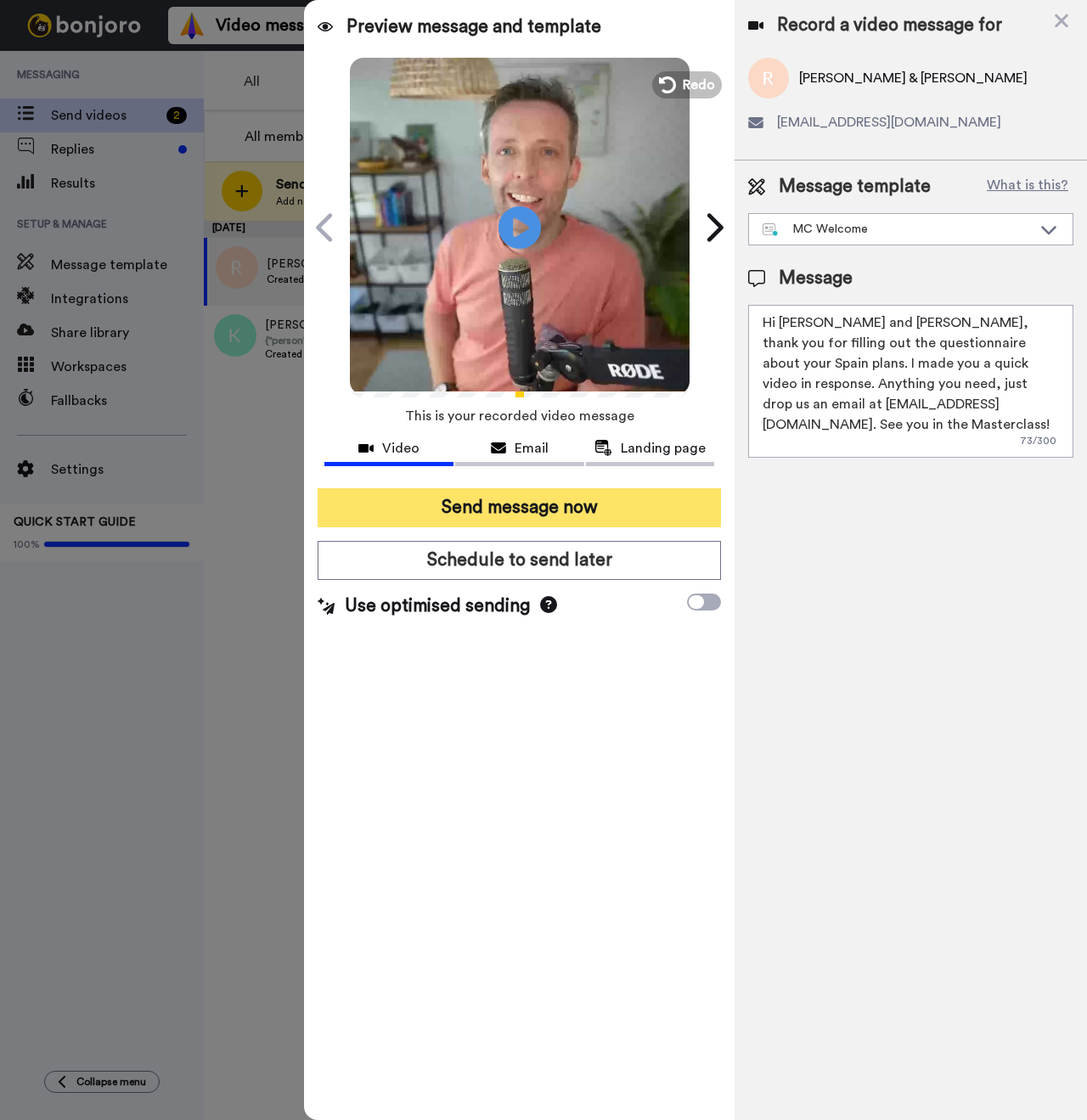
type textarea "Hi Rick and Erika, thank you for filling out the questionnaire about your Spain…"
click at [604, 512] on button "Send message now" at bounding box center [519, 507] width 403 height 39
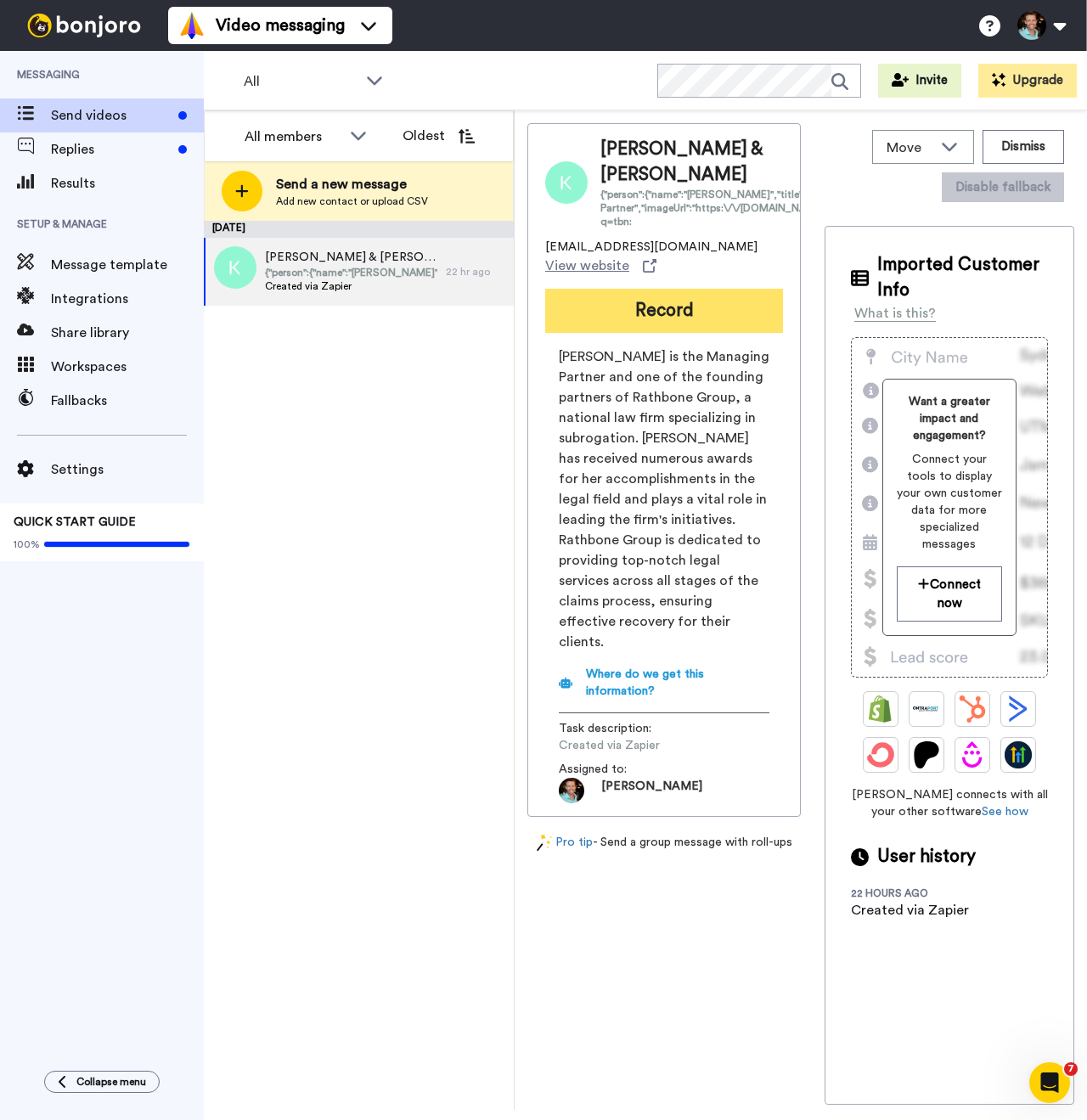
click at [656, 320] on button "Record" at bounding box center [664, 310] width 238 height 45
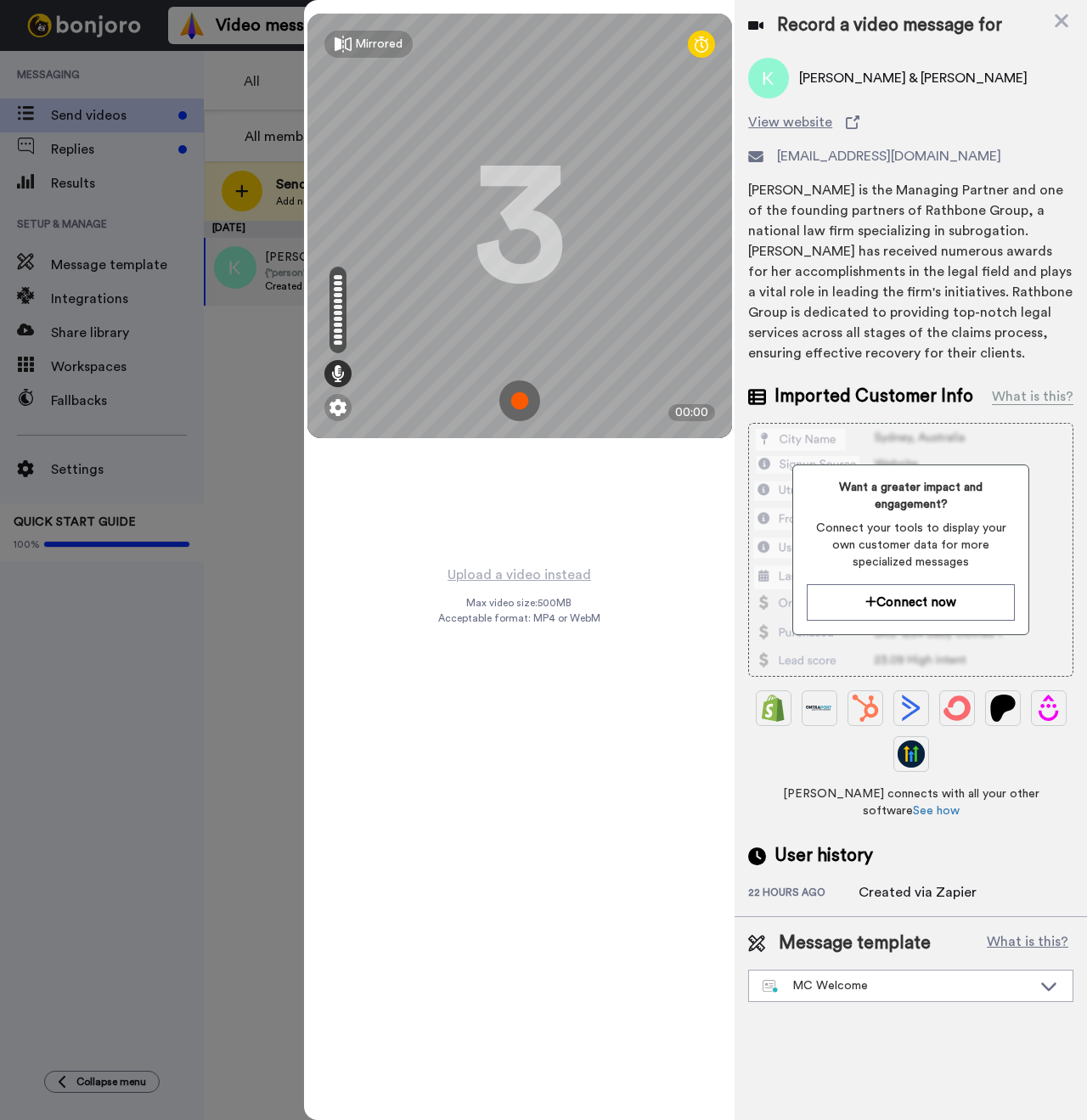
click at [525, 390] on img at bounding box center [519, 400] width 41 height 41
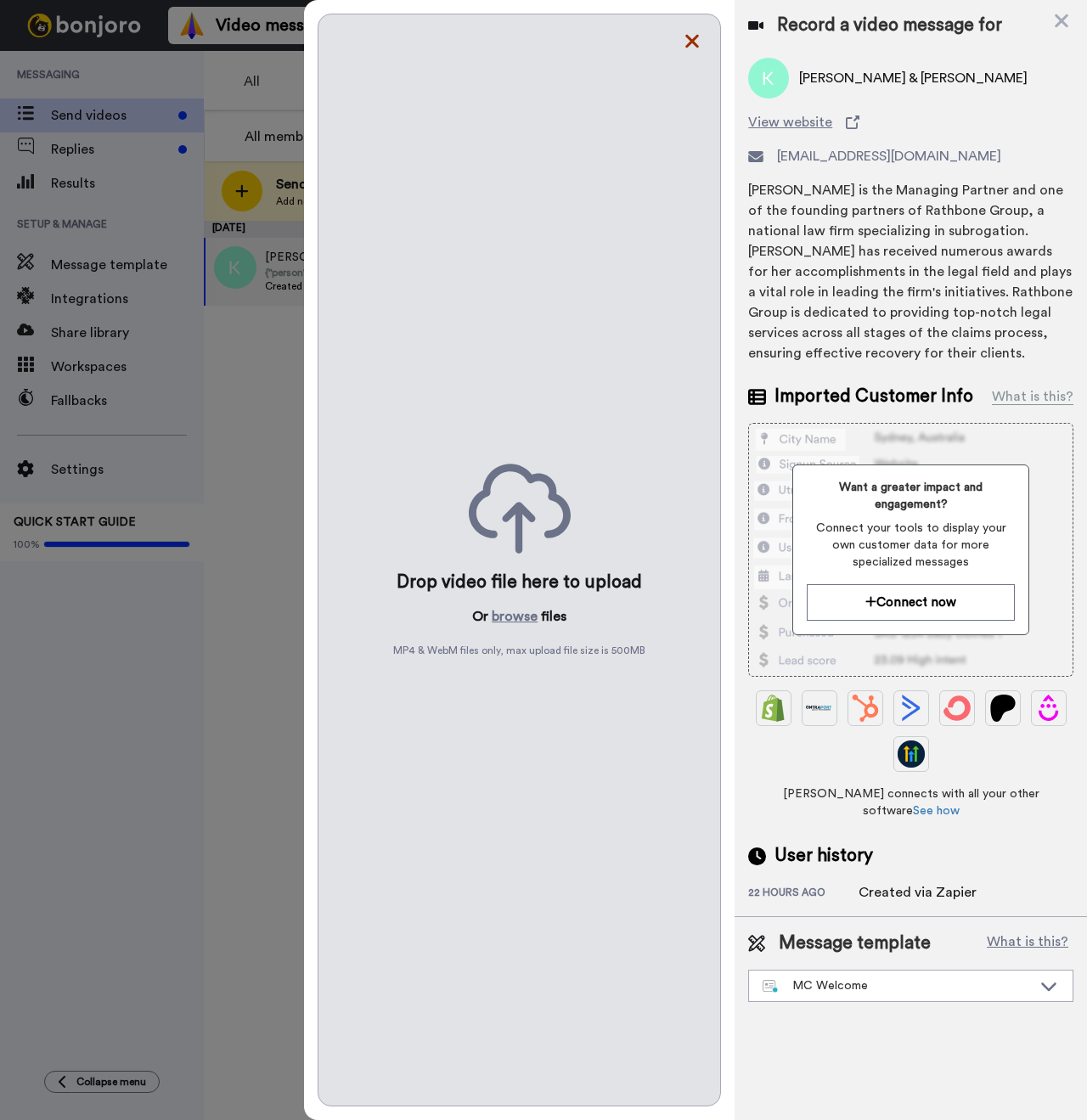
click at [691, 42] on icon at bounding box center [691, 42] width 13 height 13
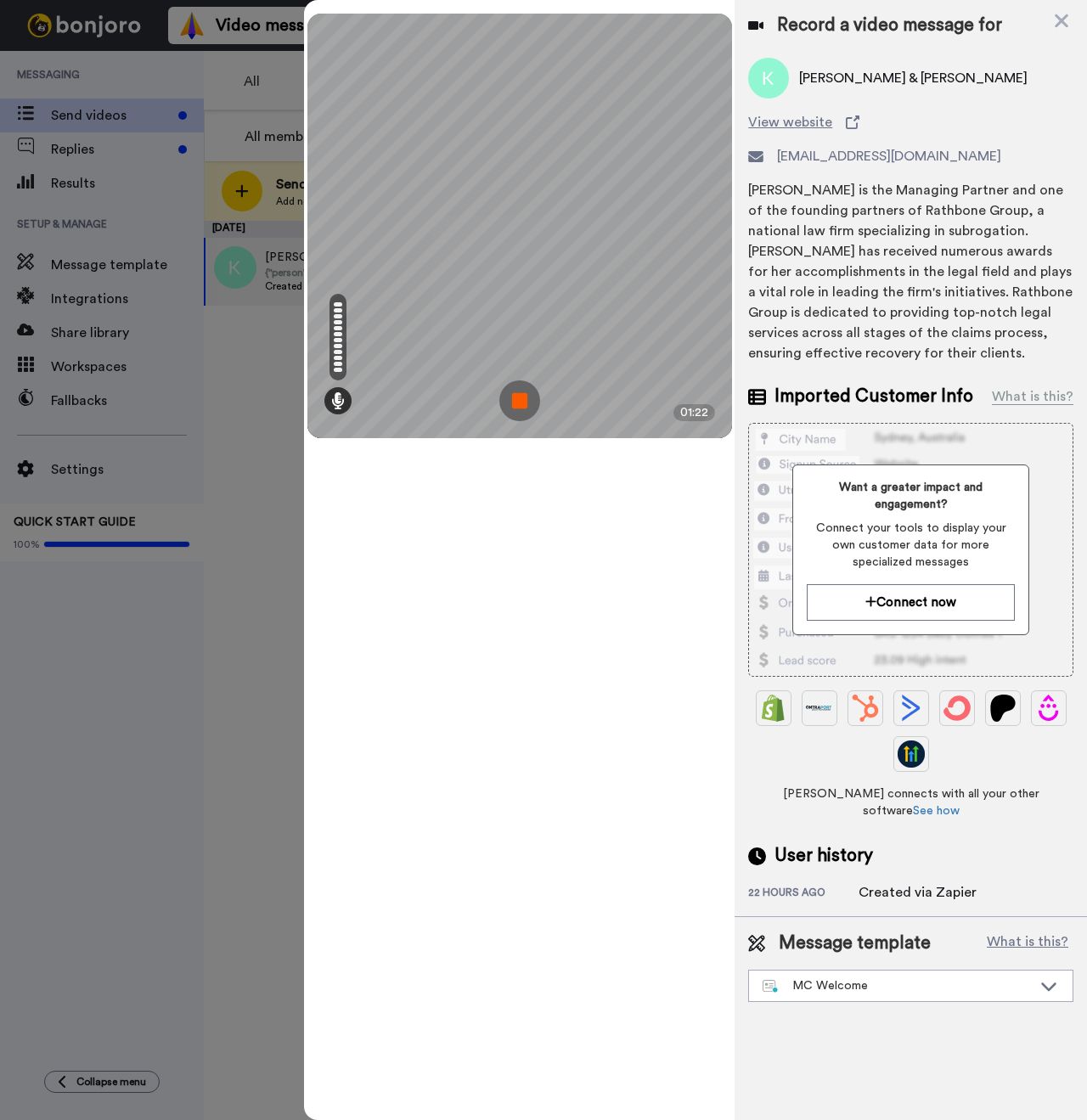
click at [523, 406] on img at bounding box center [519, 400] width 41 height 41
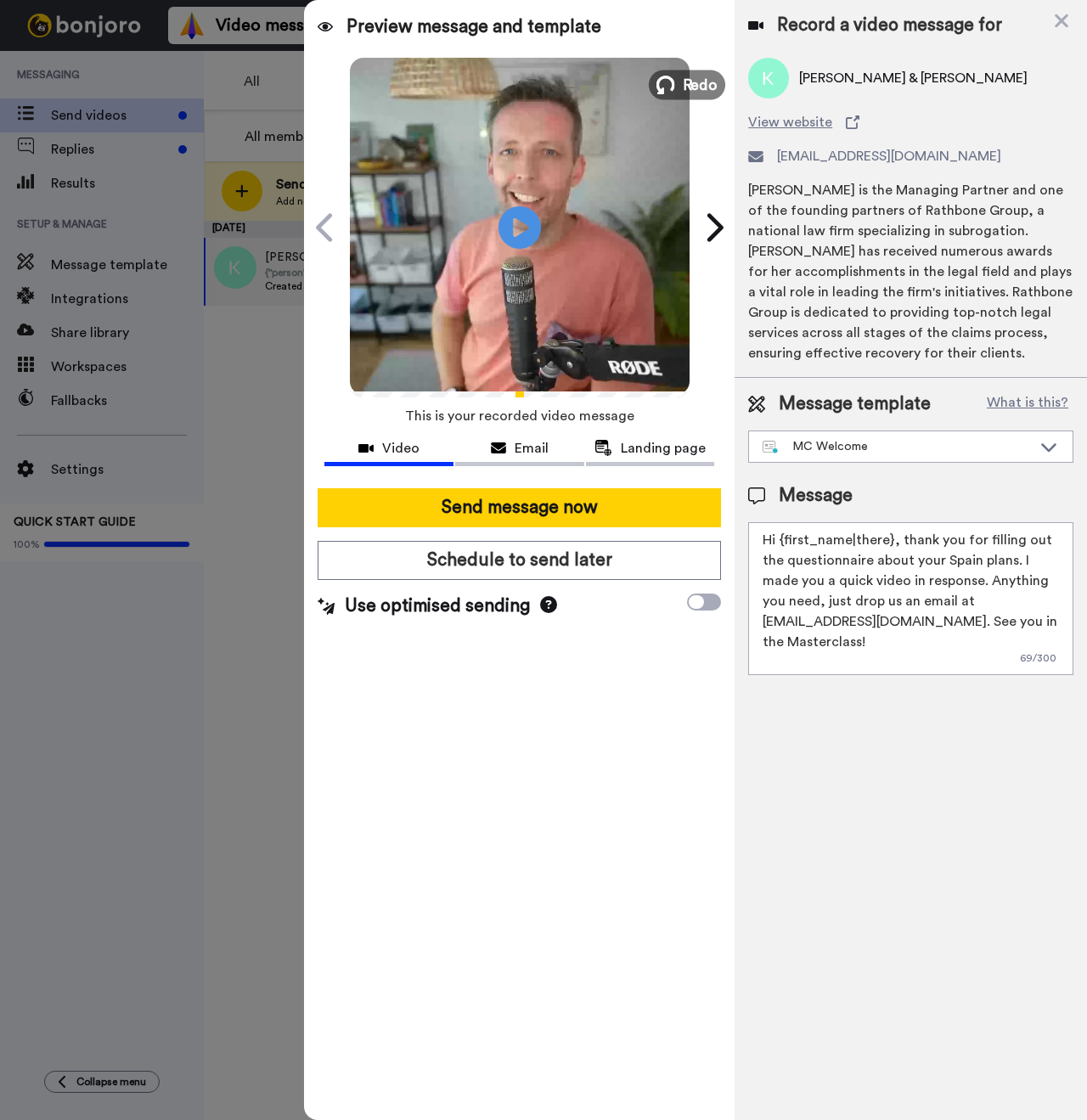
click at [674, 87] on icon at bounding box center [666, 85] width 19 height 19
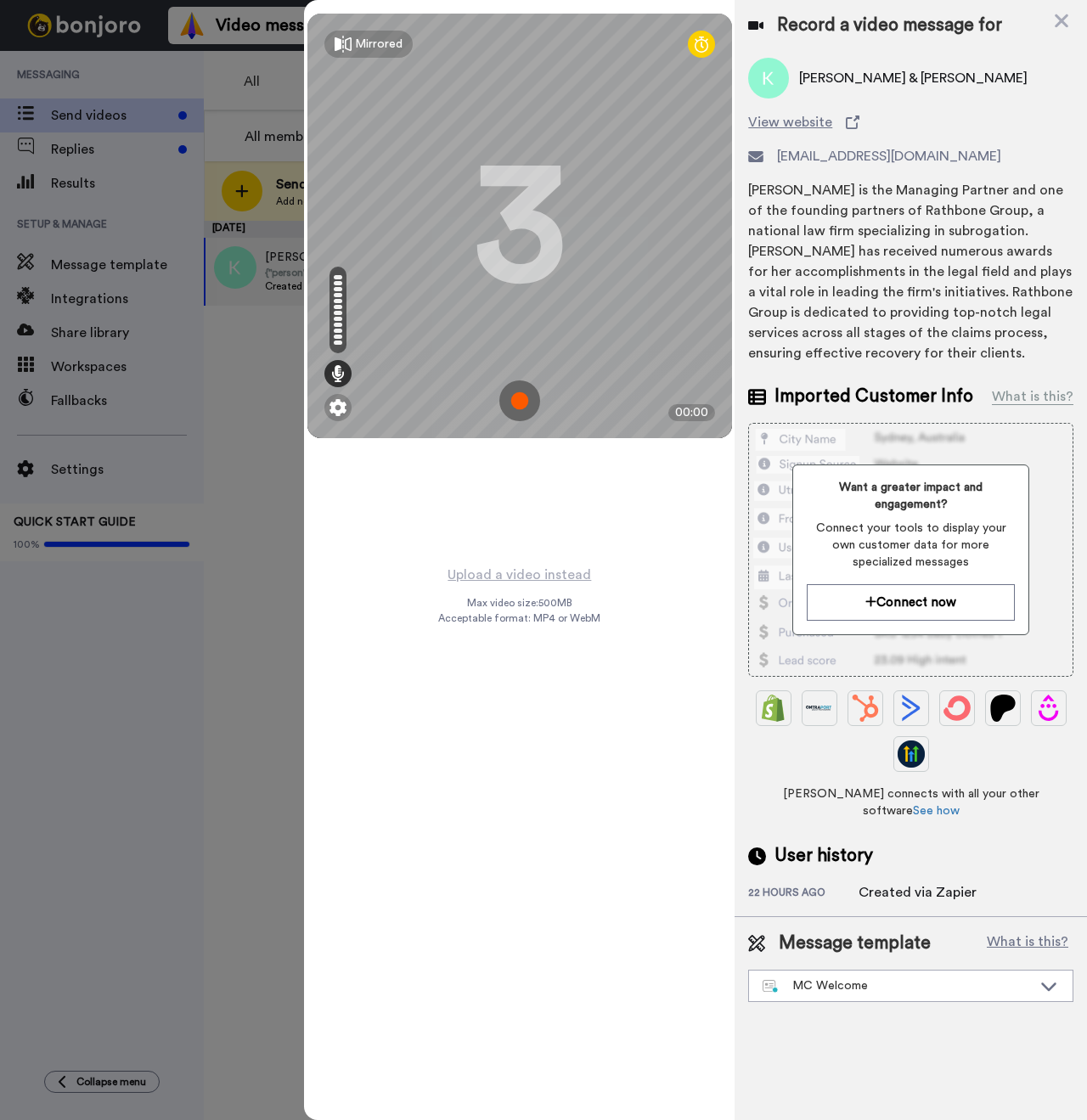
click at [530, 385] on img at bounding box center [519, 400] width 41 height 41
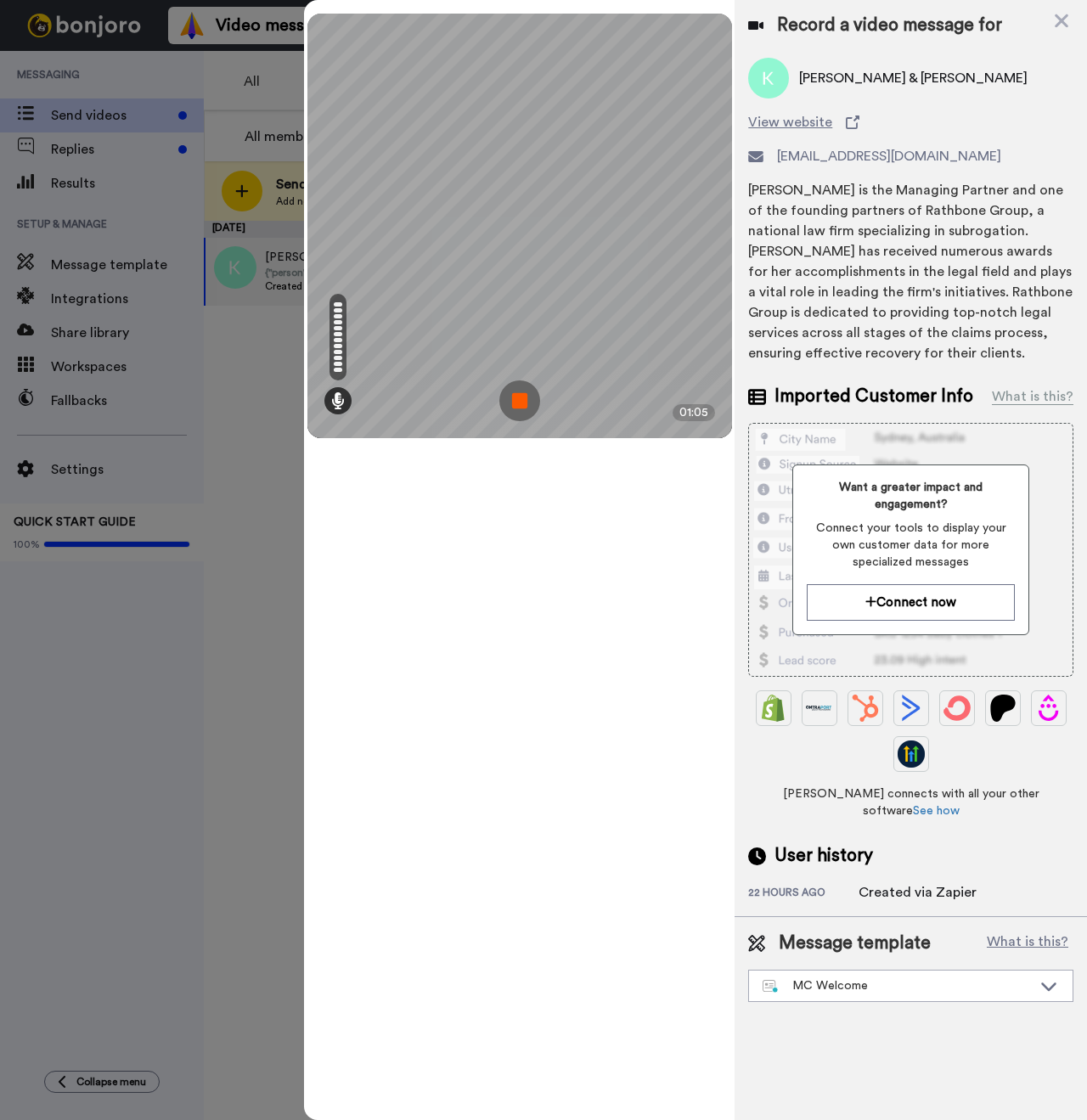
click at [507, 416] on img at bounding box center [519, 400] width 41 height 41
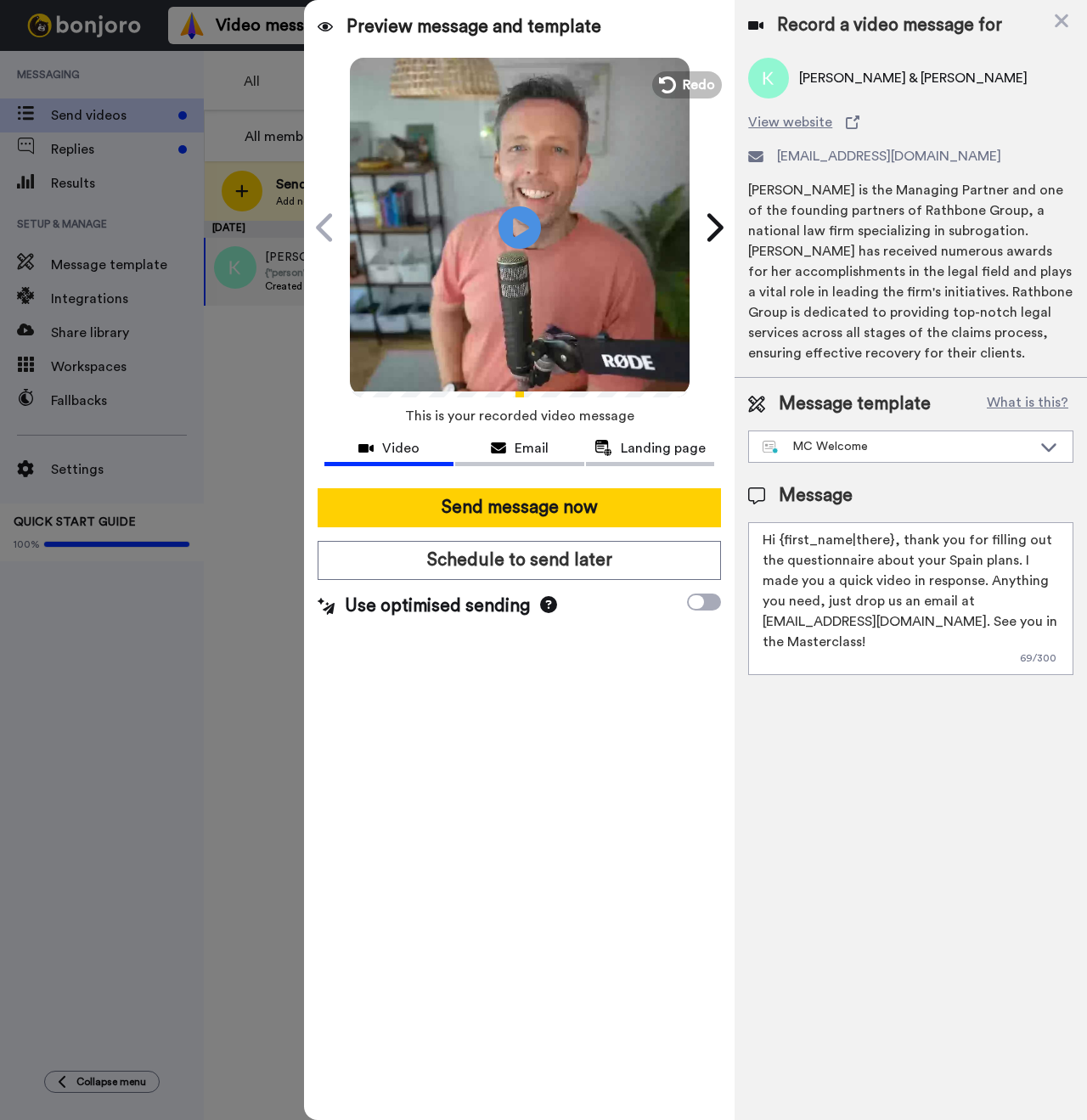
click at [914, 78] on span "[PERSON_NAME] & [PERSON_NAME]" at bounding box center [912, 78] width 229 height 20
copy span "Jason"
drag, startPoint x: 889, startPoint y: 540, endPoint x: 784, endPoint y: 543, distance: 105.0
click at [784, 543] on textarea "Hi {first_name|there}, thank you for filling out the questionnaire about your S…" at bounding box center [911, 597] width 325 height 153
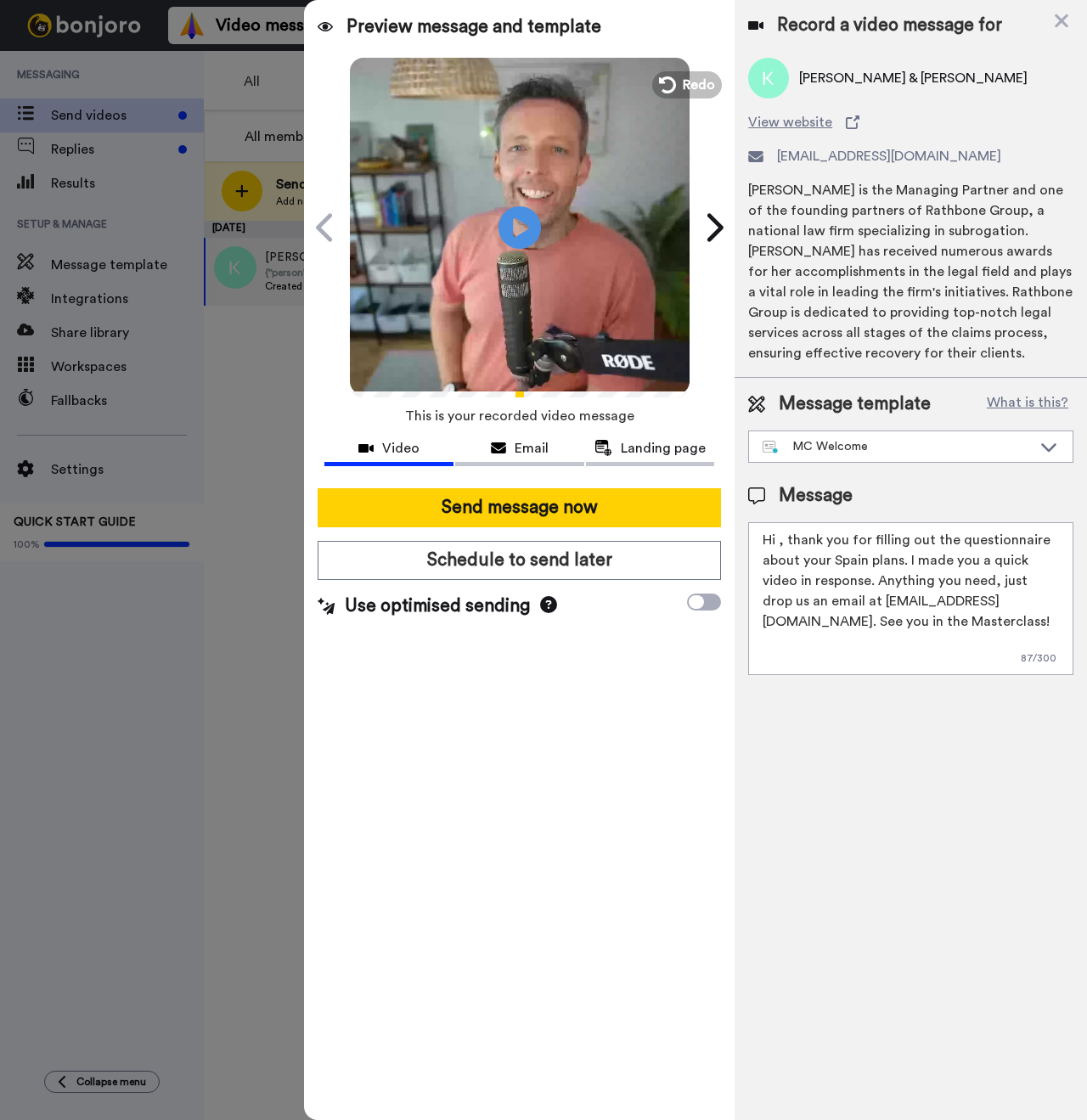
paste textarea "Jason"
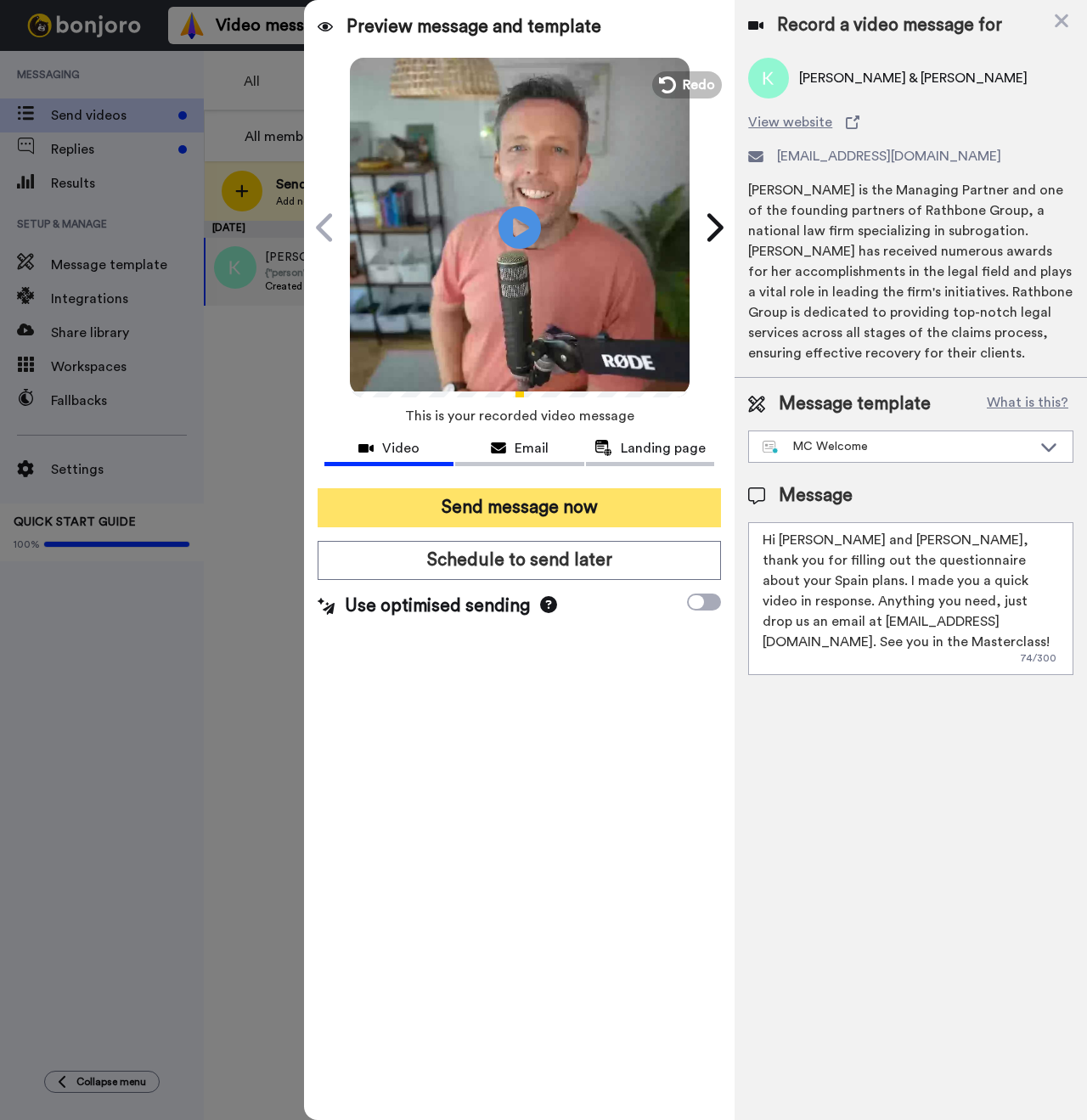
type textarea "Hi Kim and Jason, thank you for filling out the questionnaire about your Spain …"
click at [634, 512] on button "Send message now" at bounding box center [519, 507] width 403 height 39
